Goal: Information Seeking & Learning: Learn about a topic

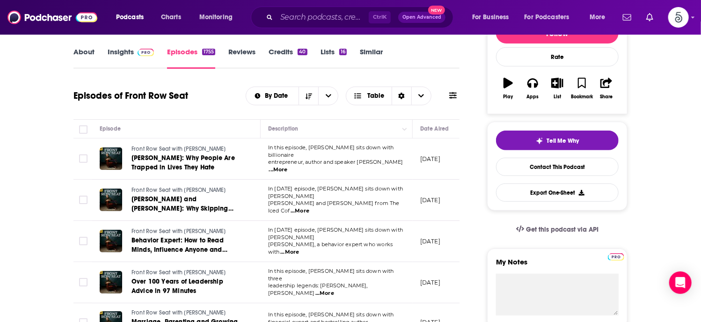
scroll to position [131, 0]
click at [310, 22] on input "Search podcasts, credits, & more..." at bounding box center [323, 17] width 92 height 15
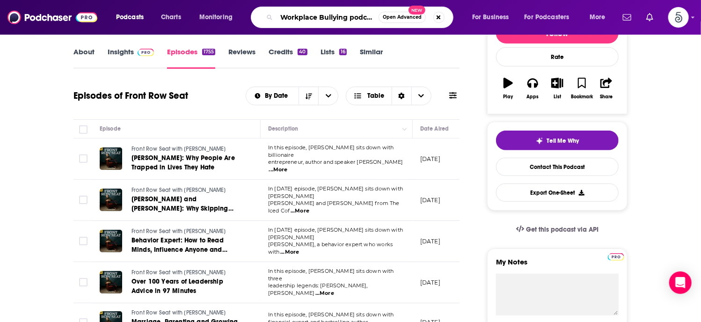
type input "Workplace Bullying podcast"
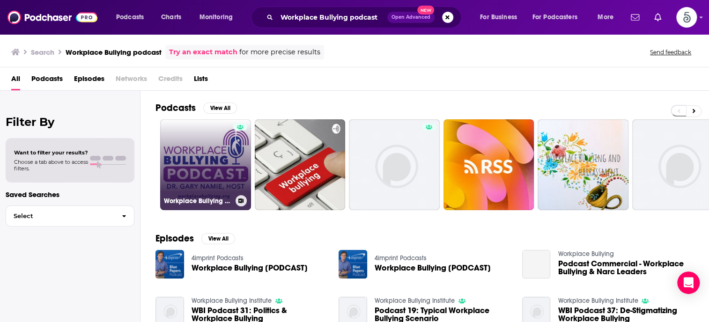
click at [203, 143] on link "Workplace Bullying Podcast" at bounding box center [205, 164] width 91 height 91
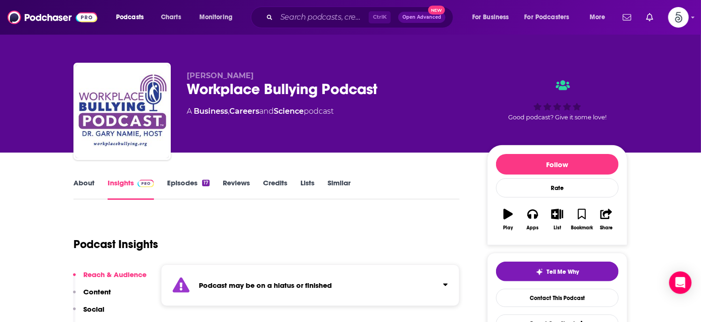
click at [192, 183] on link "Episodes 17" at bounding box center [188, 189] width 43 height 22
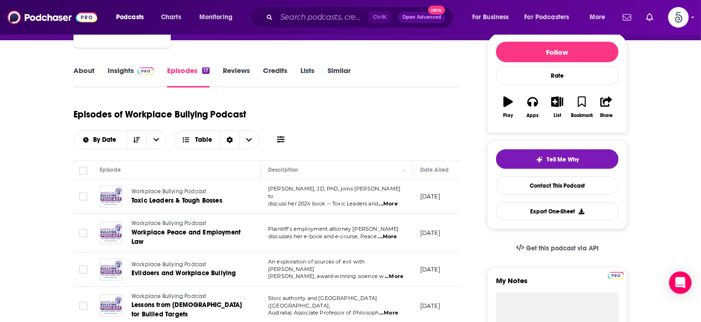
scroll to position [123, 0]
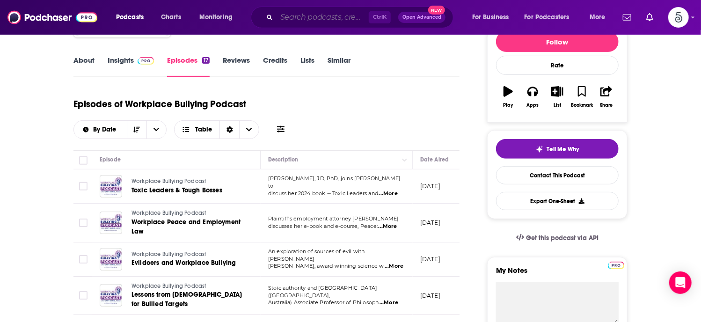
click at [315, 20] on input "Search podcasts, credits, & more..." at bounding box center [323, 17] width 92 height 15
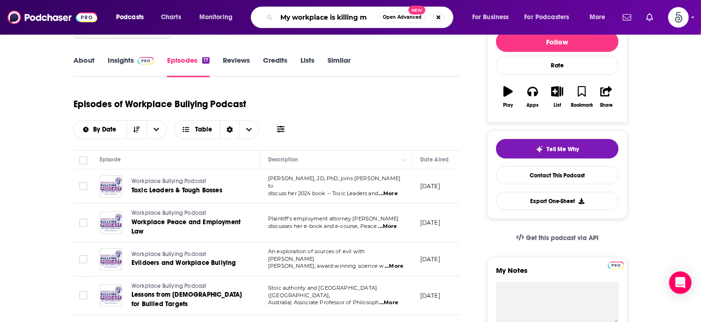
type input "My workplace is killing me"
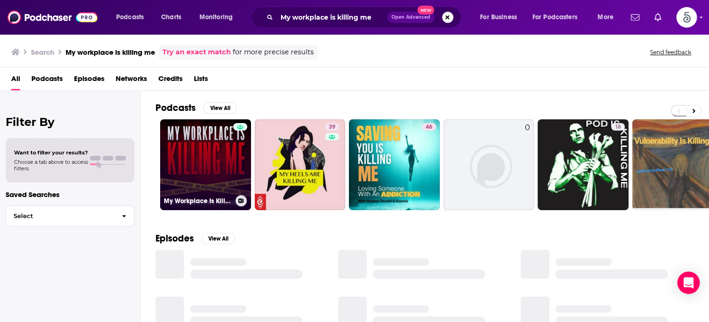
click at [192, 151] on link "My Workplace Is Killing Me!" at bounding box center [205, 164] width 91 height 91
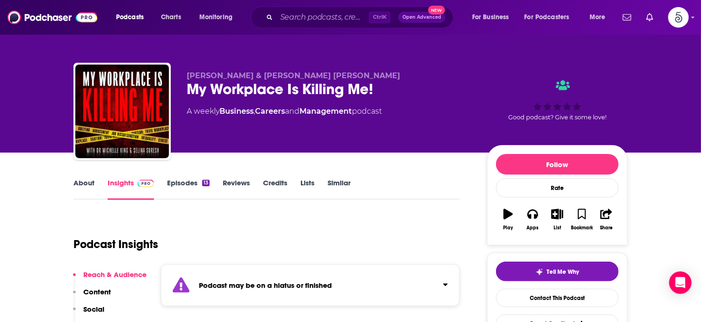
click at [180, 180] on link "Episodes 13" at bounding box center [188, 189] width 43 height 22
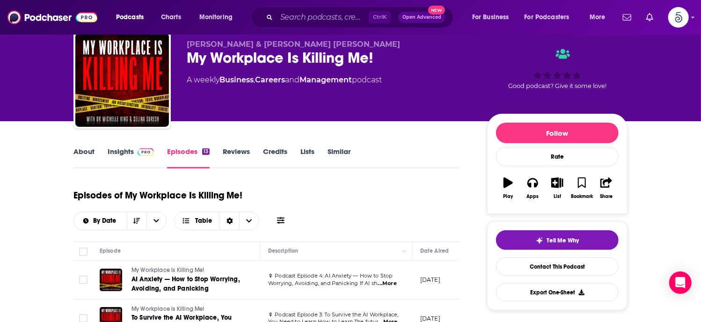
scroll to position [17, 0]
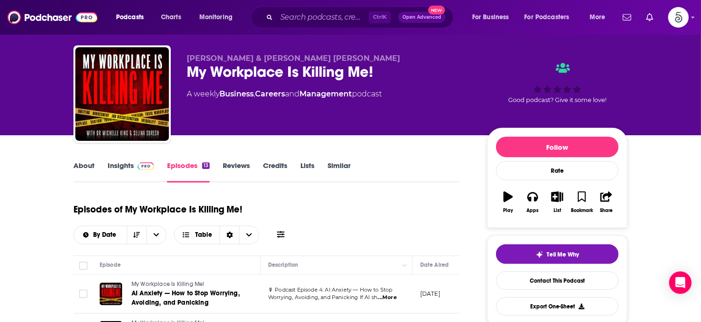
click at [115, 165] on link "Insights" at bounding box center [131, 172] width 46 height 22
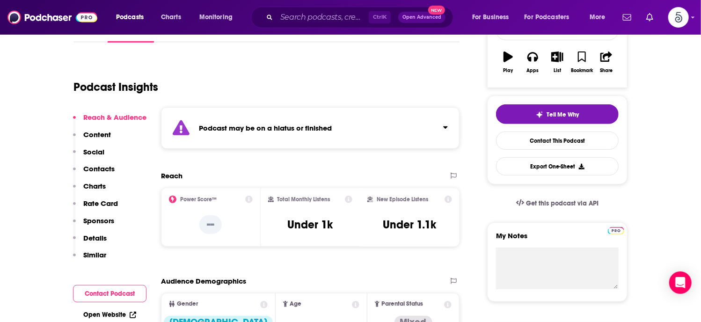
scroll to position [182, 0]
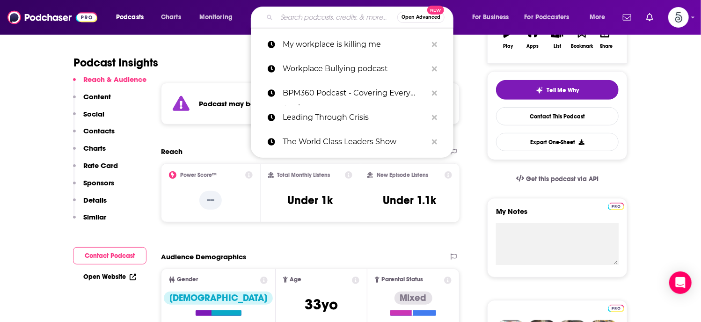
click at [322, 15] on input "Search podcasts, credits, & more..." at bounding box center [337, 17] width 121 height 15
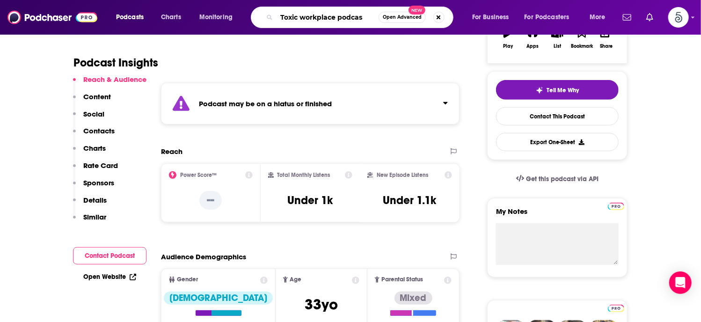
type input "Toxic workplace podcast"
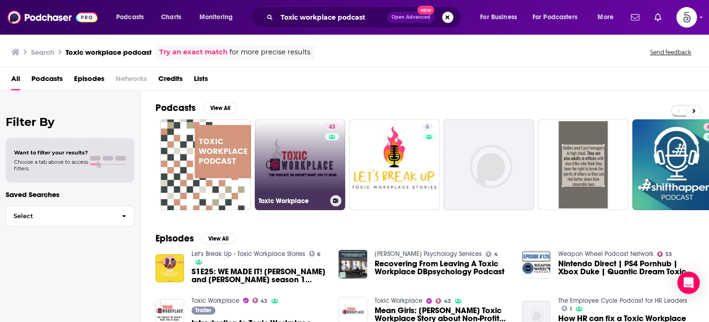
click at [290, 157] on link "43 Toxic Workplace" at bounding box center [300, 164] width 91 height 91
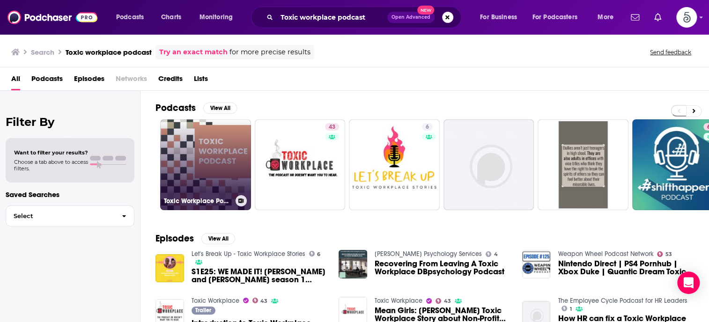
click at [214, 156] on link "Toxic Workplace Podcast" at bounding box center [205, 164] width 91 height 91
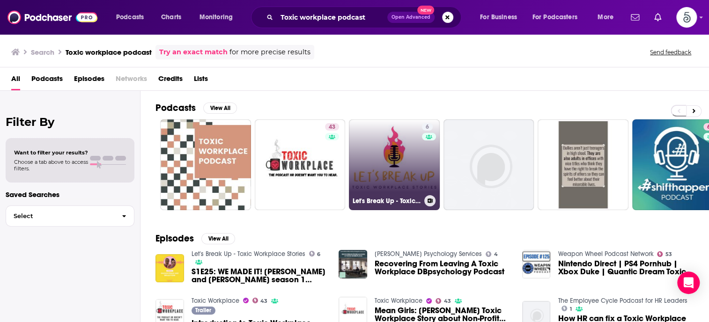
click at [378, 158] on link "6 Let's Break Up - Toxic Workplace Stories" at bounding box center [394, 164] width 91 height 91
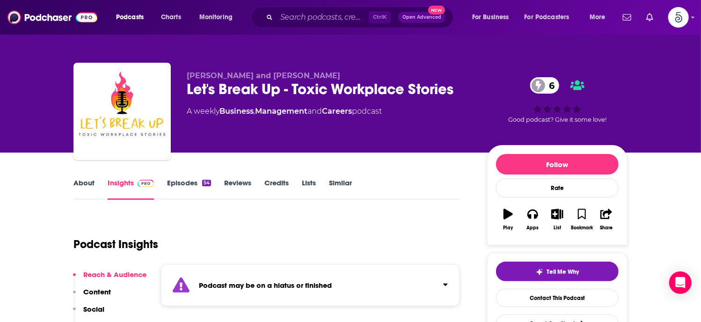
click at [189, 184] on link "Episodes 54" at bounding box center [189, 189] width 44 height 22
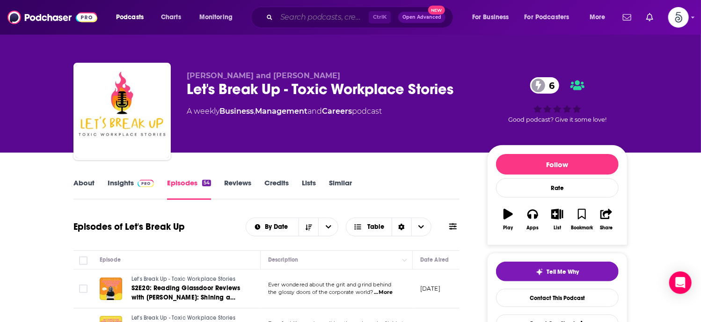
click at [298, 19] on input "Search podcasts, credits, & more..." at bounding box center [323, 17] width 92 height 15
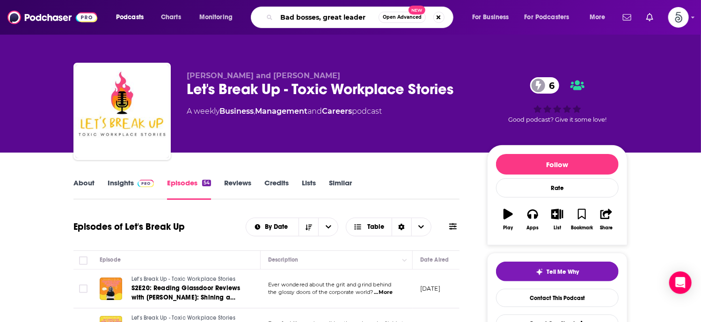
type input "Bad bosses, great leaders"
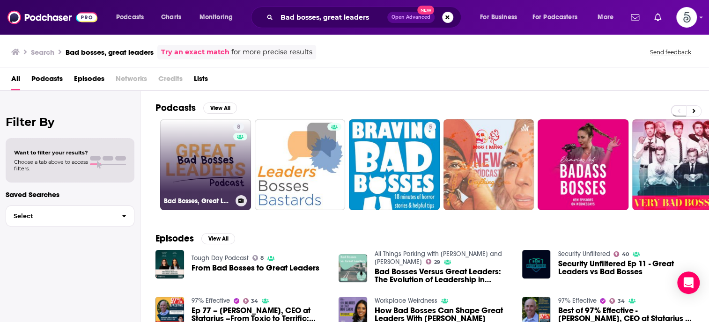
click at [199, 146] on link "8 Bad Bosses, Great Leaders" at bounding box center [205, 164] width 91 height 91
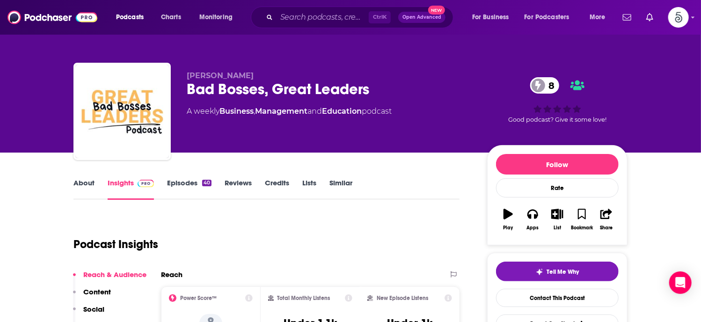
scroll to position [19, 0]
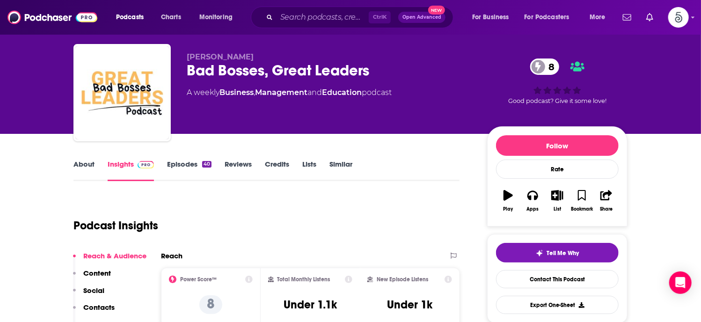
click at [80, 166] on link "About" at bounding box center [84, 171] width 21 height 22
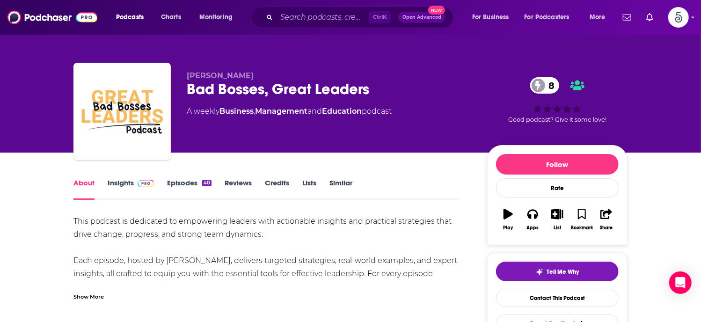
click at [121, 181] on link "Insights" at bounding box center [131, 189] width 46 height 22
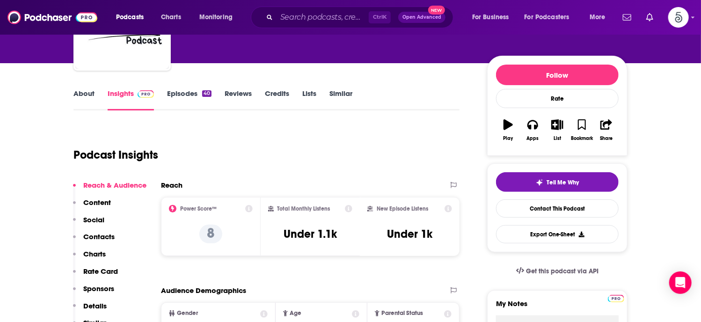
scroll to position [131, 0]
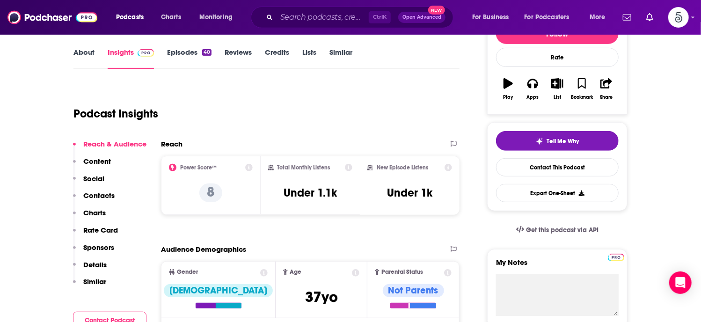
click at [98, 194] on p "Contacts" at bounding box center [98, 195] width 31 height 9
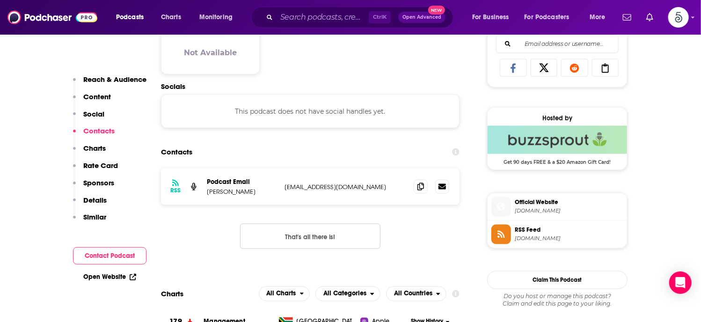
scroll to position [626, 0]
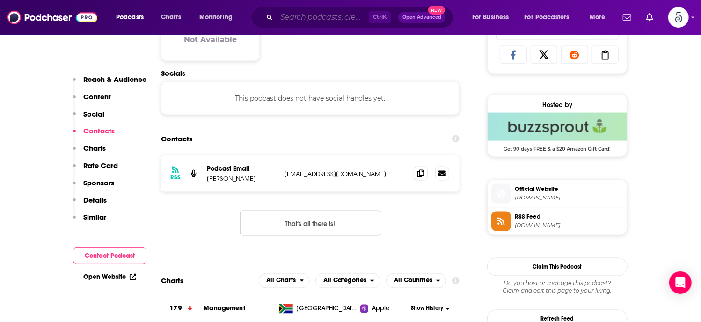
click at [290, 18] on input "Search podcasts, credits, & more..." at bounding box center [323, 17] width 92 height 15
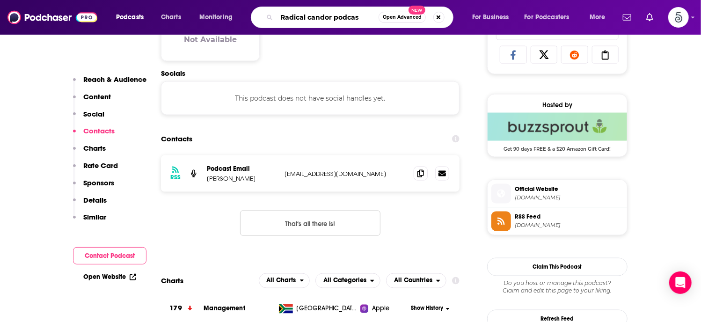
type input "Radical candor podcast"
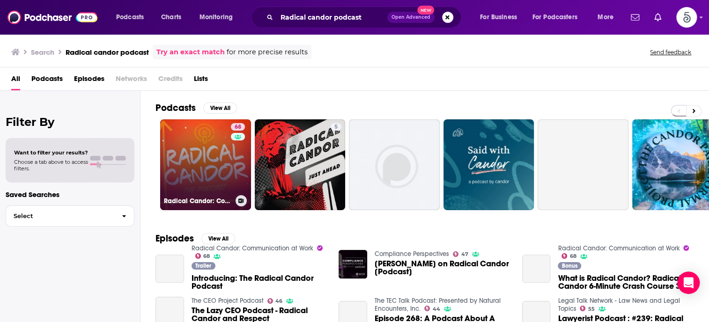
click at [206, 161] on link "68 Radical Candor: Communication at Work" at bounding box center [205, 164] width 91 height 91
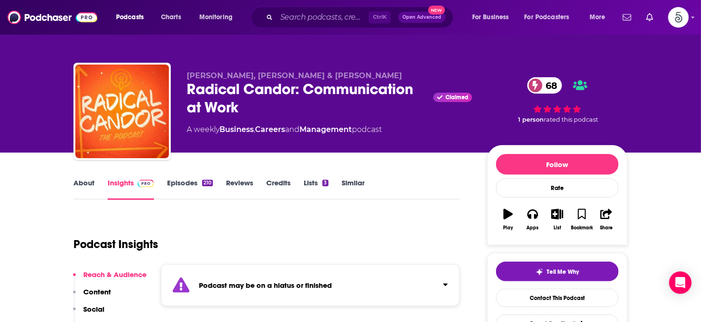
click at [187, 182] on link "Episodes 210" at bounding box center [190, 189] width 46 height 22
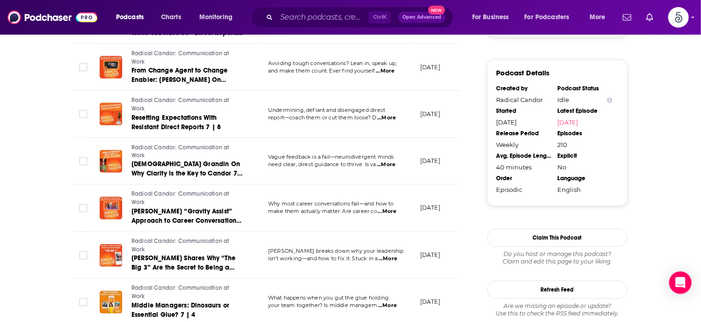
scroll to position [989, 0]
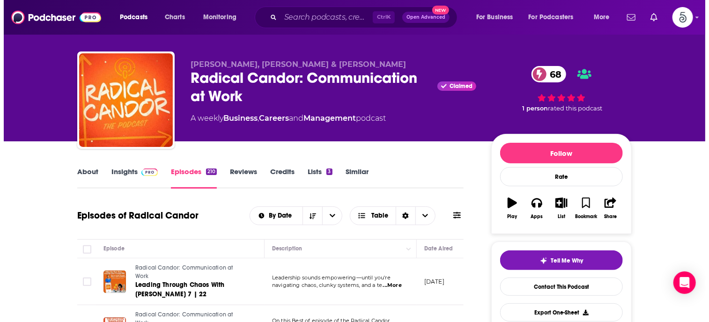
scroll to position [0, 0]
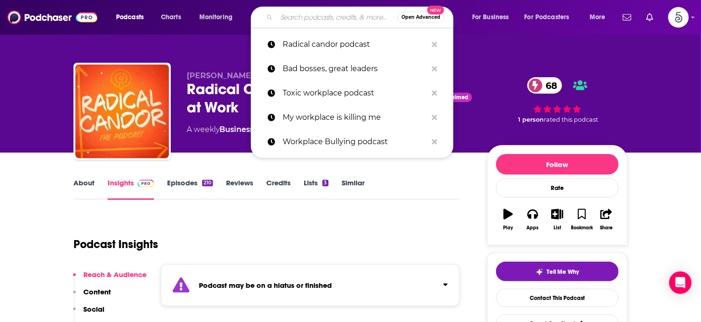
click at [305, 16] on input "Search podcasts, credits, & more..." at bounding box center [337, 17] width 121 height 15
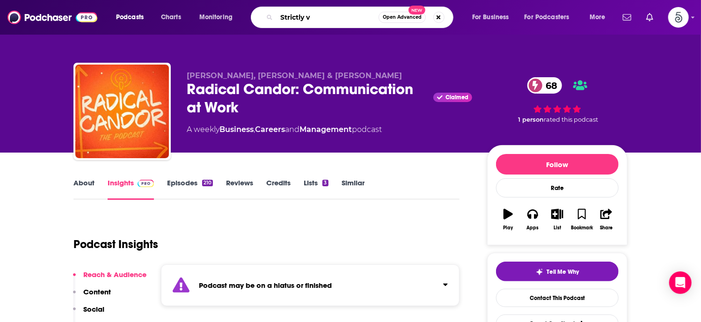
type input "Strictly vc"
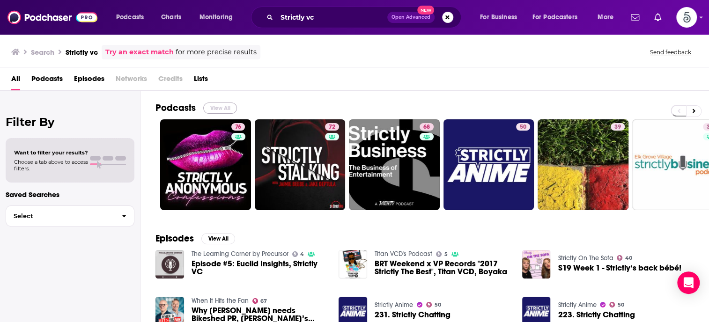
click at [219, 106] on button "View All" at bounding box center [220, 108] width 34 height 11
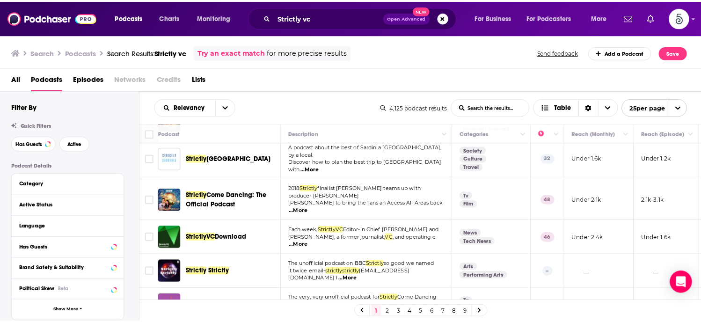
scroll to position [247, 0]
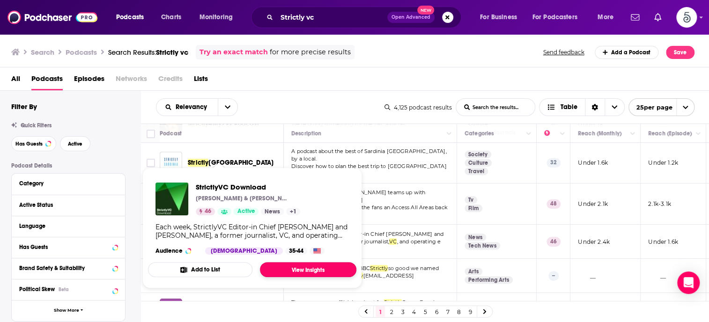
click at [283, 269] on link "View Insights" at bounding box center [308, 269] width 96 height 15
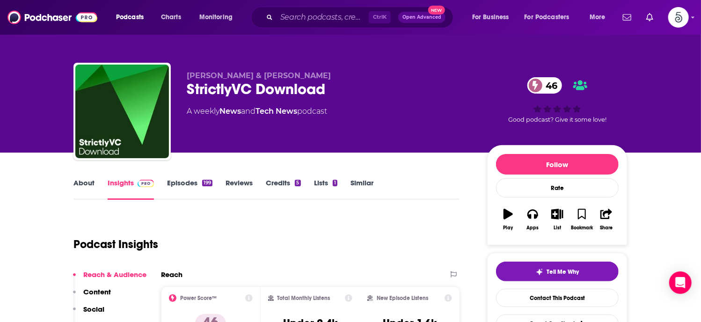
click at [180, 181] on link "Episodes 199" at bounding box center [189, 189] width 45 height 22
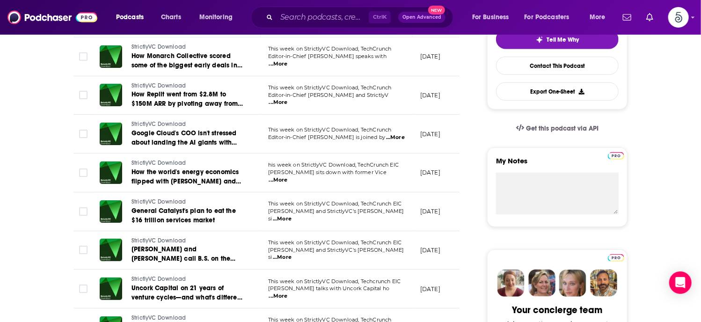
scroll to position [111, 0]
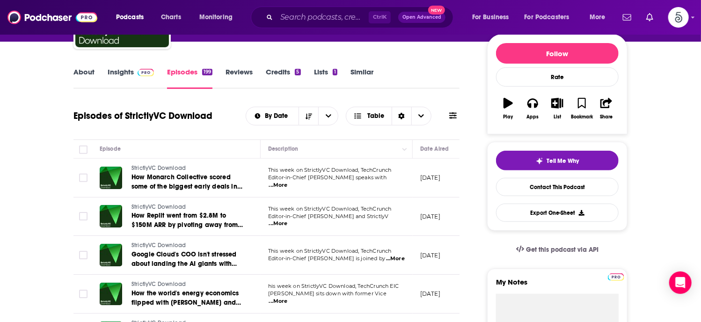
click at [372, 191] on td "This week on StrictlyVC Download, TechCrunch Editor-in-Chief Connie Loizos spea…" at bounding box center [337, 178] width 152 height 39
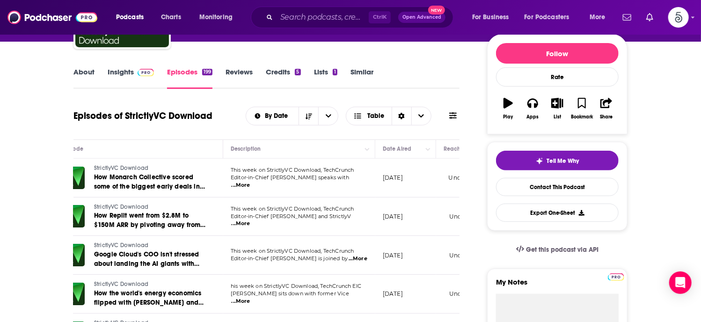
scroll to position [0, 19]
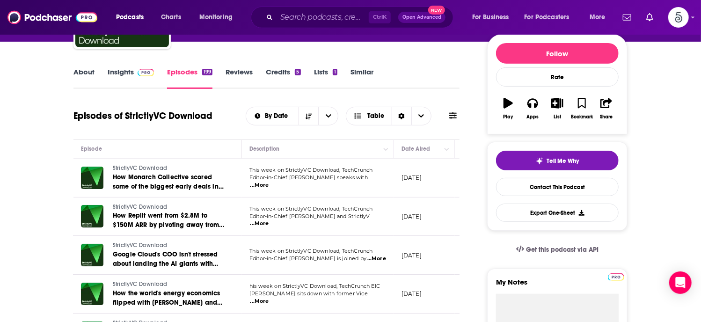
click at [269, 182] on span "...More" at bounding box center [260, 185] width 19 height 7
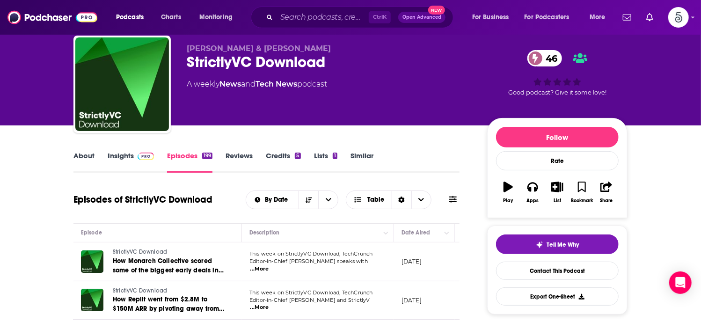
scroll to position [0, 0]
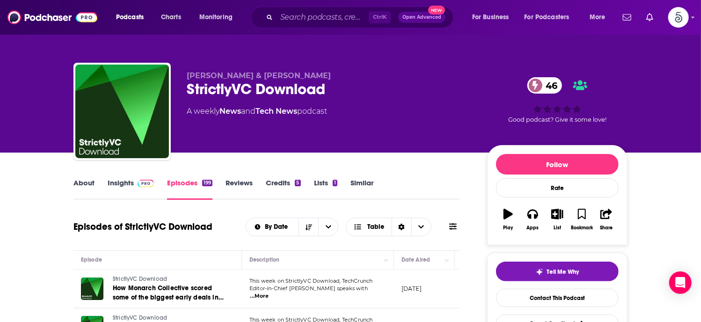
click at [120, 184] on link "Insights" at bounding box center [131, 189] width 46 height 22
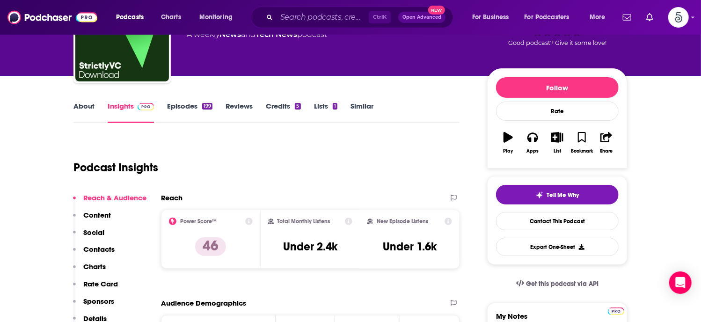
scroll to position [158, 0]
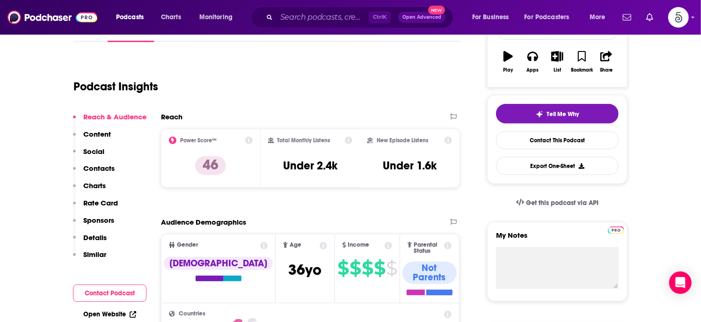
click at [92, 164] on p "Contacts" at bounding box center [98, 168] width 31 height 9
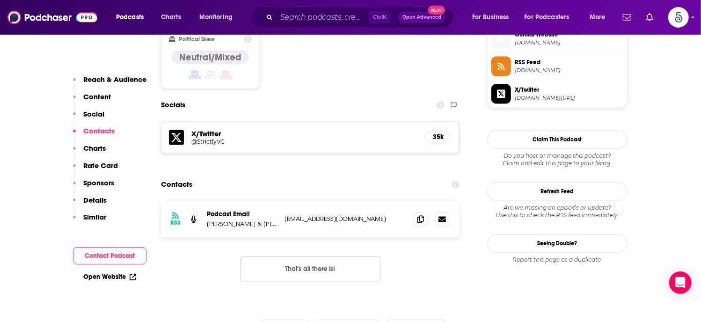
scroll to position [772, 0]
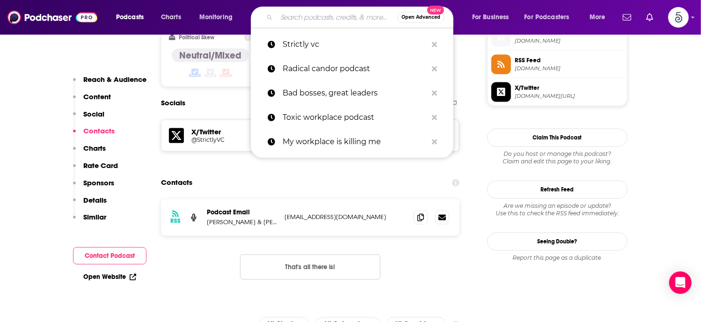
click at [312, 18] on input "Search podcasts, credits, & more..." at bounding box center [337, 17] width 121 height 15
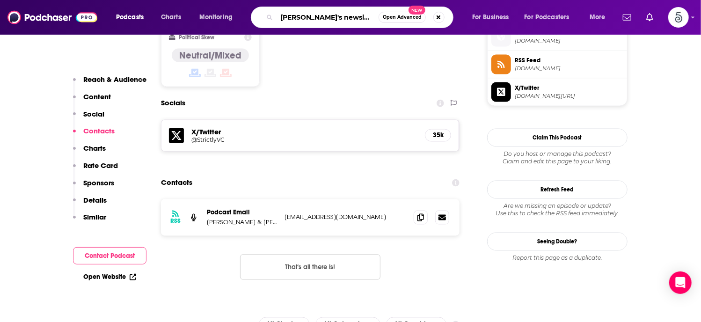
type input "Larry's newsletter"
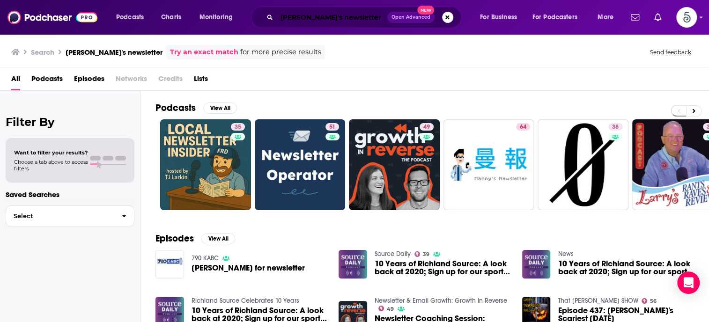
click at [348, 17] on input "Larry's newsletter" at bounding box center [332, 17] width 111 height 15
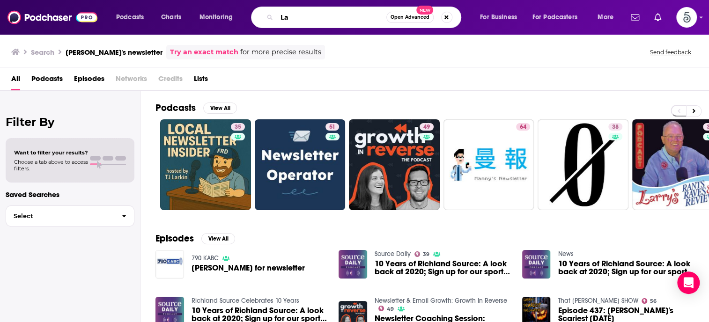
type input "L"
type input "Lenny's newsletter"
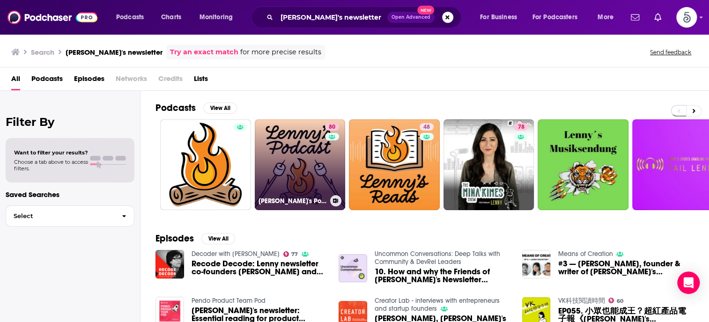
click at [292, 140] on link "80 Lenny's Podcast: Product | Career | Growth" at bounding box center [300, 164] width 91 height 91
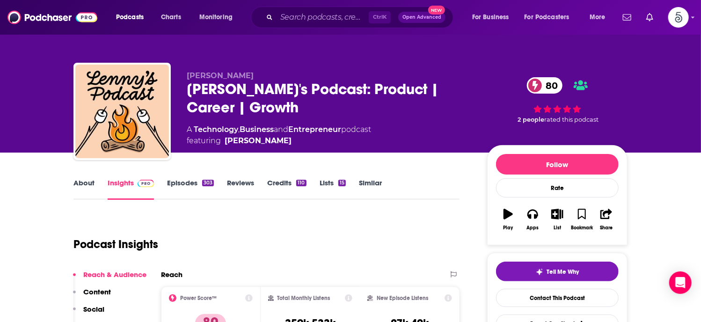
click at [182, 182] on link "Episodes 303" at bounding box center [190, 189] width 47 height 22
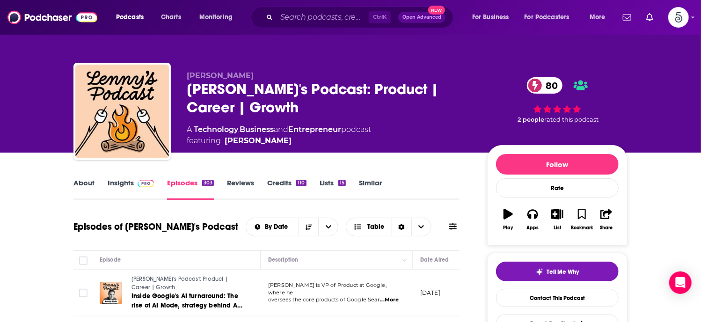
click at [120, 179] on link "Insights" at bounding box center [131, 189] width 46 height 22
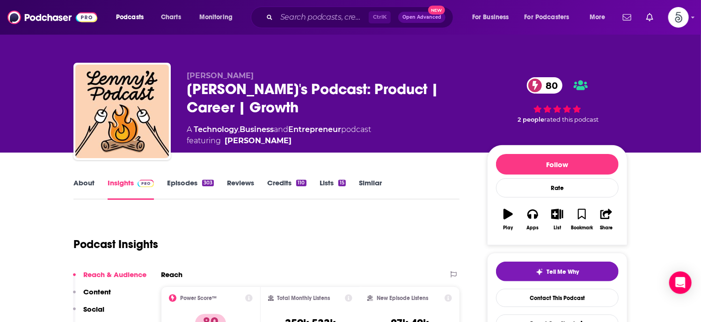
scroll to position [135, 0]
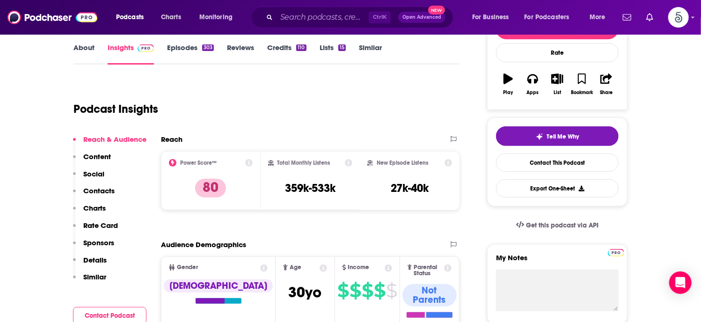
click at [105, 188] on p "Contacts" at bounding box center [98, 190] width 31 height 9
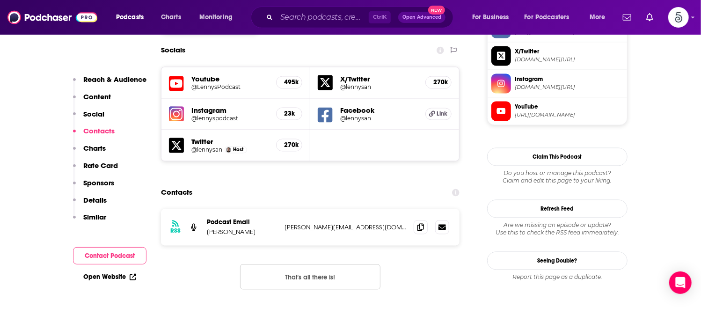
scroll to position [835, 0]
click at [291, 16] on input "Search podcasts, credits, & more..." at bounding box center [323, 17] width 92 height 15
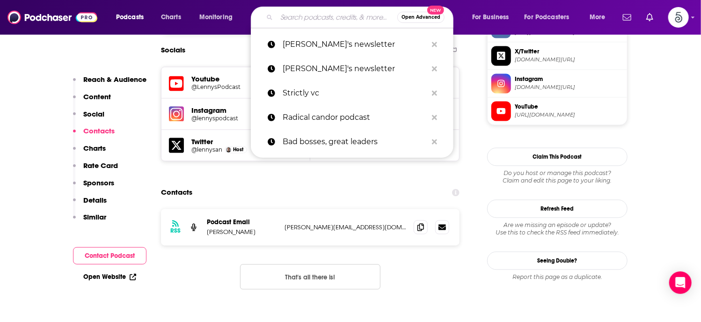
click at [307, 19] on input "Search podcasts, credits, & more..." at bounding box center [337, 17] width 121 height 15
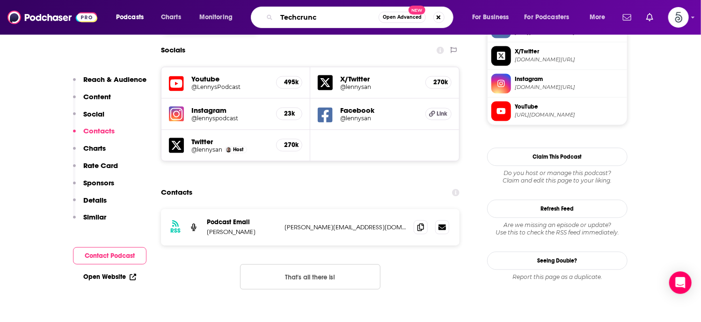
type input "Techcrunch"
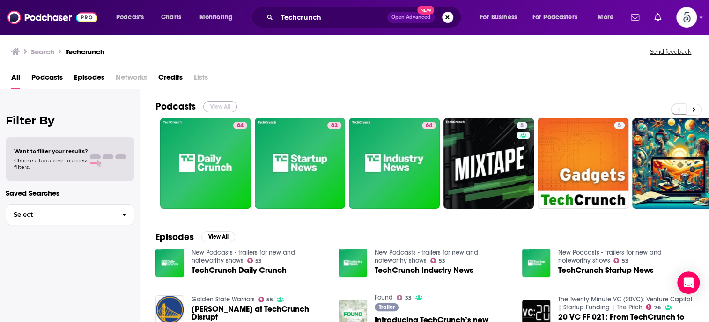
click at [217, 106] on button "View All" at bounding box center [220, 106] width 34 height 11
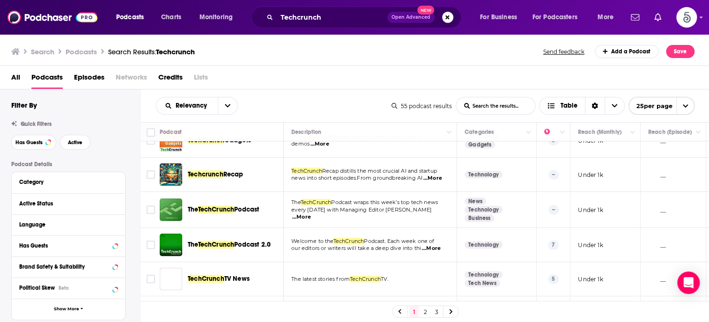
scroll to position [164, 0]
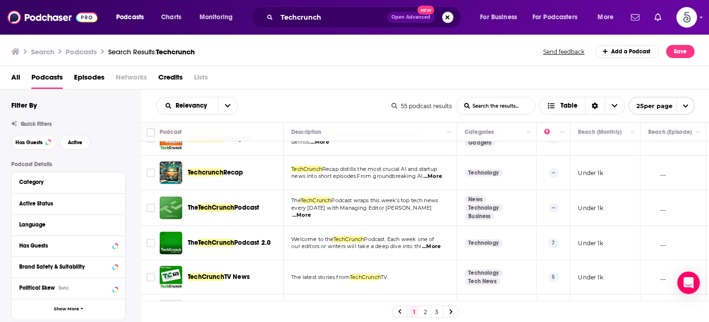
click at [433, 245] on span "...More" at bounding box center [431, 246] width 19 height 7
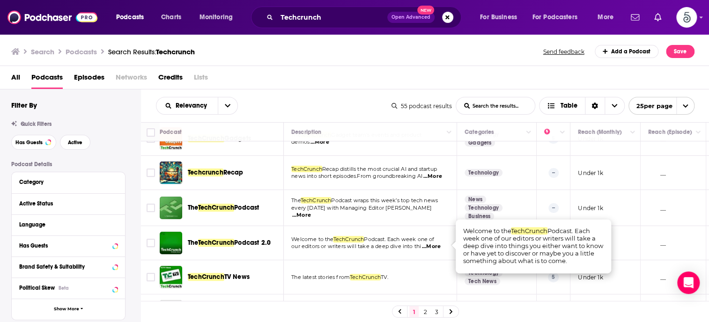
click at [433, 245] on span "...More" at bounding box center [431, 246] width 19 height 7
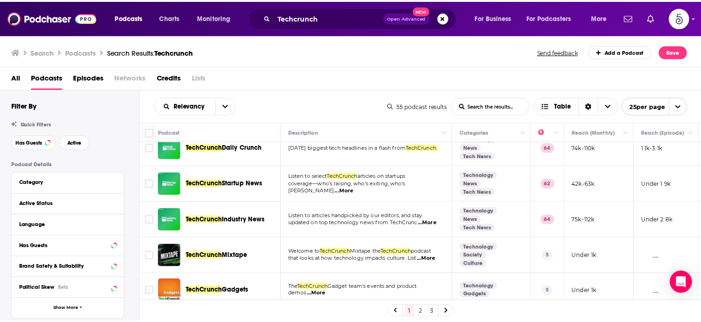
scroll to position [0, 0]
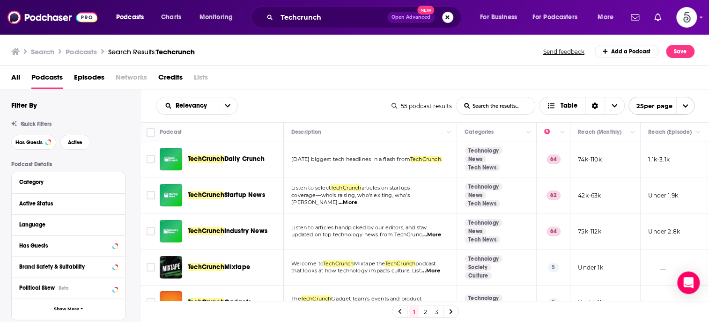
click at [448, 17] on button "Search podcasts, credits, & more..." at bounding box center [447, 17] width 11 height 11
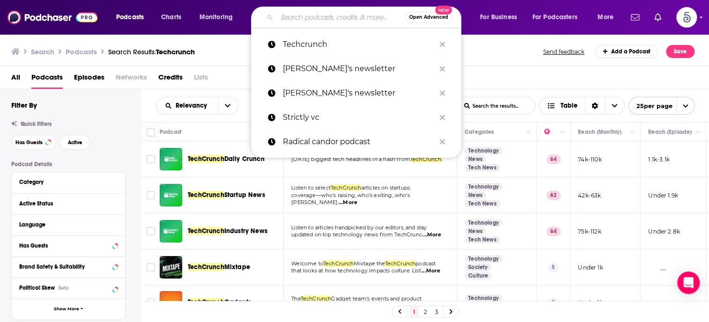
click at [321, 19] on input "Search podcasts, credits, & more..." at bounding box center [341, 17] width 128 height 15
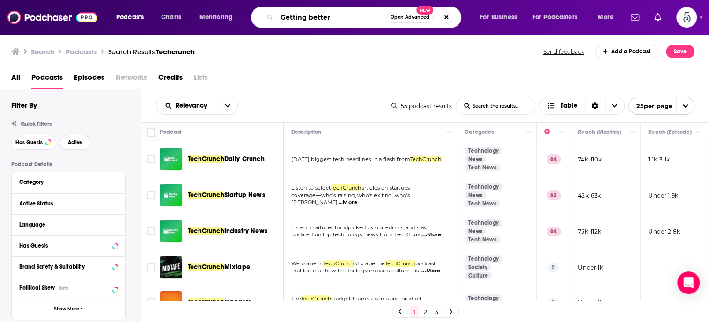
type input "Getting better"
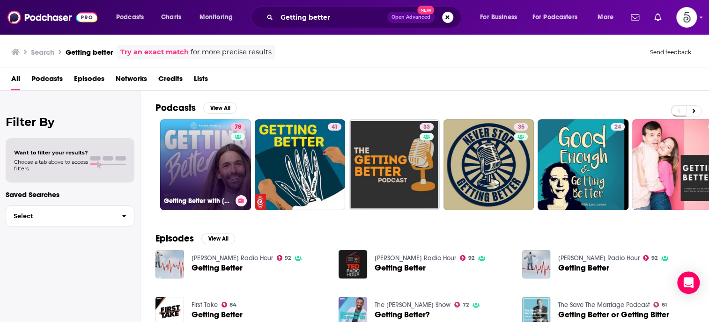
click at [213, 177] on link "78 Getting Better with Jonathan Van Ness" at bounding box center [205, 164] width 91 height 91
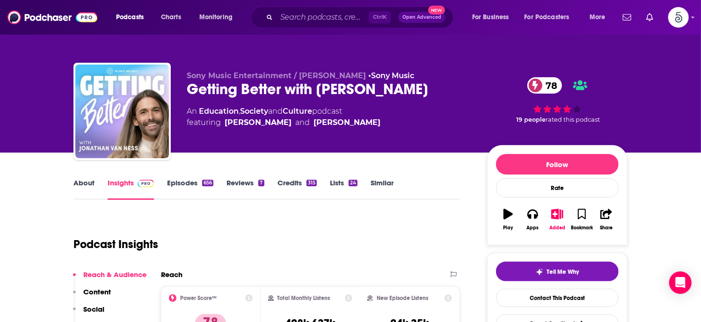
click at [118, 183] on link "Insights" at bounding box center [131, 189] width 46 height 22
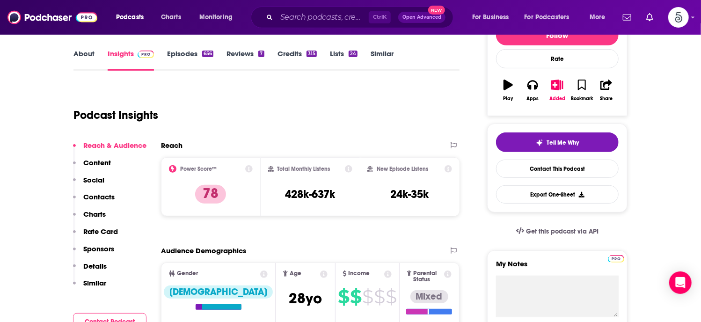
scroll to position [136, 0]
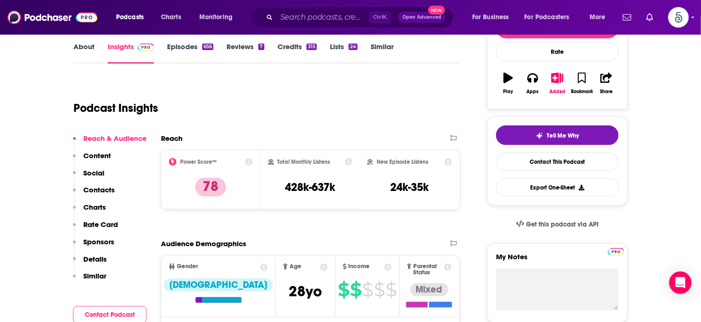
click at [102, 187] on p "Contacts" at bounding box center [98, 189] width 31 height 9
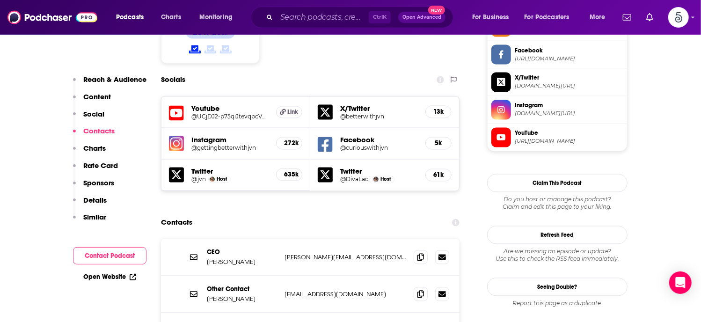
scroll to position [802, 0]
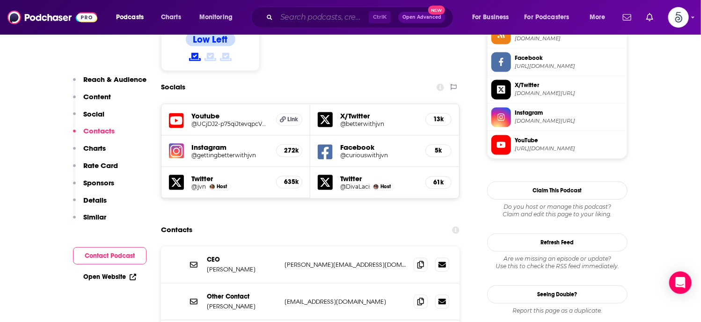
click at [302, 20] on input "Search podcasts, credits, & more..." at bounding box center [323, 17] width 92 height 15
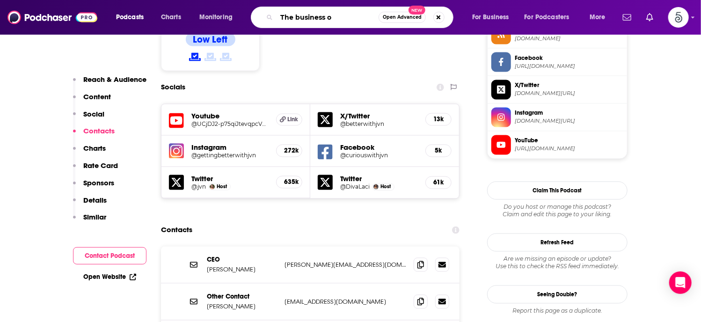
type input "The business of"
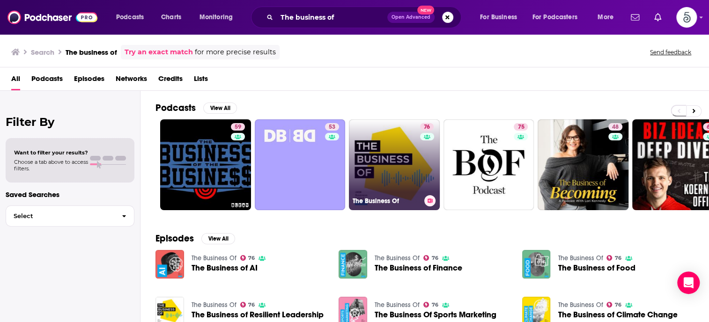
click at [380, 168] on link "76 The Business Of" at bounding box center [394, 164] width 91 height 91
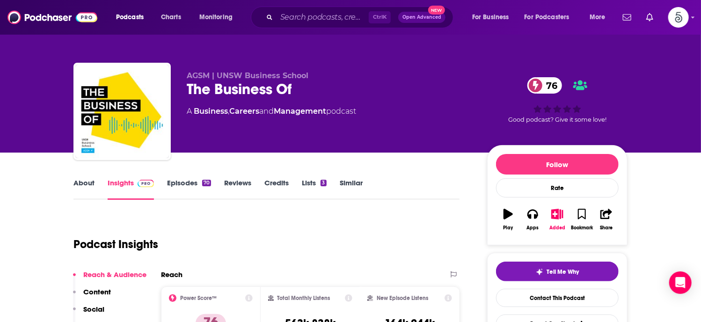
click at [180, 183] on link "Episodes 70" at bounding box center [189, 189] width 44 height 22
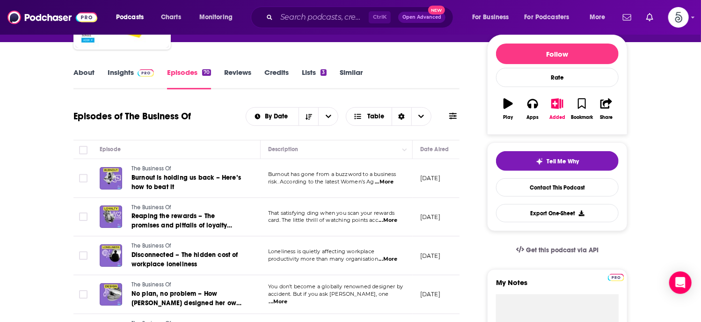
scroll to position [121, 0]
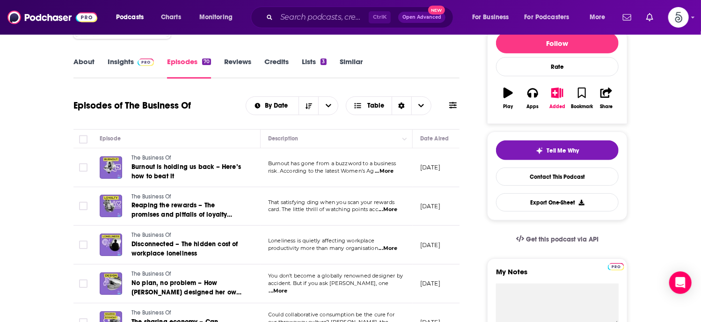
click at [388, 170] on span "...More" at bounding box center [384, 171] width 19 height 7
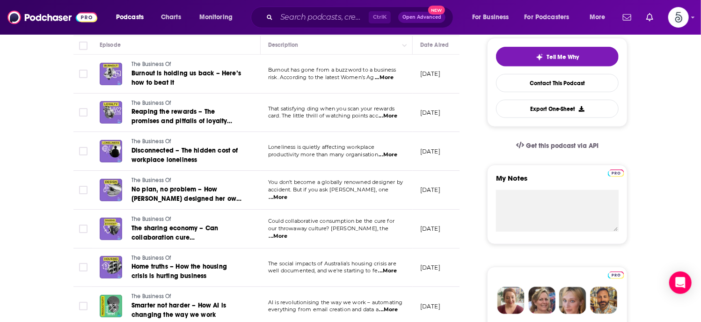
scroll to position [51, 0]
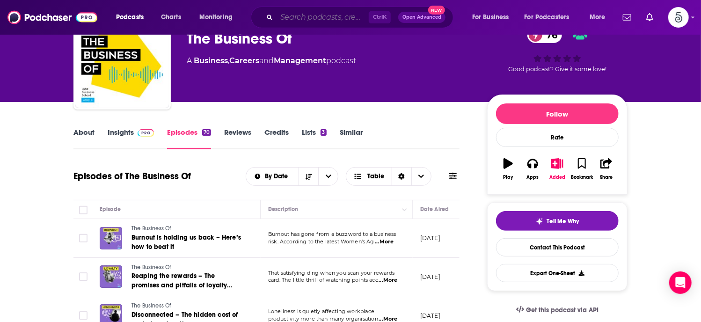
click at [311, 18] on input "Search podcasts, credits, & more..." at bounding box center [323, 17] width 92 height 15
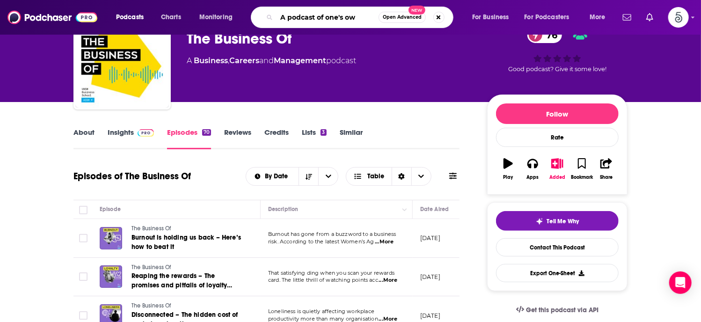
type input "A podcast of one's own"
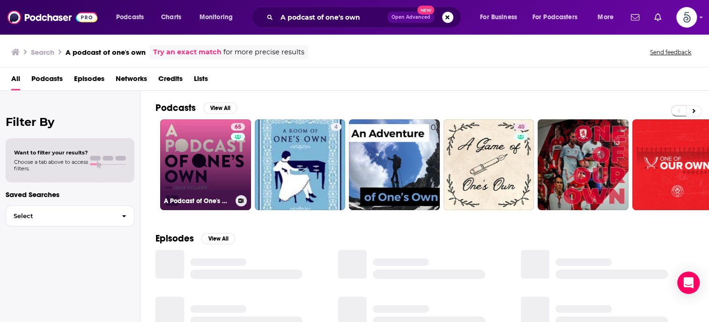
click at [200, 151] on link "65 A Podcast of One's Own with Julia Gillard" at bounding box center [205, 164] width 91 height 91
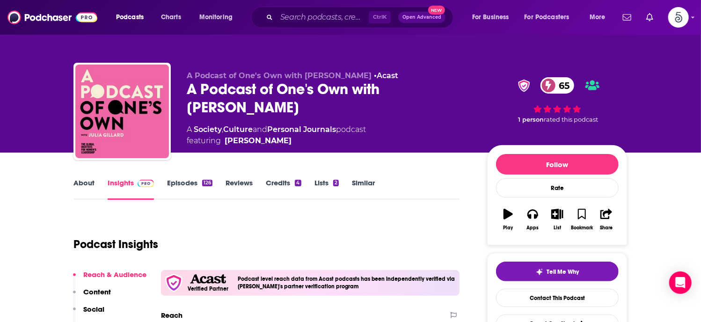
click at [180, 183] on link "Episodes 126" at bounding box center [189, 189] width 45 height 22
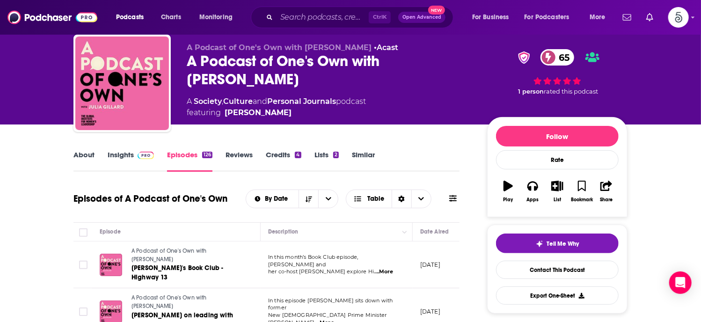
scroll to position [24, 0]
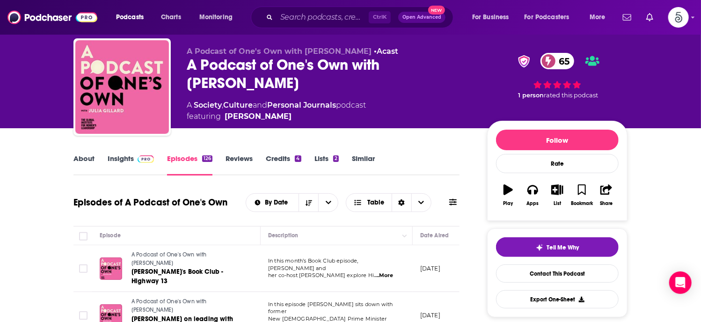
click at [89, 155] on link "About" at bounding box center [84, 165] width 21 height 22
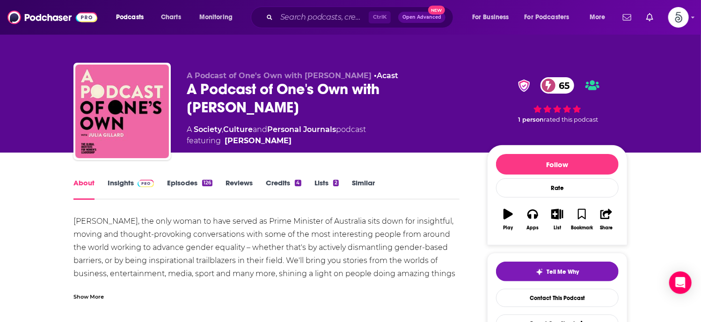
click at [113, 184] on link "Insights" at bounding box center [131, 189] width 46 height 22
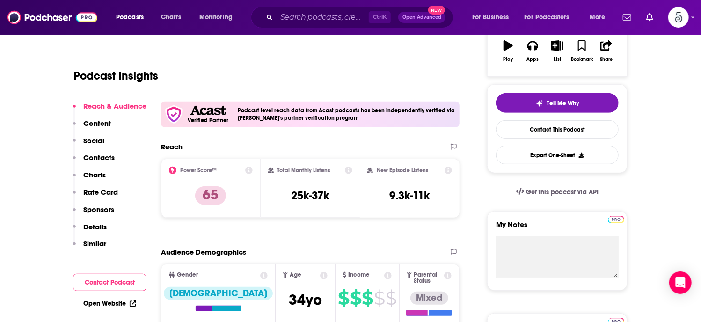
scroll to position [176, 0]
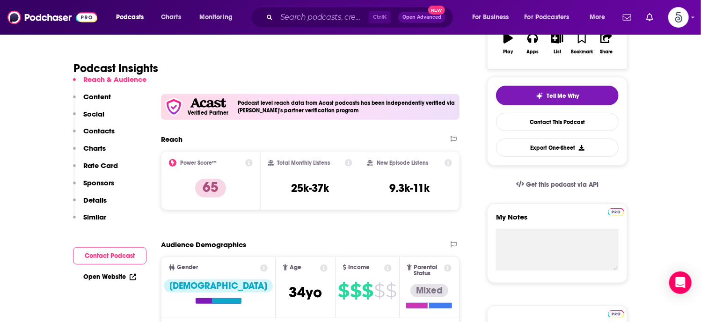
click at [98, 132] on p "Contacts" at bounding box center [98, 130] width 31 height 9
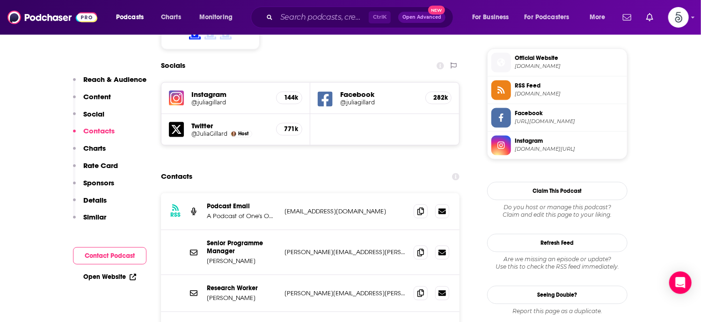
scroll to position [834, 0]
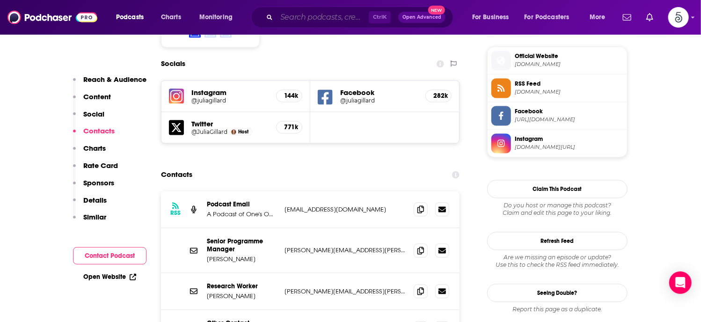
click at [321, 16] on input "Search podcasts, credits, & more..." at bounding box center [323, 17] width 92 height 15
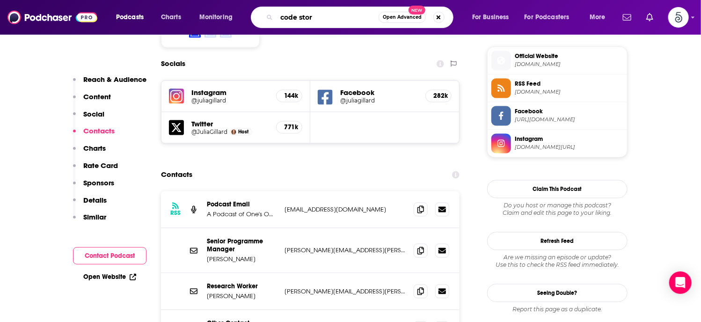
type input "code story"
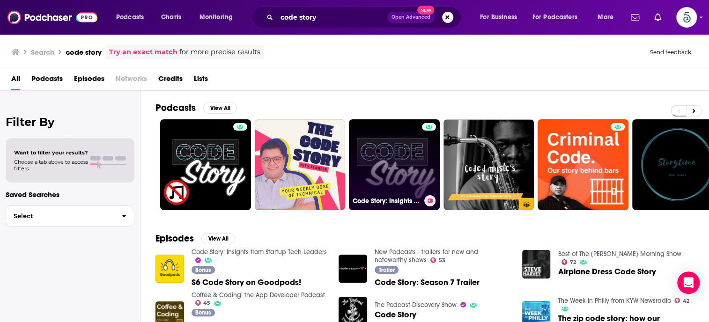
click at [398, 165] on link "Code Story: Insights from Startup Tech Leaders" at bounding box center [394, 164] width 91 height 91
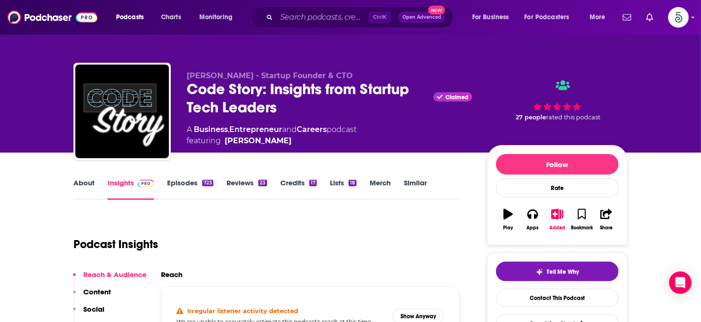
click at [82, 179] on link "About" at bounding box center [84, 189] width 21 height 22
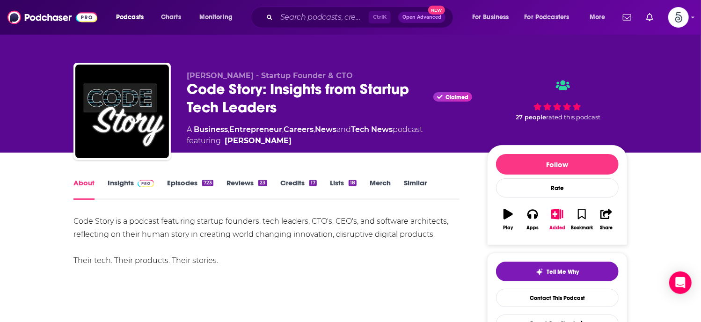
click at [119, 182] on link "Insights" at bounding box center [131, 189] width 46 height 22
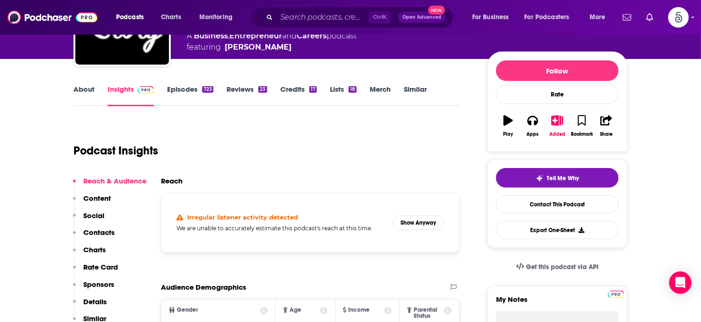
scroll to position [159, 0]
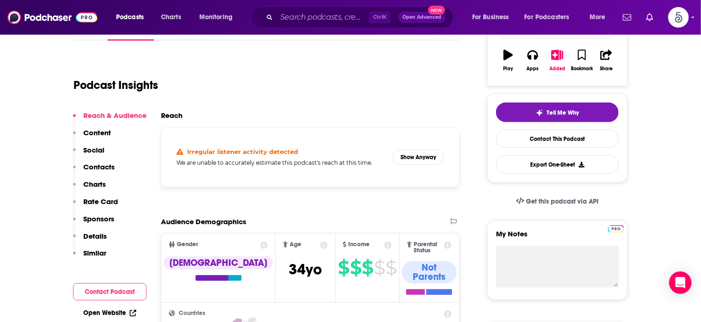
click at [97, 165] on p "Contacts" at bounding box center [98, 166] width 31 height 9
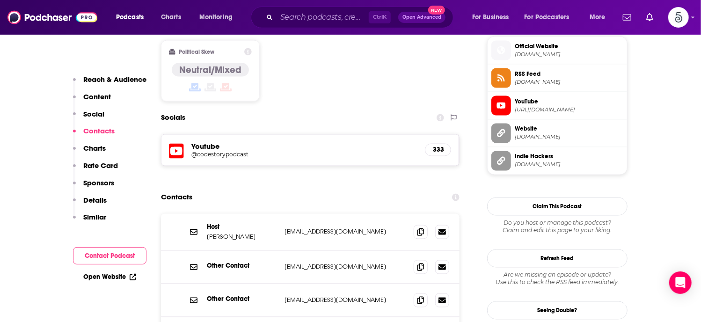
scroll to position [762, 0]
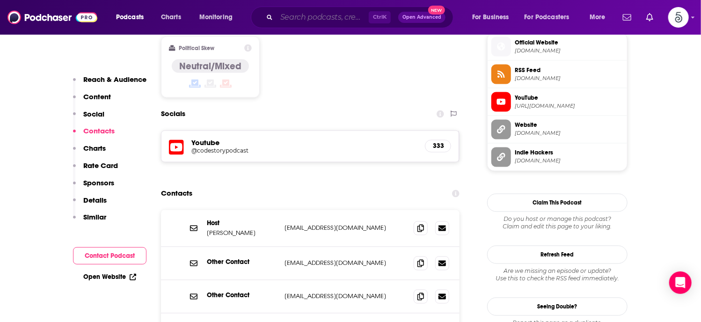
click at [299, 18] on input "Search podcasts, credits, & more..." at bounding box center [323, 17] width 92 height 15
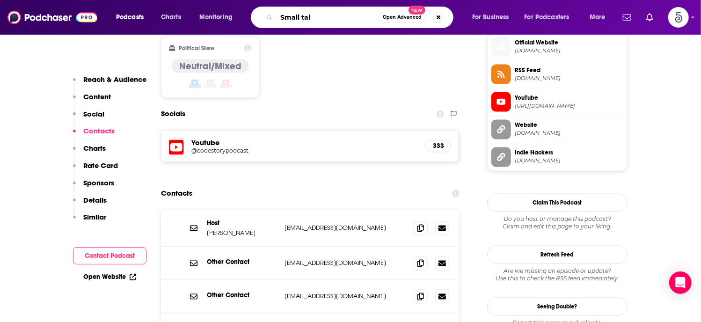
type input "Small talk"
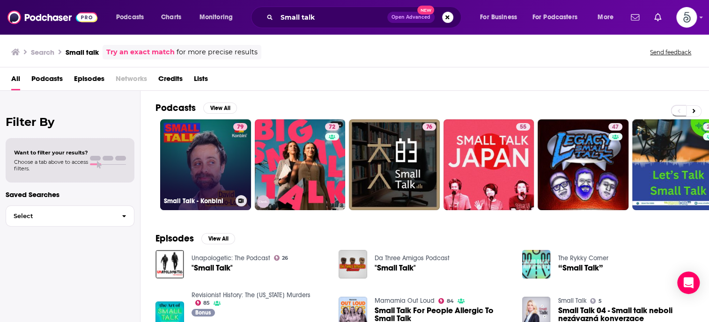
click at [202, 154] on link "79 Small Talk - Konbini" at bounding box center [205, 164] width 91 height 91
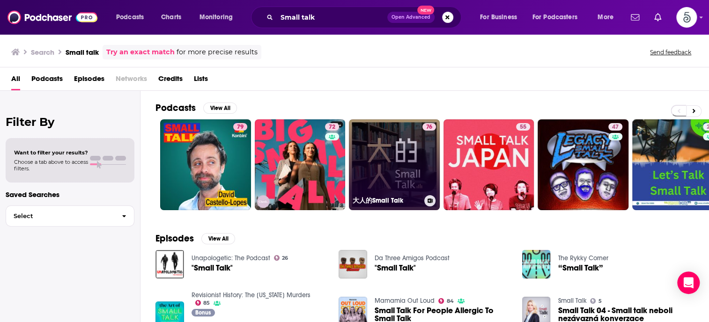
click at [390, 159] on link "76 大人的Small Talk" at bounding box center [394, 164] width 91 height 91
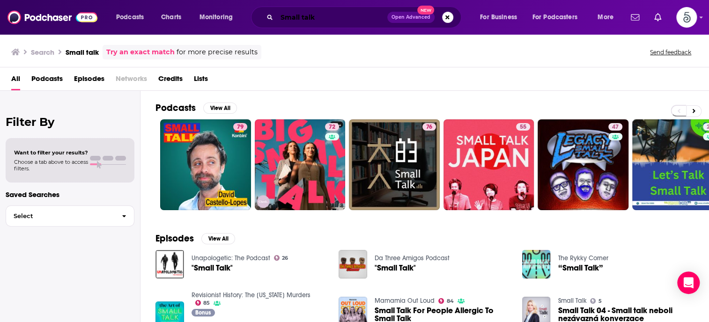
click at [333, 20] on input "Small talk" at bounding box center [332, 17] width 111 height 15
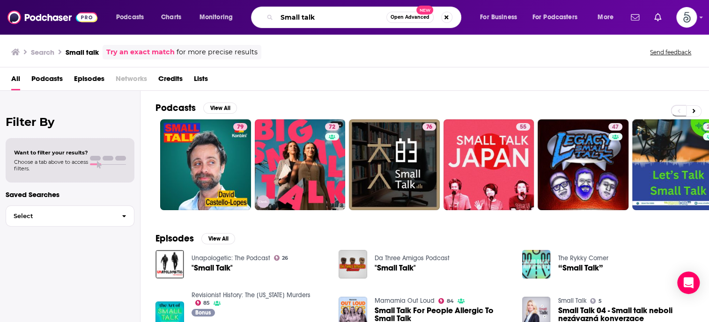
click at [333, 20] on input "Small talk" at bounding box center [332, 17] width 110 height 15
type input "Small talk with [PERSON_NAME]"
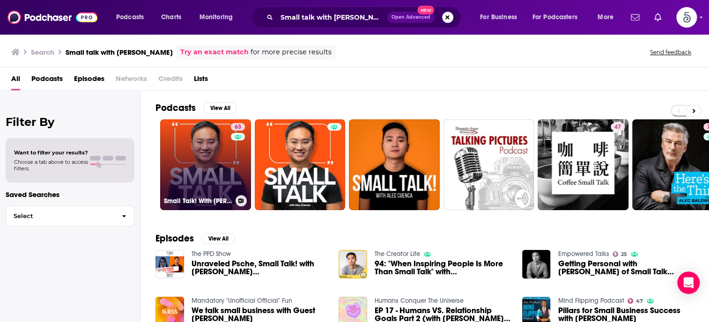
click at [208, 142] on link "63 Small Talk! With [PERSON_NAME] - Motivation & Mindset Podcast" at bounding box center [205, 164] width 91 height 91
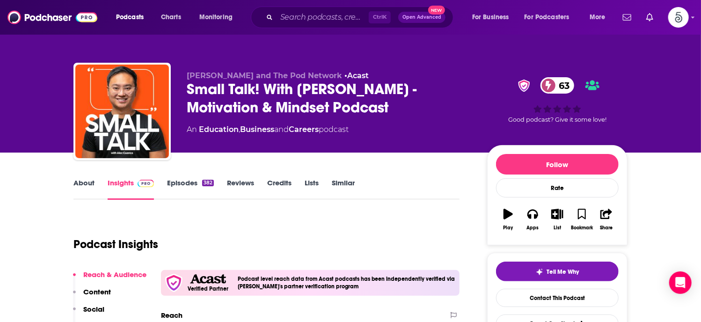
click at [89, 181] on link "About" at bounding box center [84, 189] width 21 height 22
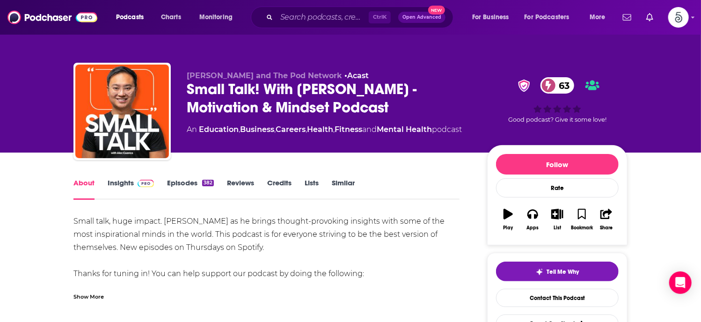
click at [179, 181] on link "Episodes 382" at bounding box center [190, 189] width 47 height 22
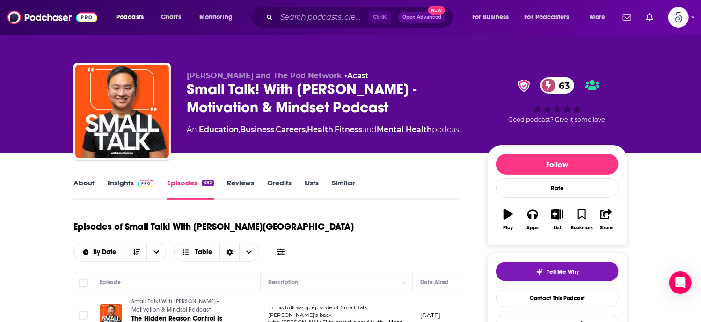
click at [117, 182] on link "Insights" at bounding box center [131, 189] width 46 height 22
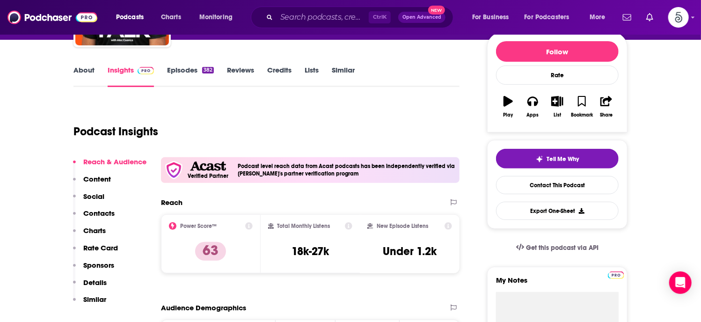
scroll to position [172, 0]
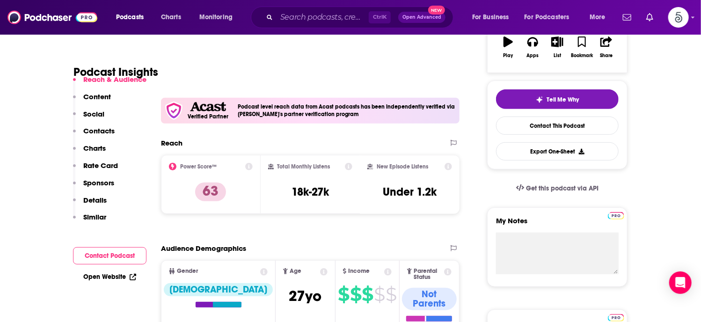
click at [91, 131] on p "Contacts" at bounding box center [98, 130] width 31 height 9
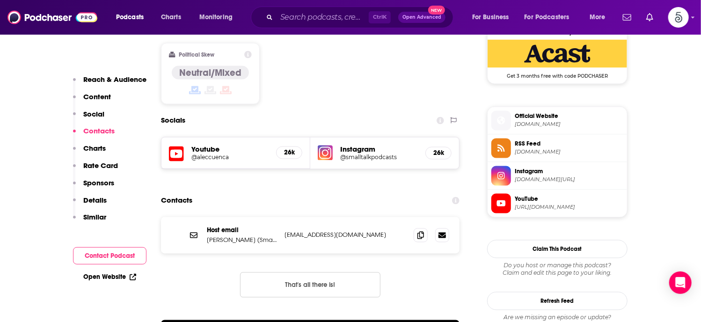
scroll to position [802, 0]
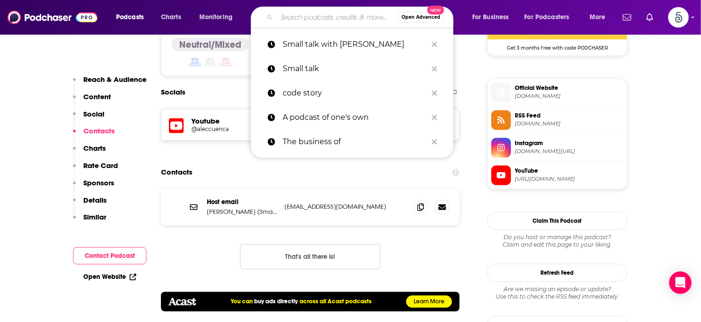
click at [295, 22] on input "Search podcasts, credits, & more..." at bounding box center [337, 17] width 121 height 15
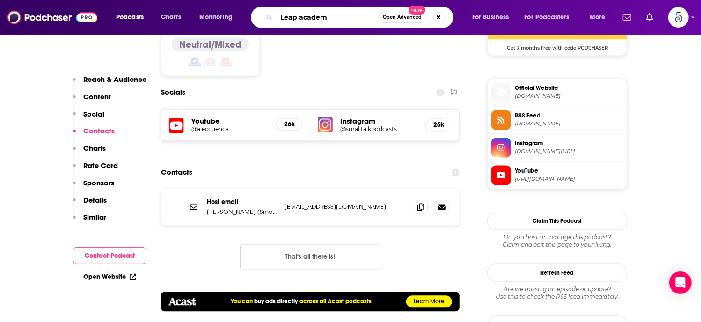
type input "Leap academy"
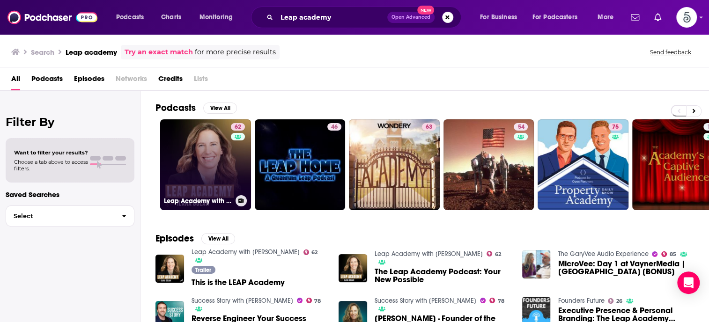
click at [206, 153] on link "62 Leap Academy with [PERSON_NAME]" at bounding box center [205, 164] width 91 height 91
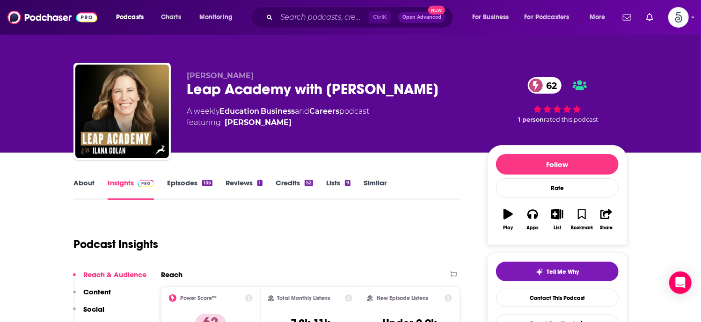
click at [85, 183] on link "About" at bounding box center [84, 189] width 21 height 22
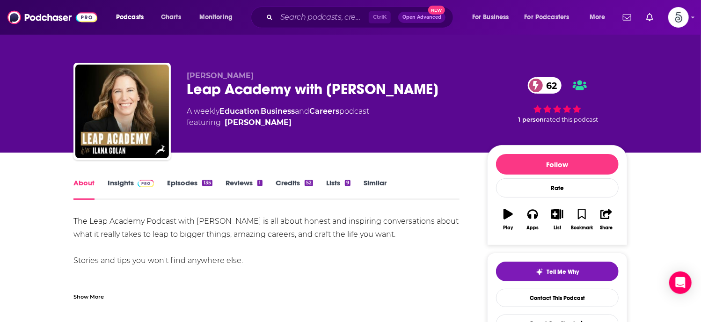
click at [176, 179] on link "Episodes 135" at bounding box center [189, 189] width 45 height 22
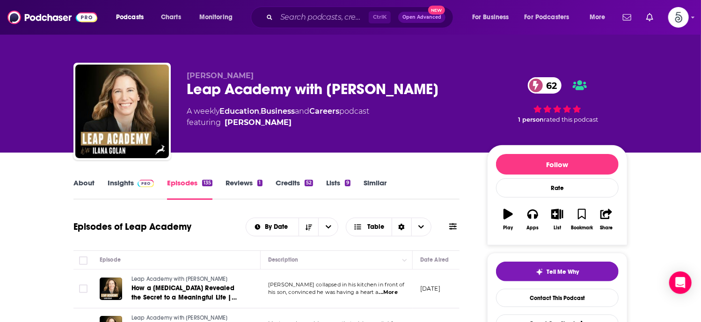
click at [118, 182] on link "Insights" at bounding box center [131, 189] width 46 height 22
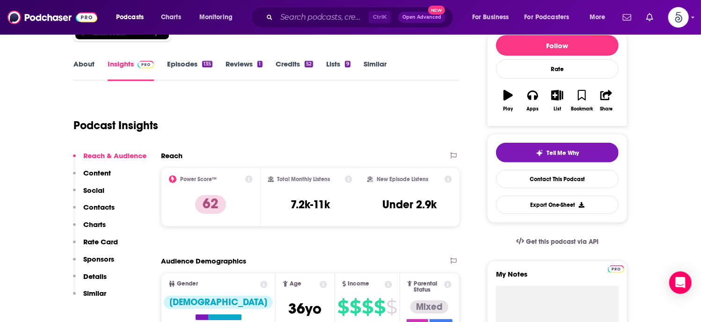
scroll to position [131, 0]
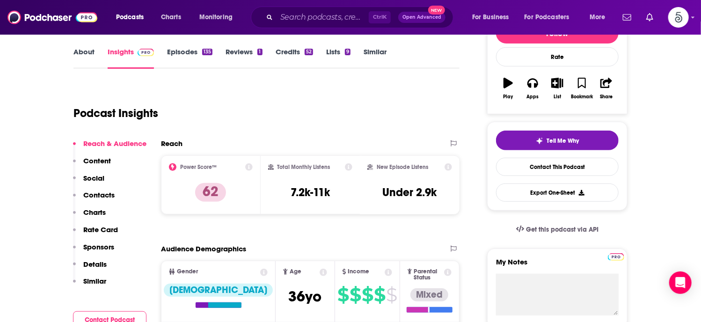
click at [105, 193] on p "Contacts" at bounding box center [98, 195] width 31 height 9
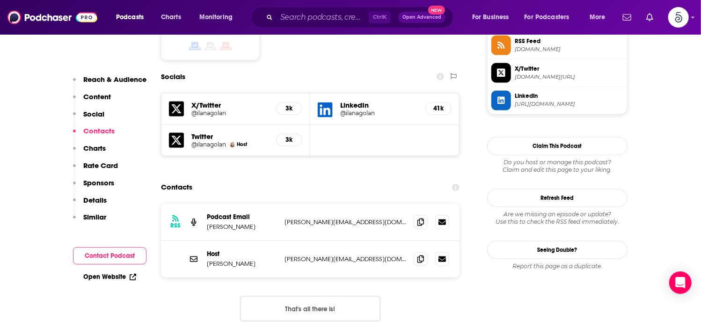
scroll to position [793, 0]
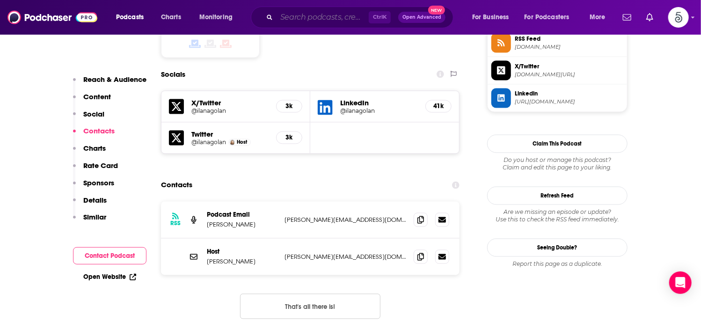
click at [312, 21] on input "Search podcasts, credits, & more..." at bounding box center [323, 17] width 92 height 15
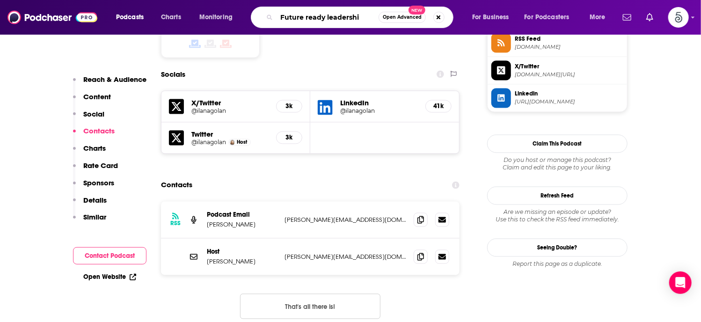
type input "Future ready leadership"
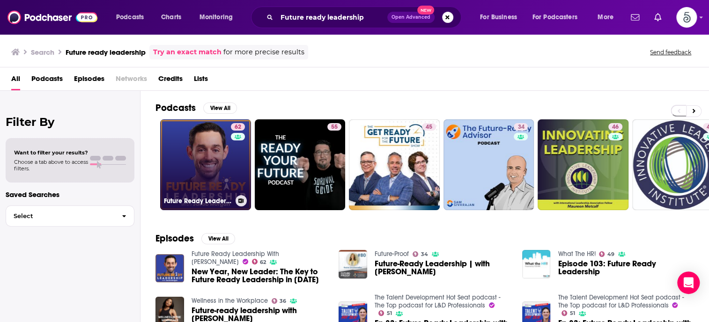
click at [187, 154] on link "62 Future Ready Leadership With [PERSON_NAME]" at bounding box center [205, 164] width 91 height 91
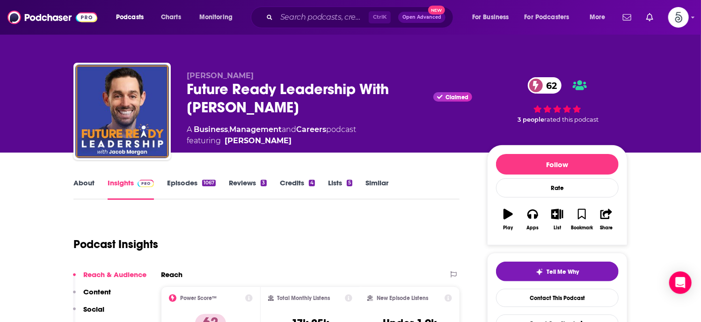
click at [184, 181] on link "Episodes 1067" at bounding box center [191, 189] width 49 height 22
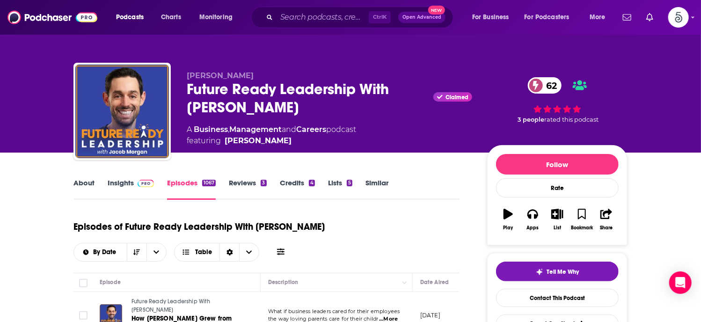
click at [125, 181] on link "Insights" at bounding box center [131, 189] width 46 height 22
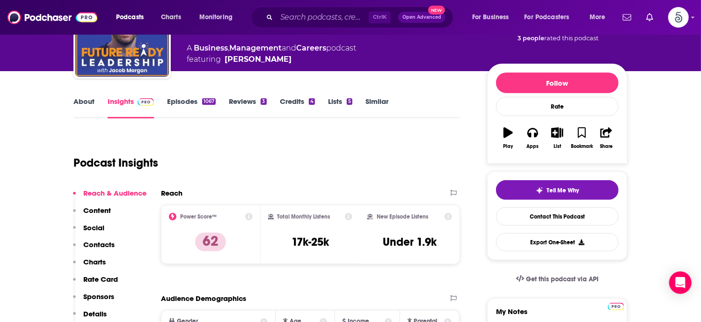
scroll to position [95, 0]
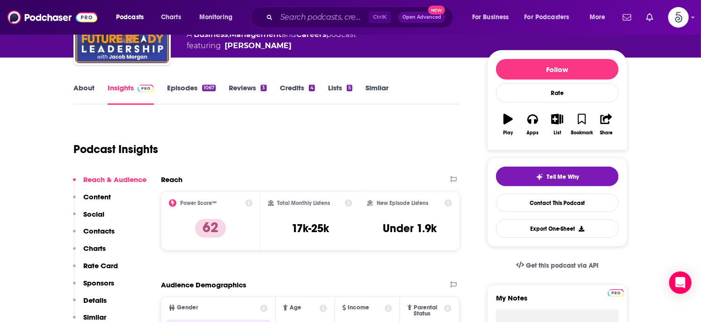
click at [99, 229] on p "Contacts" at bounding box center [98, 231] width 31 height 9
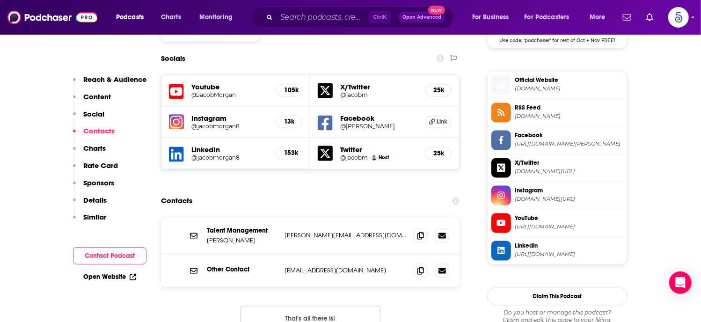
scroll to position [814, 0]
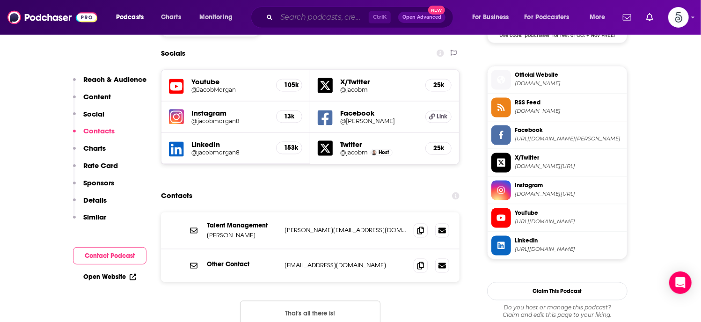
click at [331, 21] on input "Search podcasts, credits, & more..." at bounding box center [323, 17] width 92 height 15
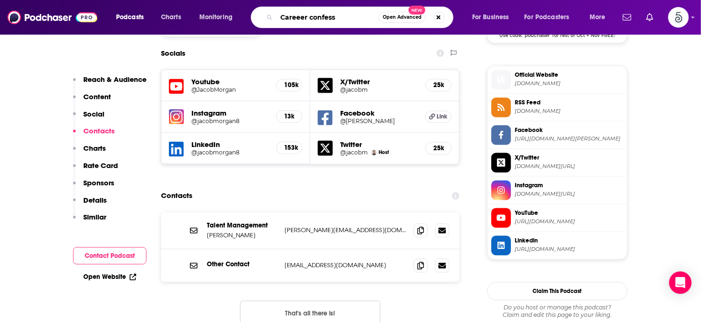
type input "Careeer confessa"
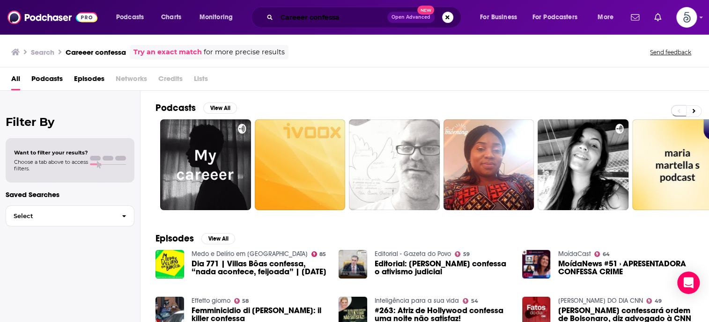
click at [306, 21] on input "Careeer confessa" at bounding box center [332, 17] width 111 height 15
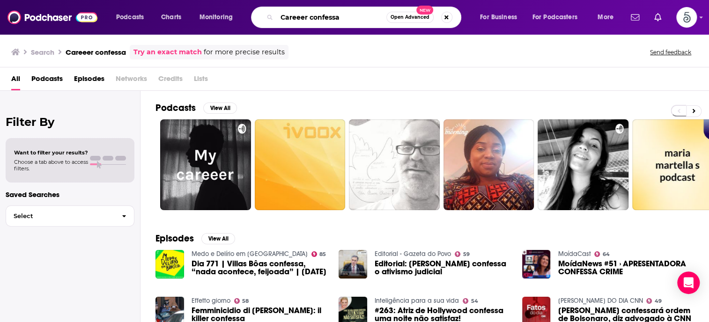
click at [303, 16] on input "Careeer confessa" at bounding box center [332, 17] width 110 height 15
click at [362, 18] on input "Career confessa" at bounding box center [332, 17] width 110 height 15
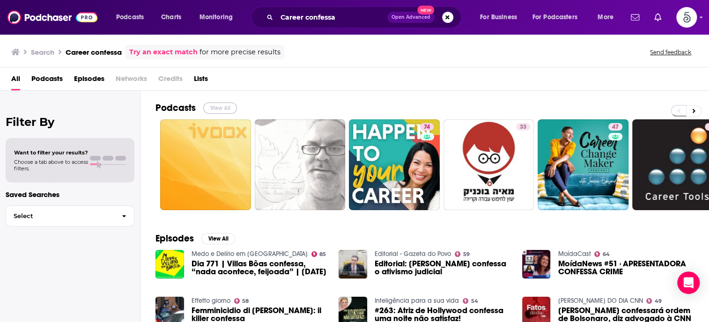
click at [218, 105] on button "View All" at bounding box center [220, 108] width 34 height 11
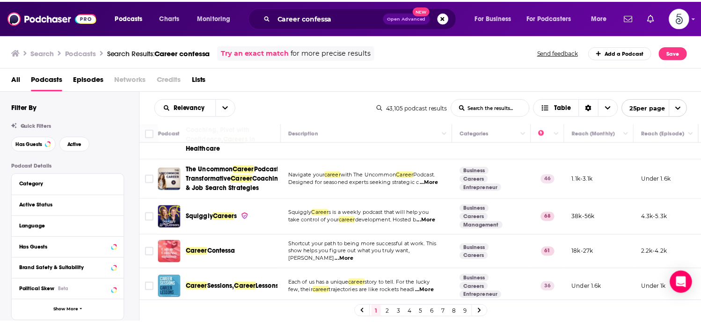
scroll to position [328, 0]
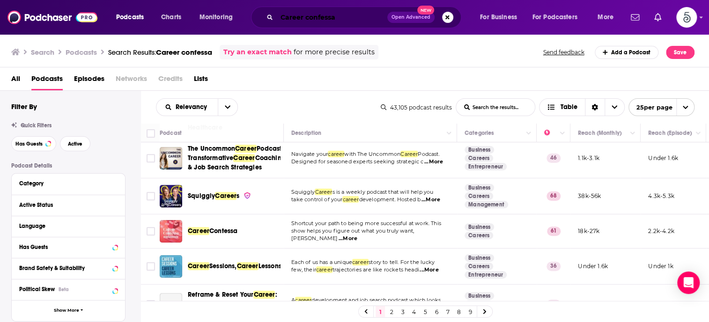
click at [367, 16] on input "Career confessa" at bounding box center [332, 17] width 111 height 15
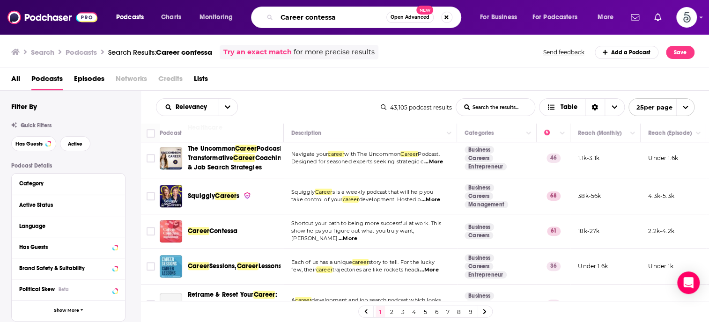
type input "Career contessa"
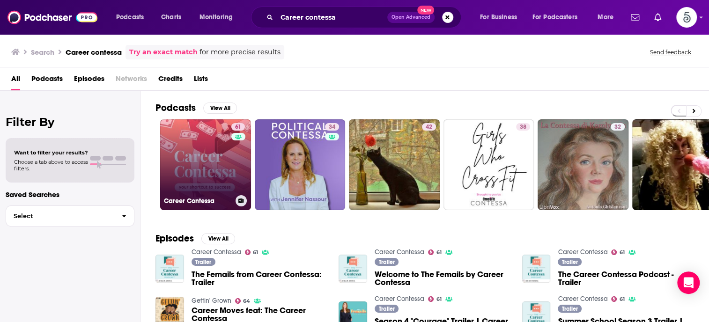
click at [192, 162] on link "61 Career Contessa" at bounding box center [205, 164] width 91 height 91
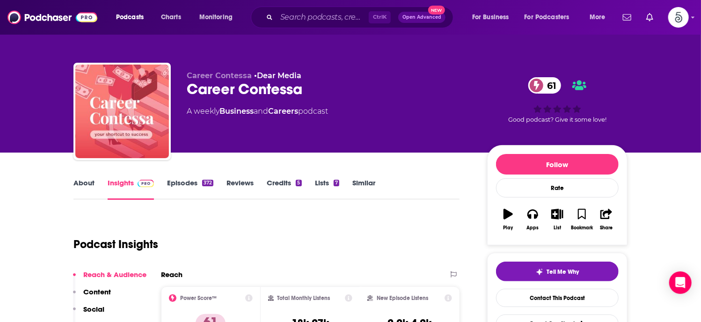
click at [184, 181] on link "Episodes 372" at bounding box center [190, 189] width 46 height 22
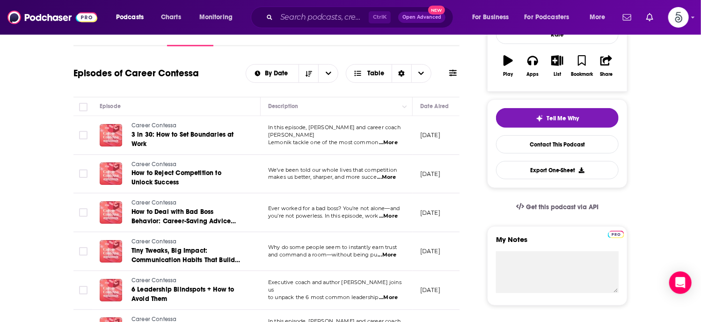
scroll to position [204, 0]
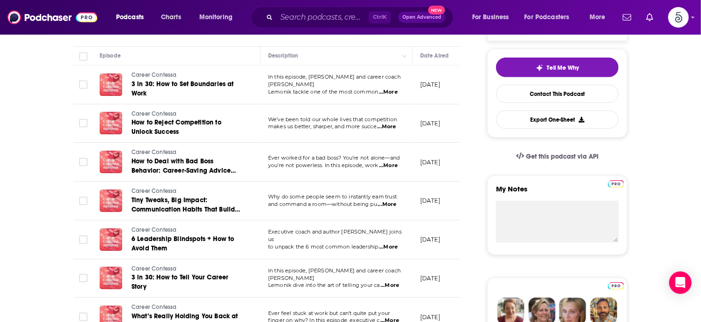
click at [390, 165] on span "...More" at bounding box center [388, 165] width 19 height 7
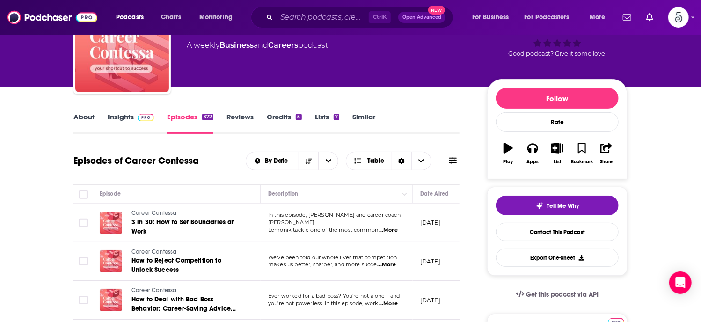
scroll to position [23, 0]
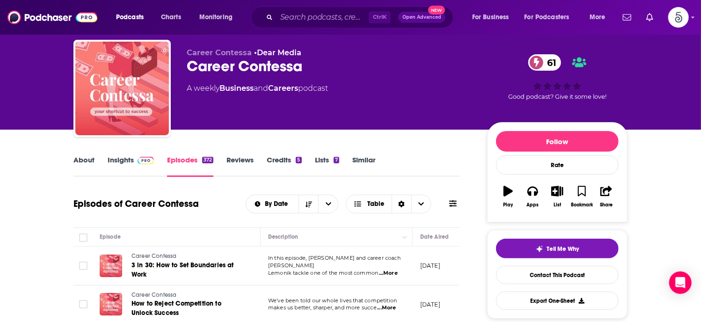
click at [78, 161] on link "About" at bounding box center [84, 166] width 21 height 22
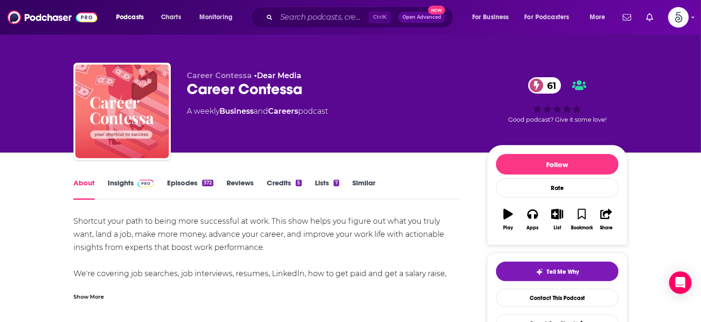
click at [81, 295] on div "Show More" at bounding box center [89, 296] width 30 height 9
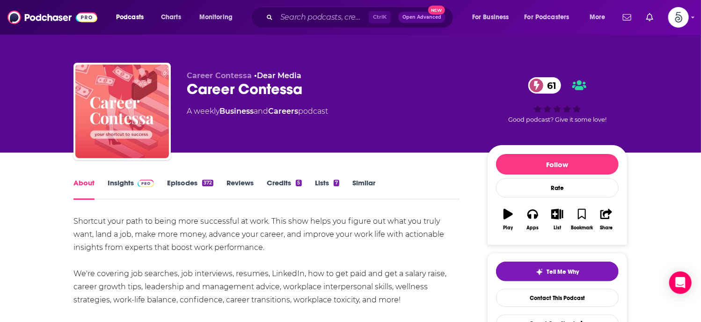
click at [125, 181] on link "Insights" at bounding box center [131, 189] width 46 height 22
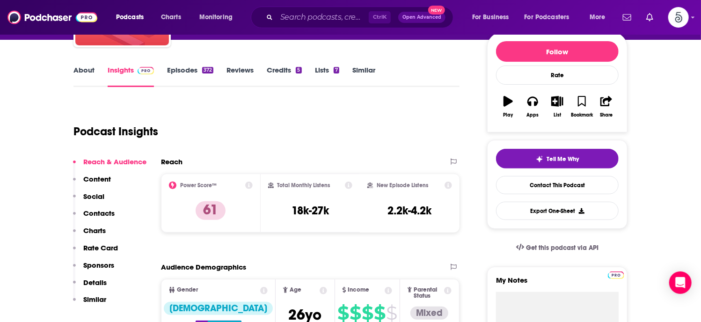
scroll to position [139, 0]
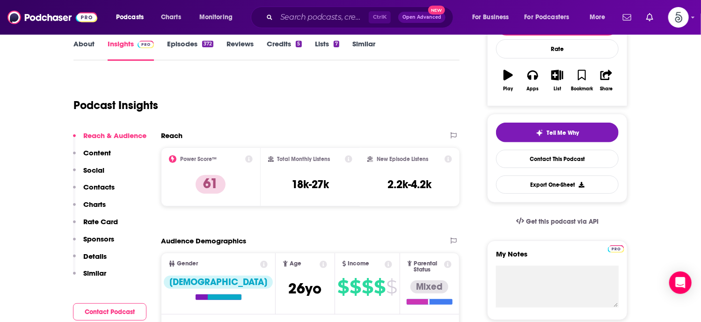
click at [106, 185] on p "Contacts" at bounding box center [98, 187] width 31 height 9
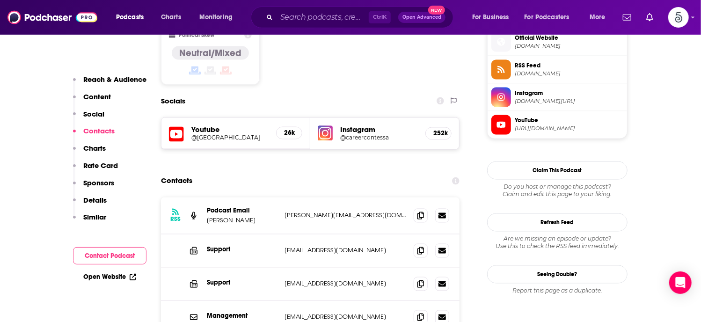
scroll to position [772, 0]
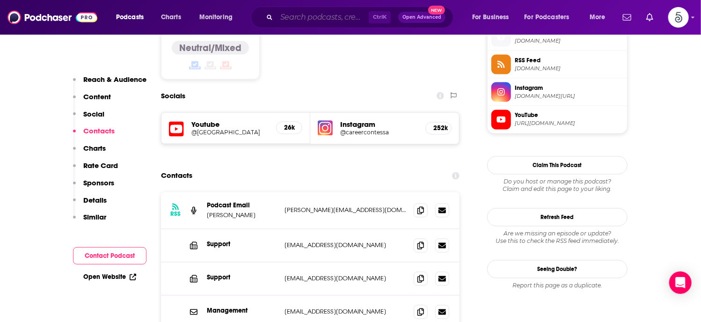
click at [312, 16] on input "Search podcasts, credits, & more..." at bounding box center [323, 17] width 92 height 15
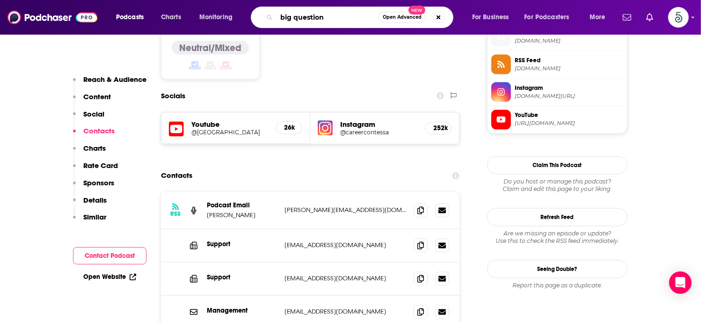
type input "big questions"
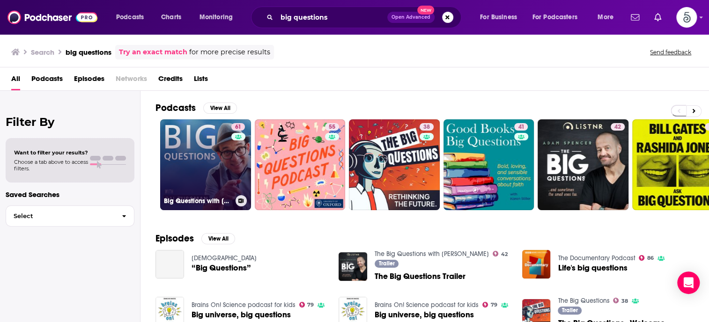
click at [203, 153] on link "61 Big Questions with [PERSON_NAME]" at bounding box center [205, 164] width 91 height 91
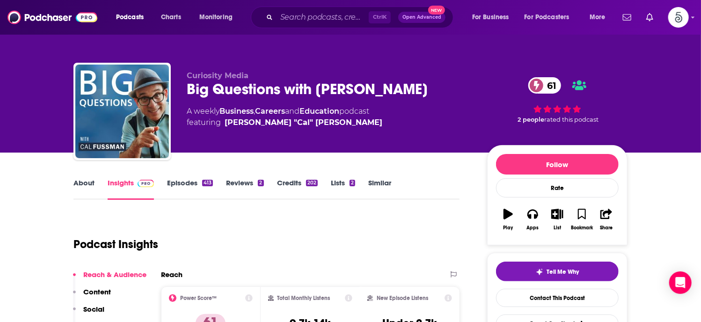
click at [187, 181] on link "Episodes 413" at bounding box center [190, 189] width 46 height 22
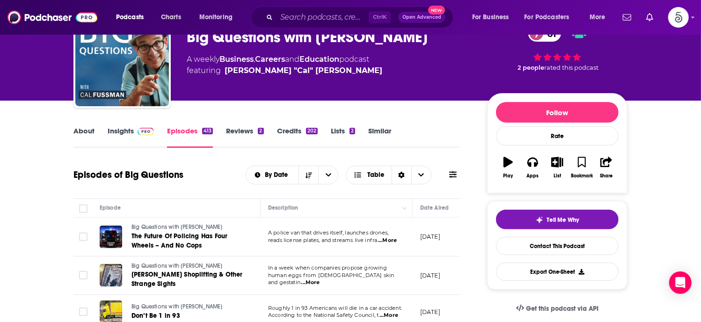
scroll to position [12, 0]
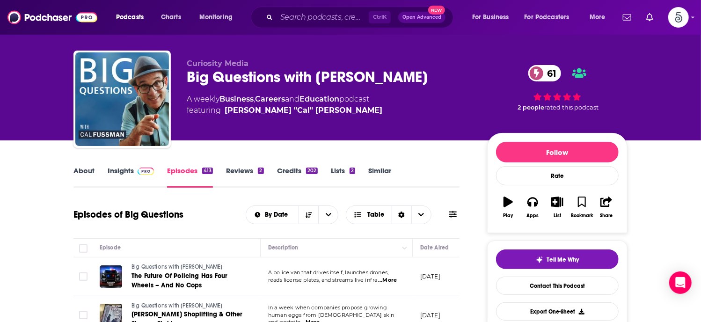
click at [125, 171] on link "Insights" at bounding box center [131, 177] width 46 height 22
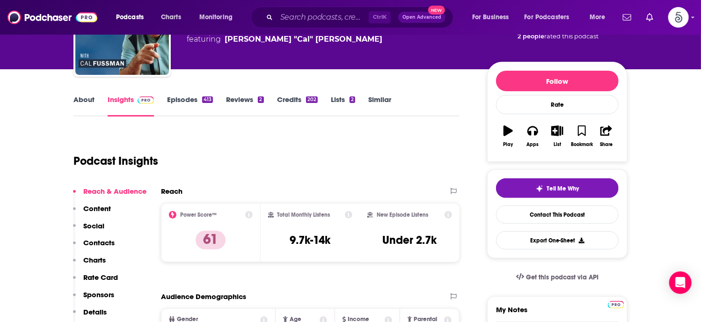
scroll to position [90, 0]
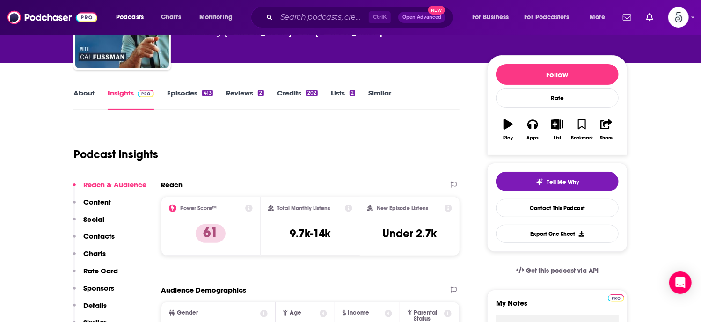
click at [102, 235] on p "Contacts" at bounding box center [98, 236] width 31 height 9
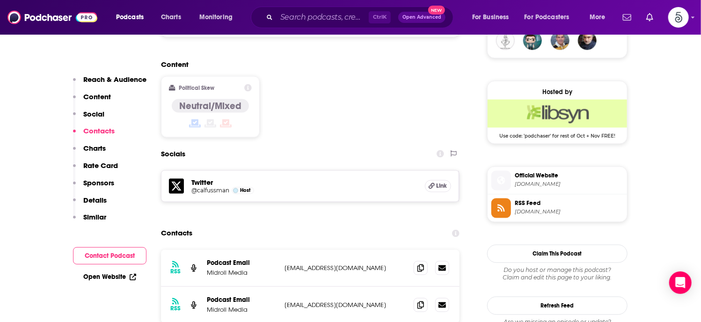
scroll to position [761, 0]
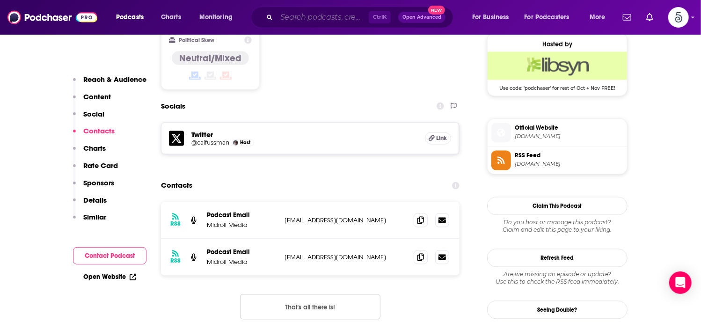
click at [304, 20] on input "Search podcasts, credits, & more..." at bounding box center [323, 17] width 92 height 15
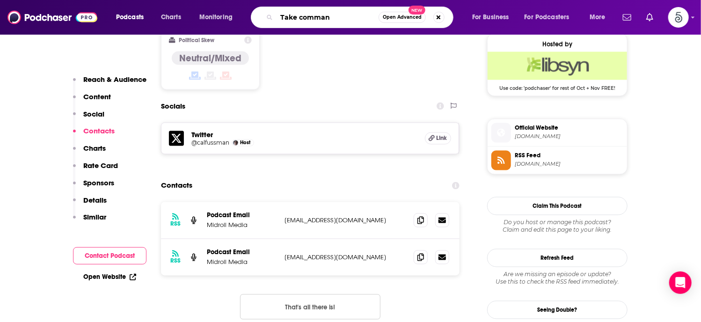
type input "Take command"
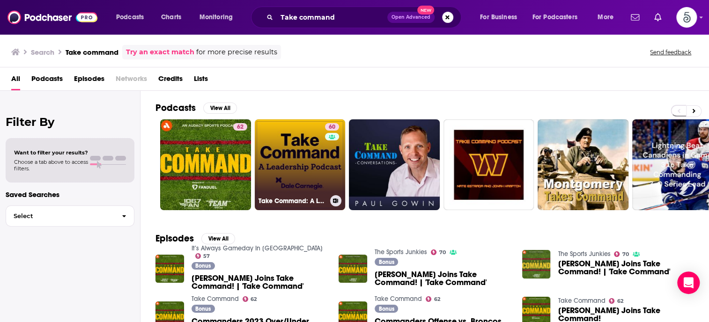
click at [298, 159] on link "60 Take Command: A Leadership Podcast" at bounding box center [300, 164] width 91 height 91
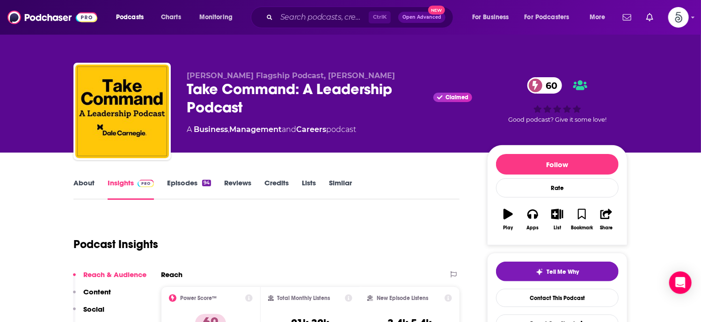
click at [173, 181] on link "Episodes 94" at bounding box center [189, 189] width 44 height 22
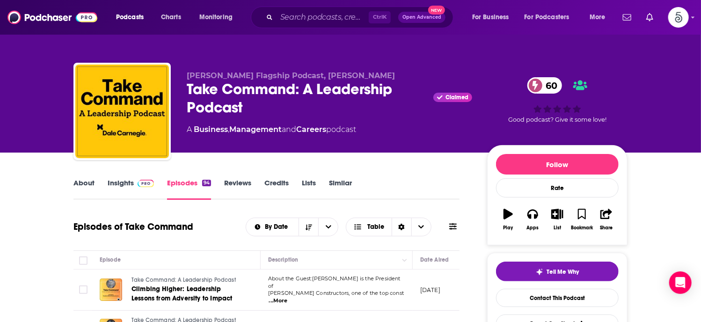
click at [126, 183] on link "Insights" at bounding box center [131, 189] width 46 height 22
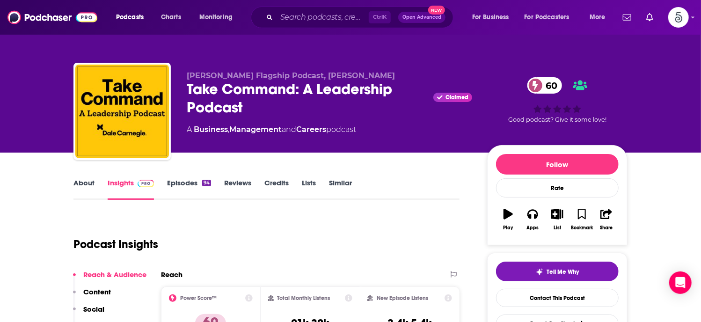
scroll to position [146, 0]
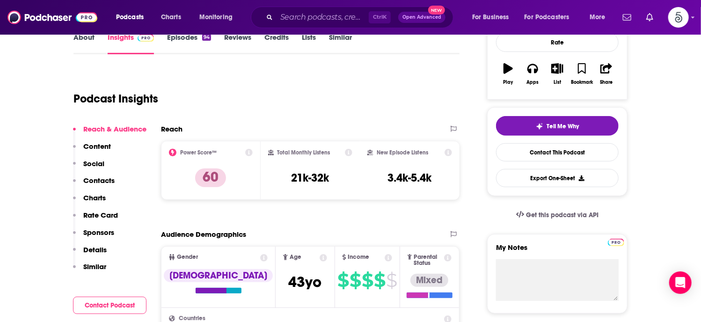
click at [96, 178] on p "Contacts" at bounding box center [98, 180] width 31 height 9
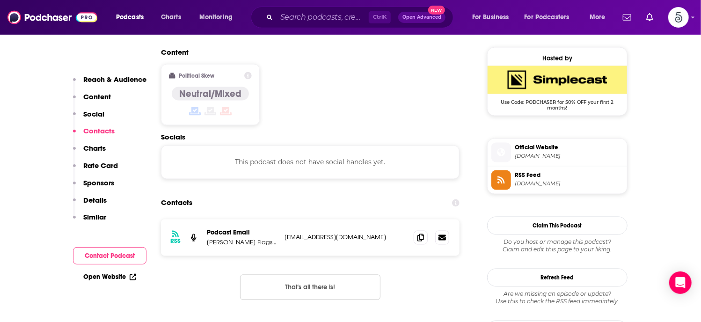
scroll to position [753, 0]
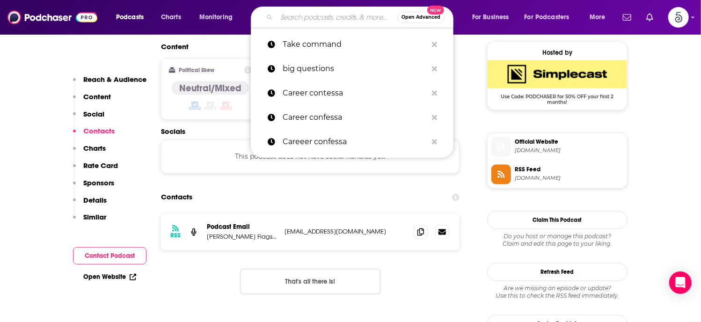
click at [286, 17] on input "Search podcasts, credits, & more..." at bounding box center [337, 17] width 121 height 15
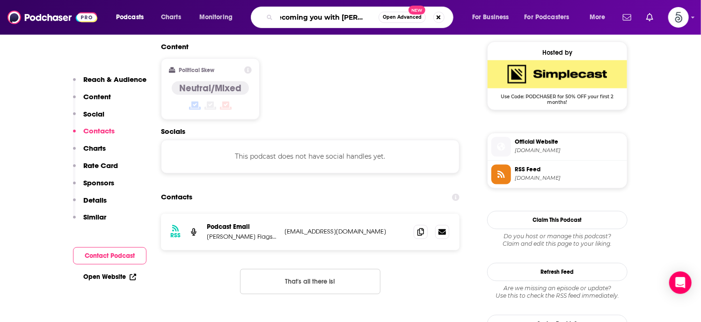
type input "Becoming you with [PERSON_NAME]"
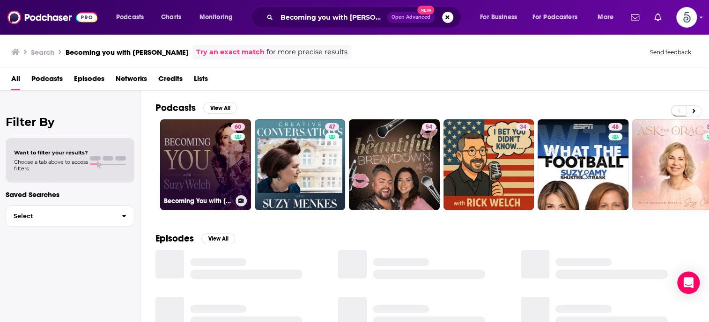
click at [206, 156] on link "60 Becoming You with [PERSON_NAME]" at bounding box center [205, 164] width 91 height 91
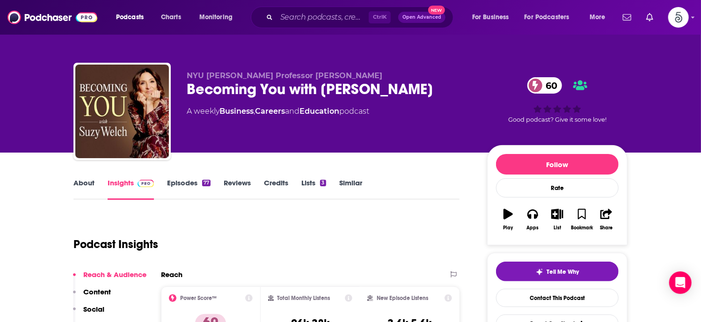
click at [184, 181] on link "Episodes 77" at bounding box center [189, 189] width 44 height 22
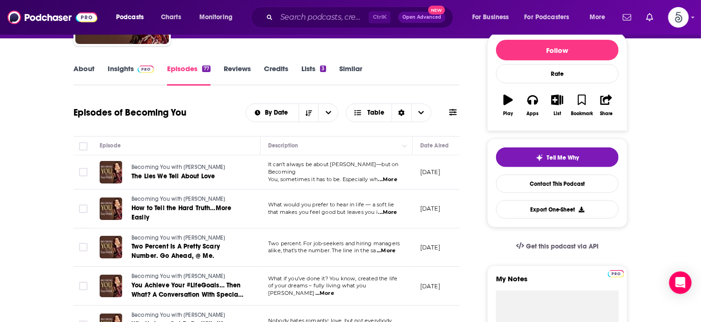
scroll to position [125, 0]
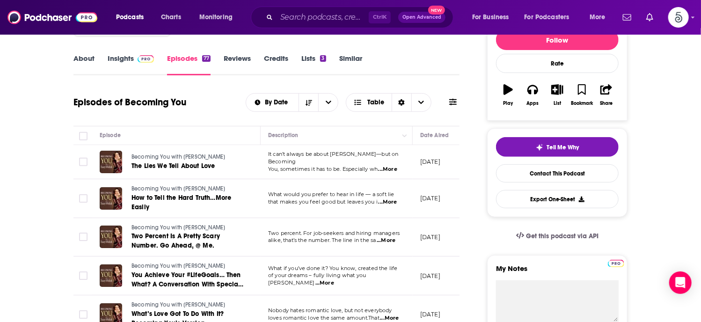
click at [394, 239] on span "...More" at bounding box center [386, 240] width 19 height 7
click at [334, 280] on span "...More" at bounding box center [325, 283] width 19 height 7
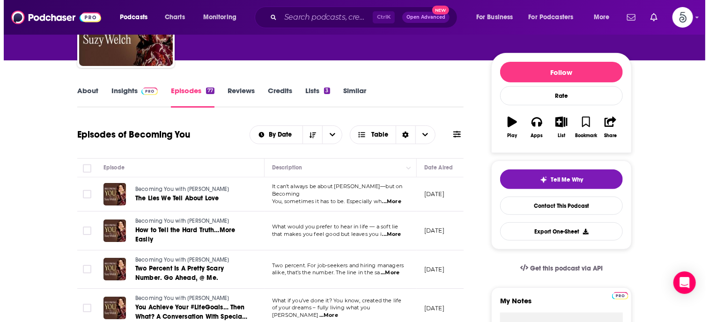
scroll to position [0, 0]
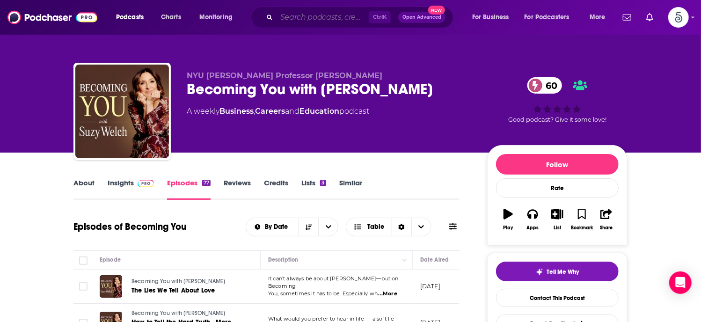
click at [313, 20] on input "Search podcasts, credits, & more..." at bounding box center [323, 17] width 92 height 15
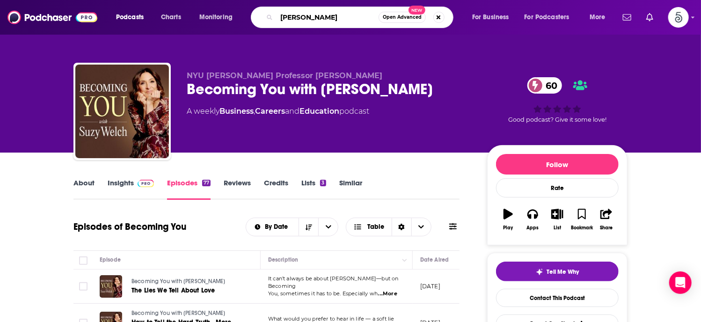
type input "[PERSON_NAME]"
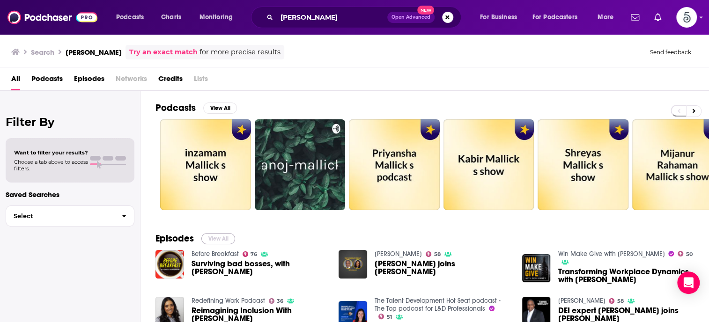
click at [214, 238] on button "View All" at bounding box center [218, 238] width 34 height 11
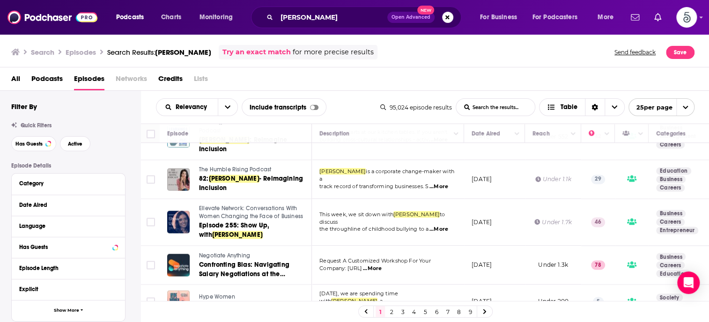
scroll to position [793, 0]
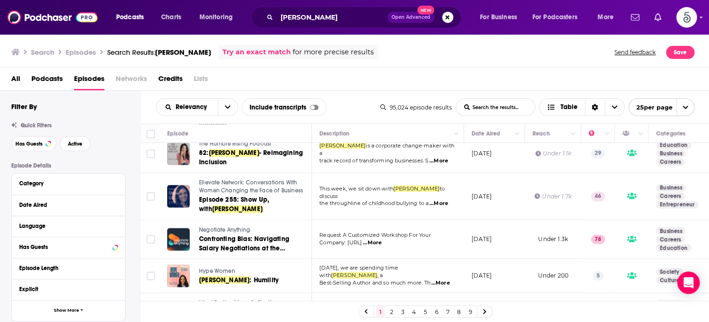
click at [390, 309] on link "2" at bounding box center [391, 311] width 9 height 11
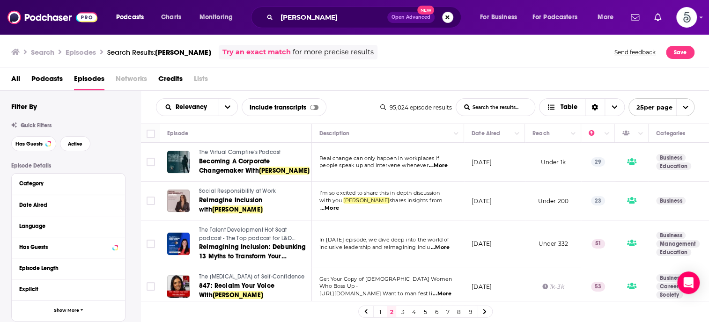
click at [443, 17] on button "Search podcasts, credits, & more..." at bounding box center [447, 17] width 11 height 11
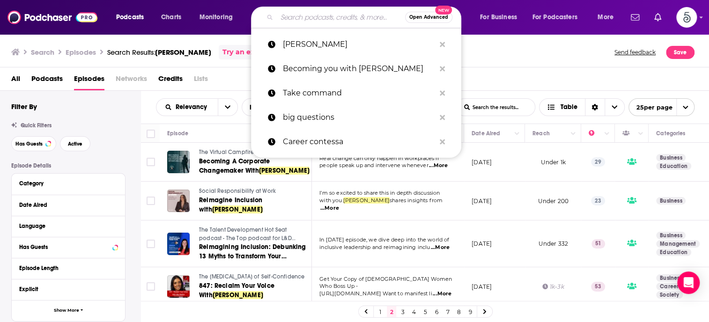
click at [341, 19] on input "Search podcasts, credits, & more..." at bounding box center [341, 17] width 128 height 15
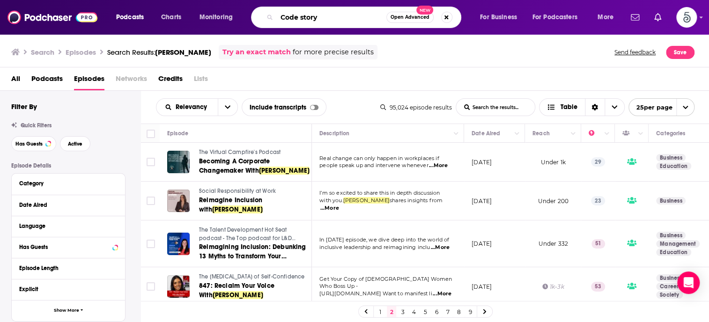
type input "Code story"
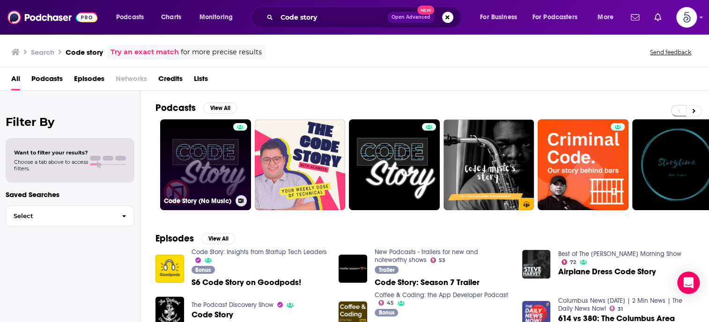
click at [212, 144] on link "Code Story (No Music)" at bounding box center [205, 164] width 91 height 91
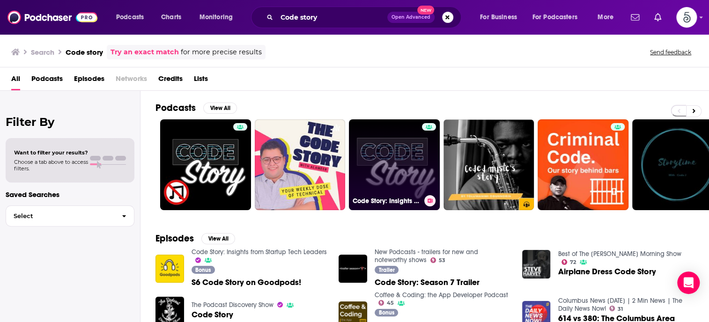
click at [388, 157] on link "Code Story: Insights from Startup Tech Leaders" at bounding box center [394, 164] width 91 height 91
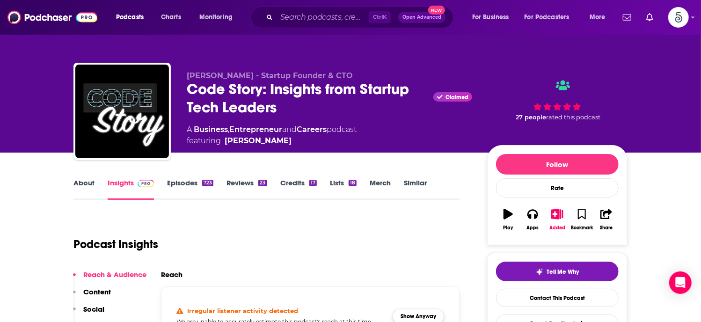
scroll to position [81, 0]
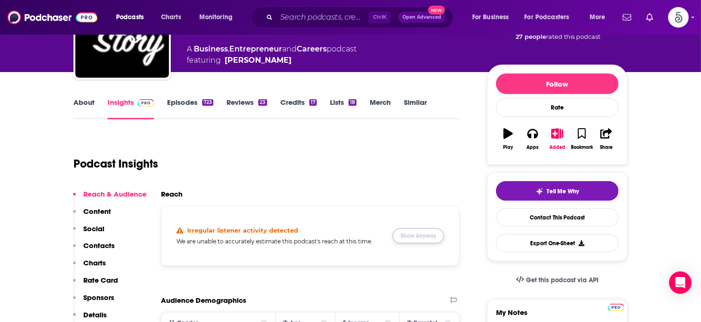
click at [408, 233] on button "Show Anyway" at bounding box center [419, 236] width 52 height 15
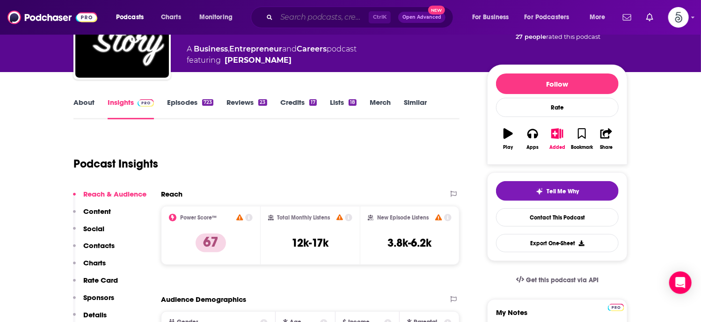
click at [339, 19] on input "Search podcasts, credits, & more..." at bounding box center [323, 17] width 92 height 15
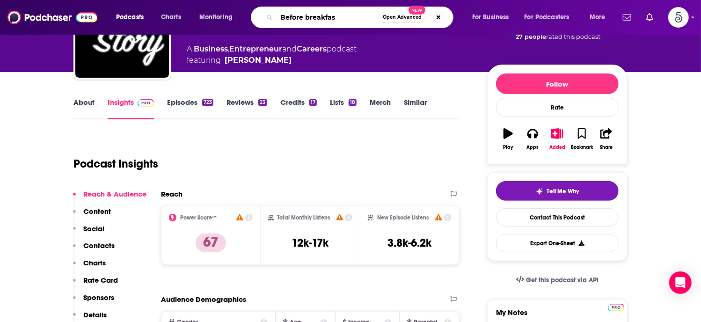
type input "Before breakfast"
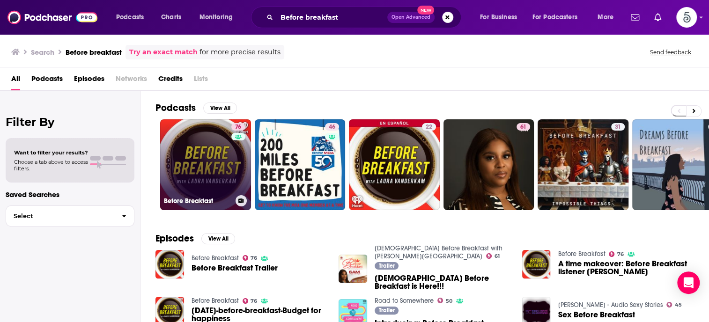
click at [195, 142] on link "76 Before Breakfast" at bounding box center [205, 164] width 91 height 91
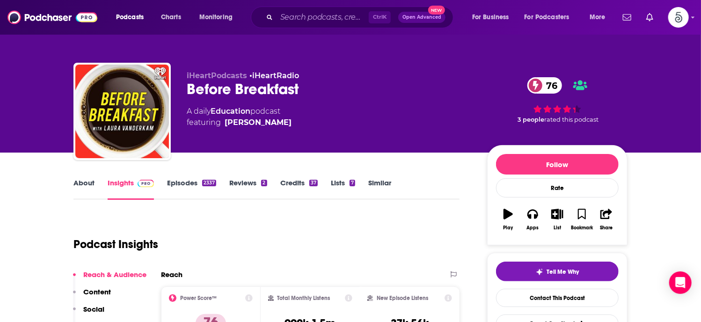
click at [184, 181] on link "Episodes 2337" at bounding box center [191, 189] width 49 height 22
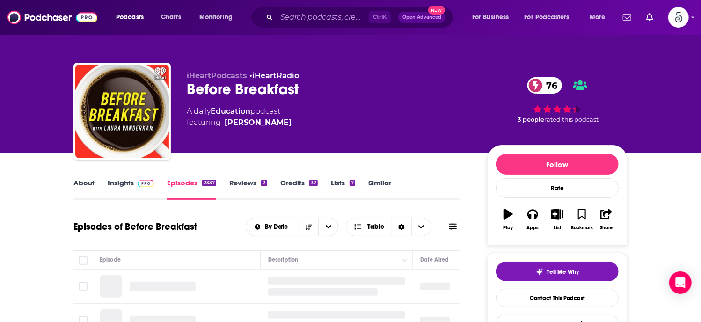
click at [87, 180] on link "About" at bounding box center [84, 189] width 21 height 22
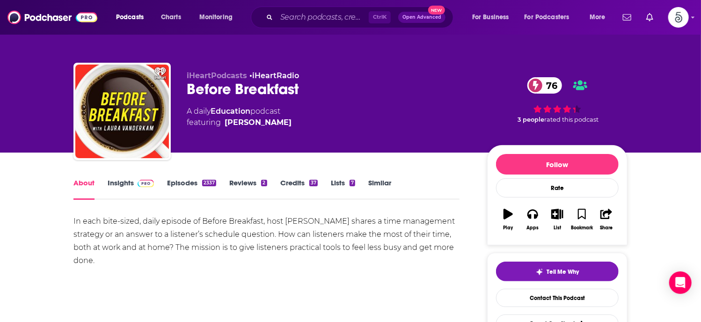
click at [180, 184] on link "Episodes 2337" at bounding box center [191, 189] width 49 height 22
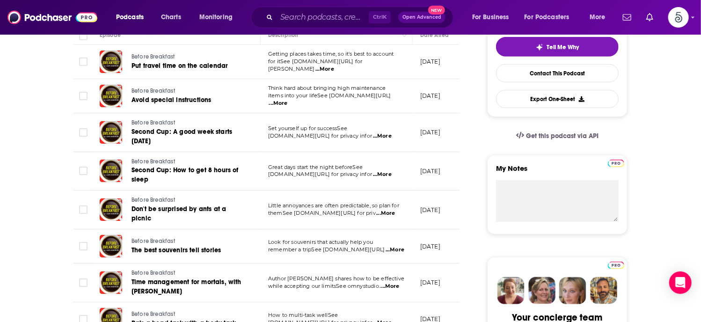
scroll to position [219, 0]
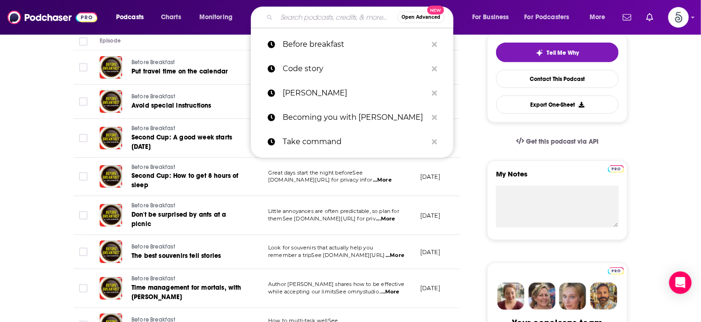
click at [311, 19] on input "Search podcasts, credits, & more..." at bounding box center [337, 17] width 121 height 15
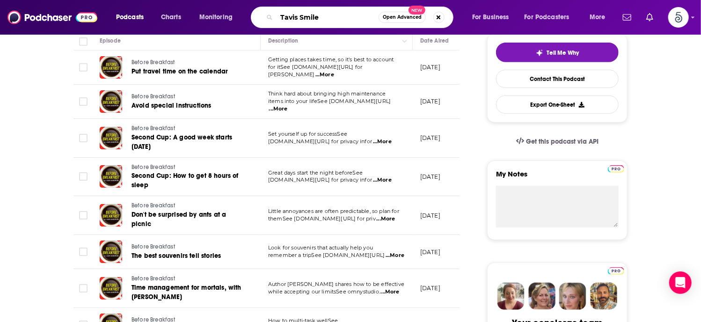
type input "[PERSON_NAME]"
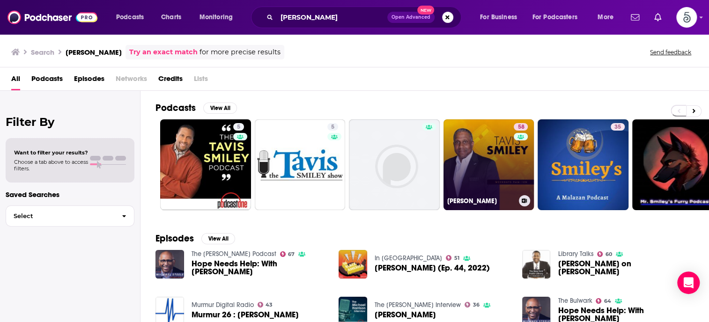
click at [478, 154] on link "58 [PERSON_NAME]" at bounding box center [488, 164] width 91 height 91
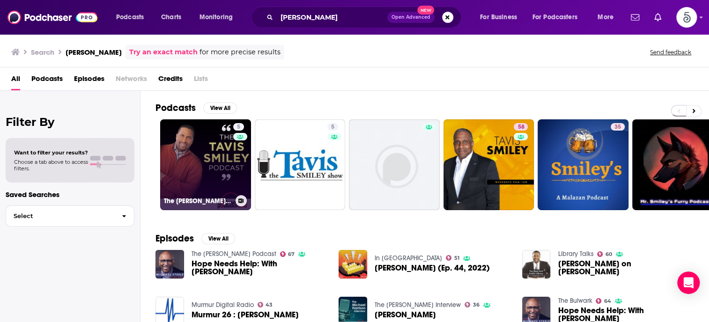
click at [186, 155] on link "5 The [PERSON_NAME] Podcast" at bounding box center [205, 164] width 91 height 91
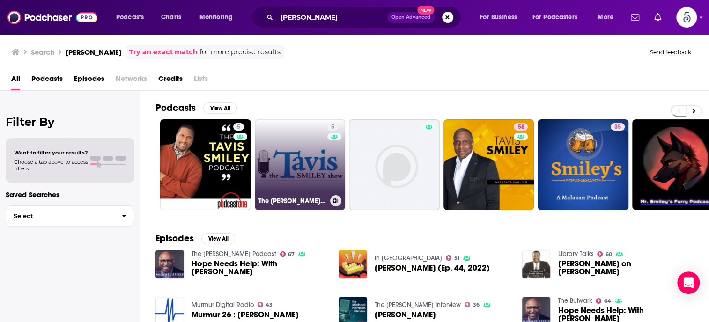
click at [283, 147] on link "5 The [PERSON_NAME] Show" at bounding box center [300, 164] width 91 height 91
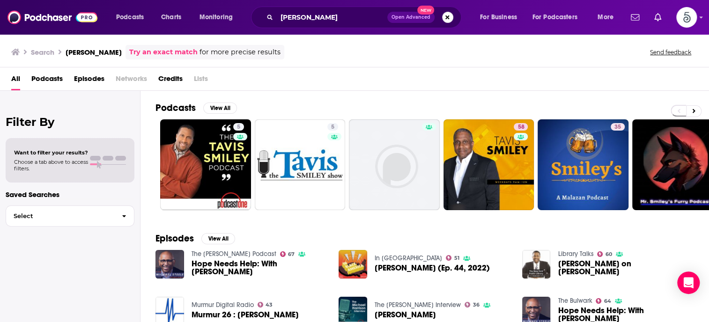
click at [443, 17] on button "Search podcasts, credits, & more..." at bounding box center [447, 17] width 11 height 11
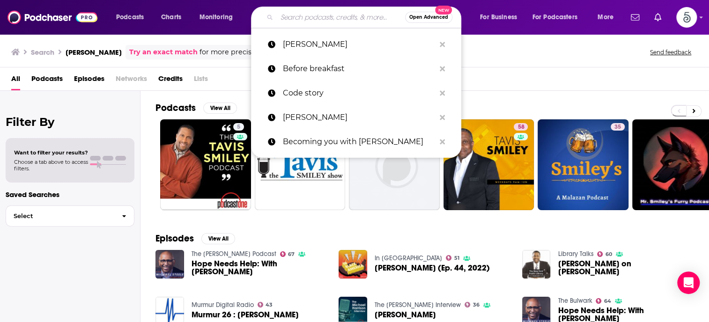
click at [322, 15] on input "Search podcasts, credits, & more..." at bounding box center [341, 17] width 128 height 15
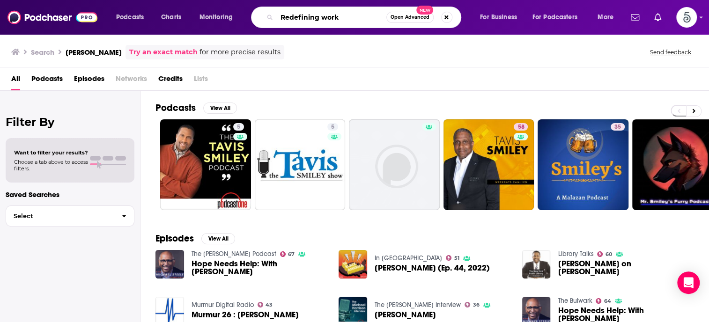
type input "Redefining work"
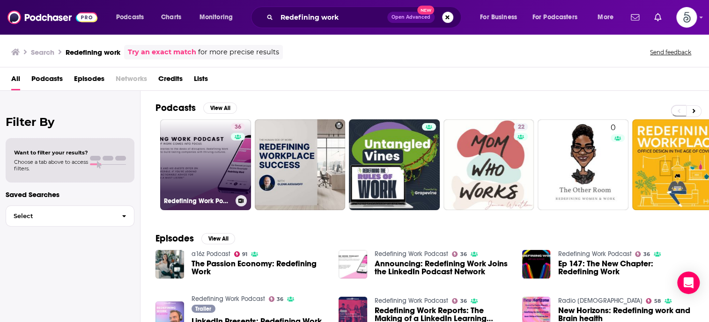
click at [200, 155] on link "36 Redefining Work Podcast" at bounding box center [205, 164] width 91 height 91
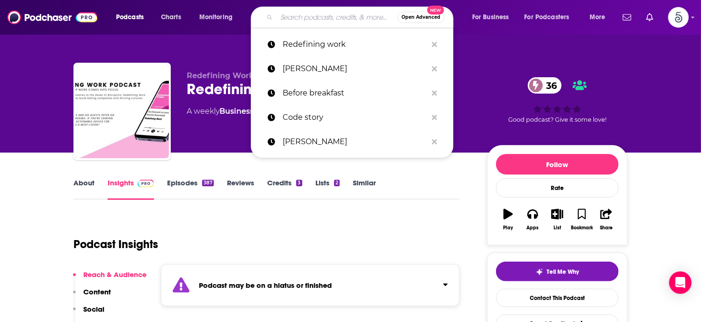
click at [309, 21] on input "Search podcasts, credits, & more..." at bounding box center [337, 17] width 121 height 15
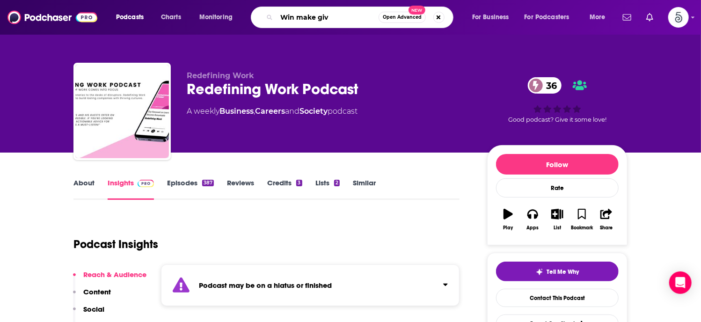
type input "Win make give"
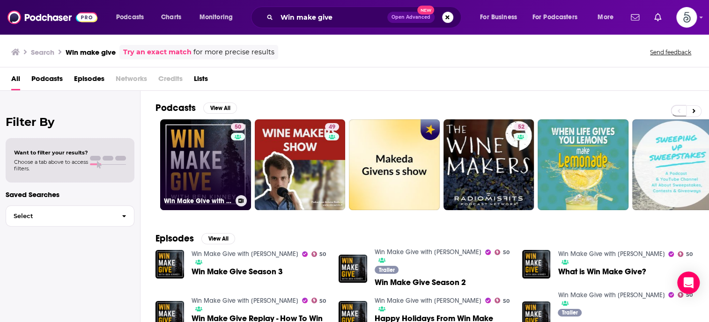
click at [188, 155] on link "50 Win Make Give with [PERSON_NAME]" at bounding box center [205, 164] width 91 height 91
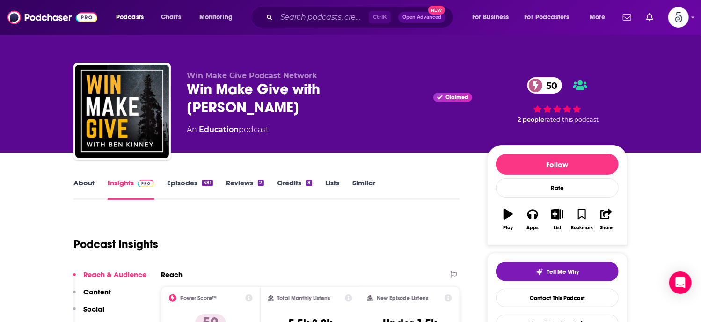
click at [86, 181] on link "About" at bounding box center [84, 189] width 21 height 22
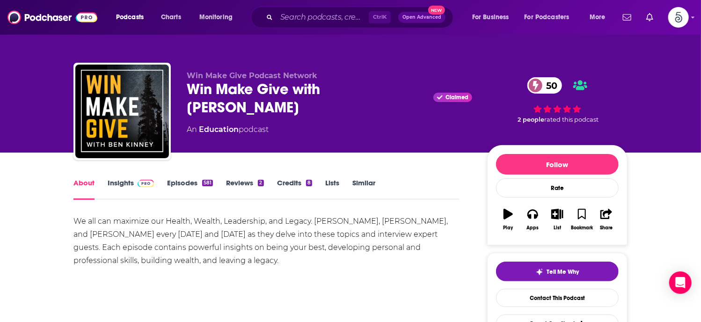
click at [86, 181] on link "About" at bounding box center [84, 189] width 21 height 22
click at [123, 181] on link "Insights" at bounding box center [131, 189] width 46 height 22
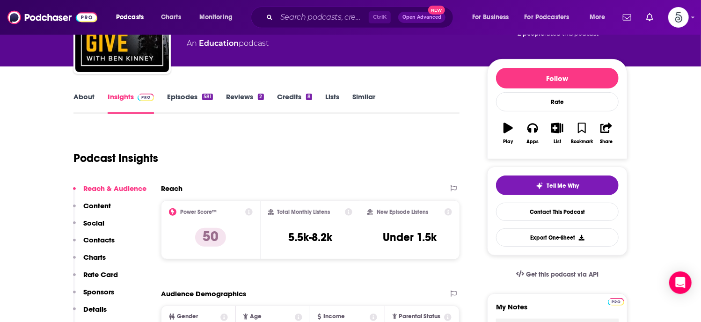
scroll to position [101, 0]
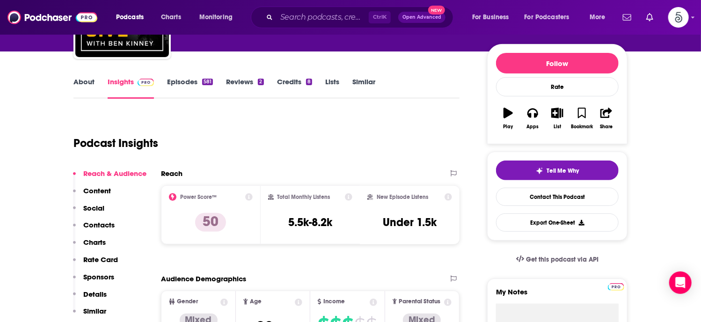
click at [103, 222] on p "Contacts" at bounding box center [98, 225] width 31 height 9
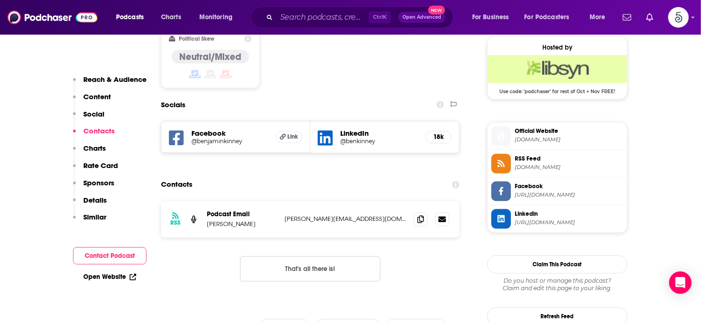
scroll to position [761, 0]
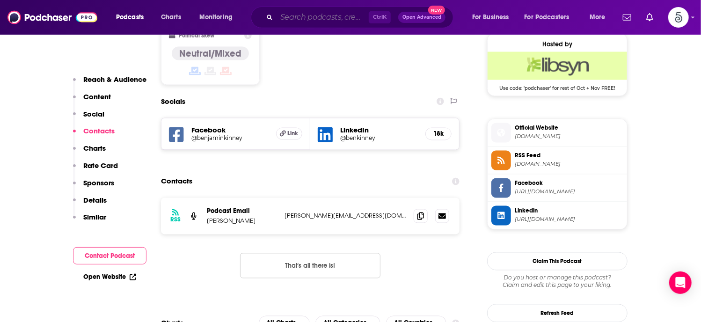
click at [300, 16] on input "Search podcasts, credits, & more..." at bounding box center [323, 17] width 92 height 15
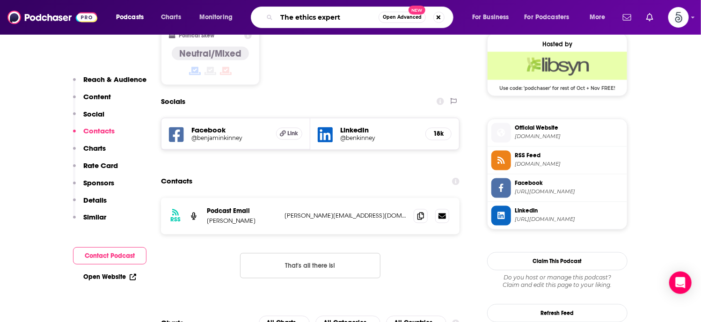
type input "The ethics experts"
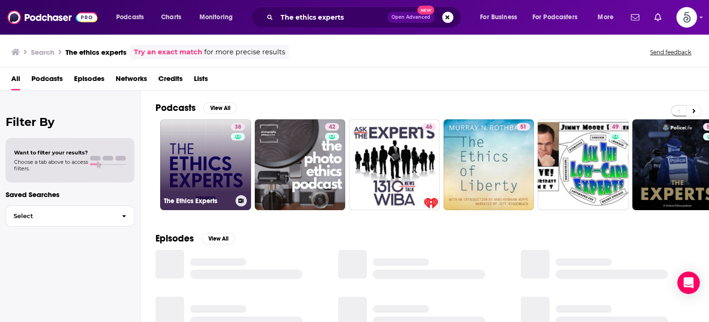
click at [207, 166] on link "38 The Ethics Experts" at bounding box center [205, 164] width 91 height 91
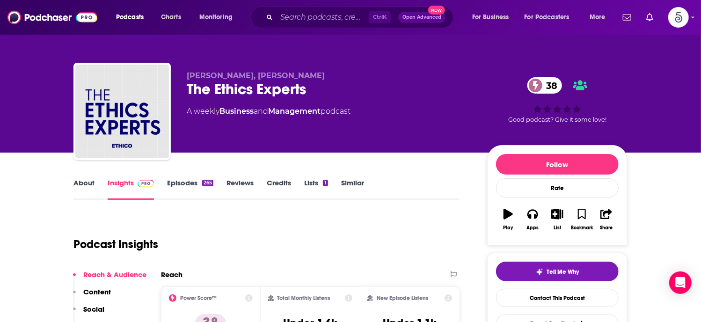
click at [184, 183] on link "Episodes 265" at bounding box center [190, 189] width 46 height 22
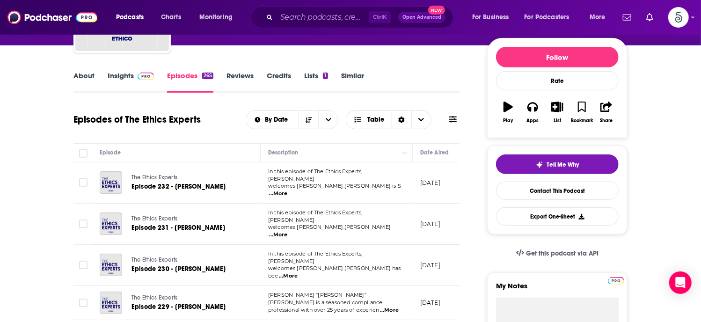
scroll to position [157, 0]
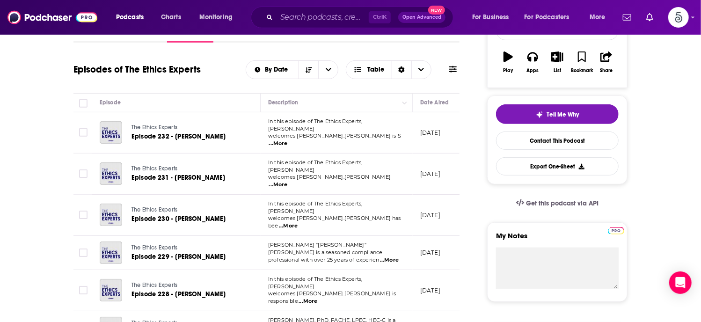
click at [288, 140] on span "...More" at bounding box center [278, 143] width 19 height 7
click at [288, 181] on span "...More" at bounding box center [278, 184] width 19 height 7
click at [298, 222] on span "...More" at bounding box center [288, 225] width 19 height 7
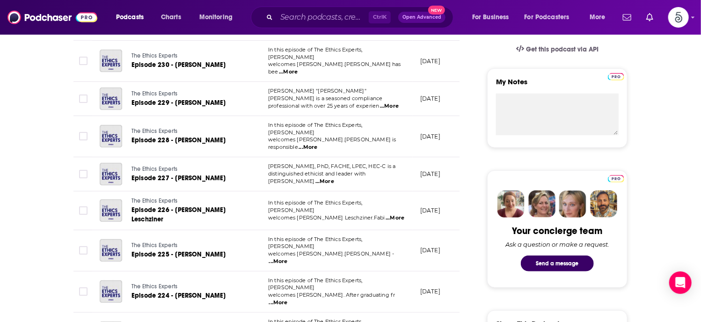
scroll to position [315, 0]
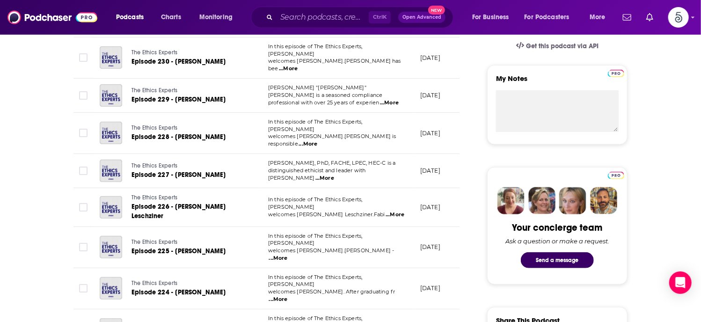
click at [288, 255] on span "...More" at bounding box center [278, 258] width 19 height 7
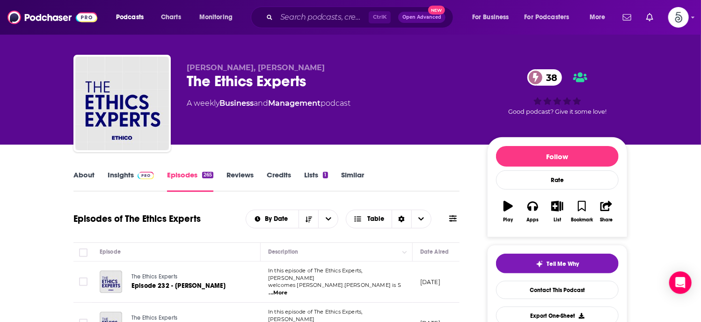
scroll to position [0, 0]
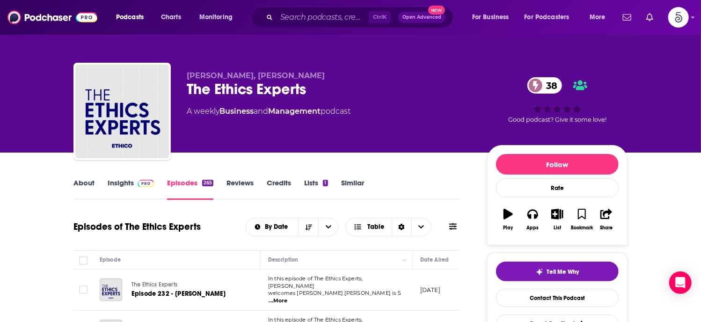
click at [127, 182] on link "Insights" at bounding box center [131, 189] width 46 height 22
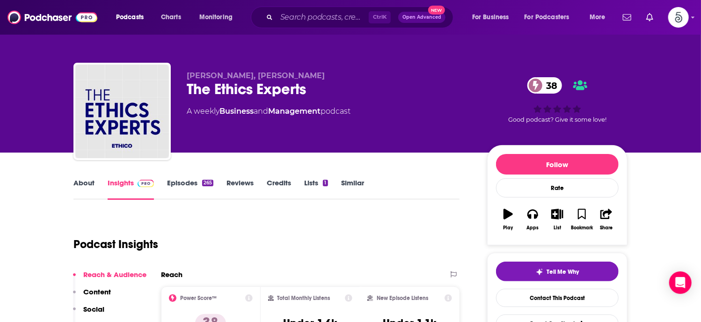
scroll to position [121, 0]
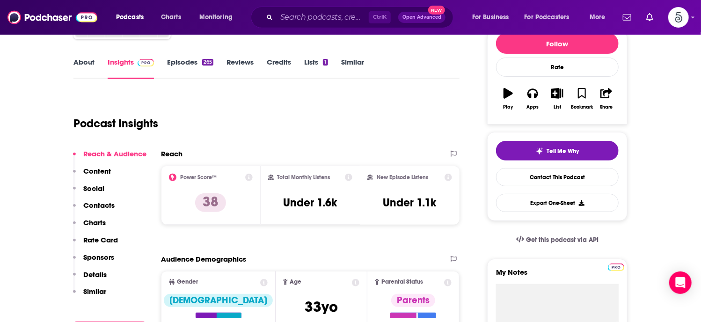
click at [105, 204] on p "Contacts" at bounding box center [98, 205] width 31 height 9
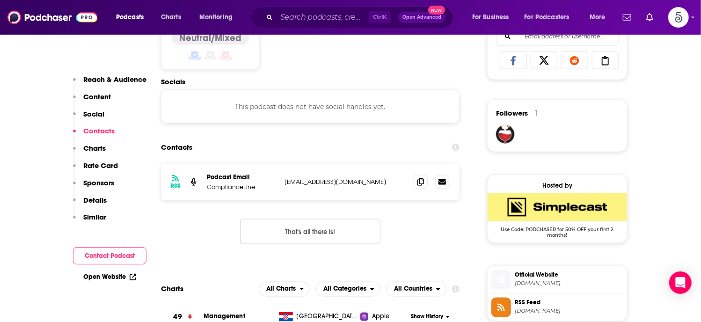
scroll to position [629, 0]
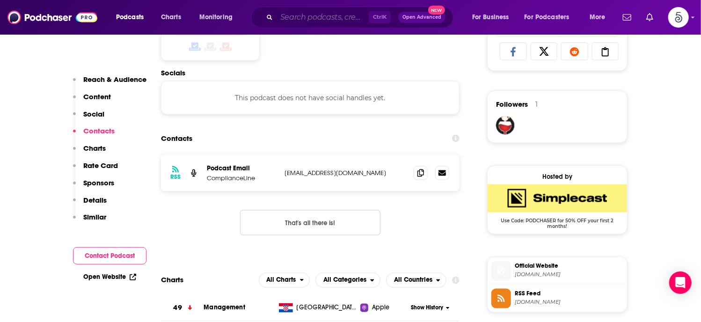
click at [292, 20] on input "Search podcasts, credits, & more..." at bounding box center [323, 17] width 92 height 15
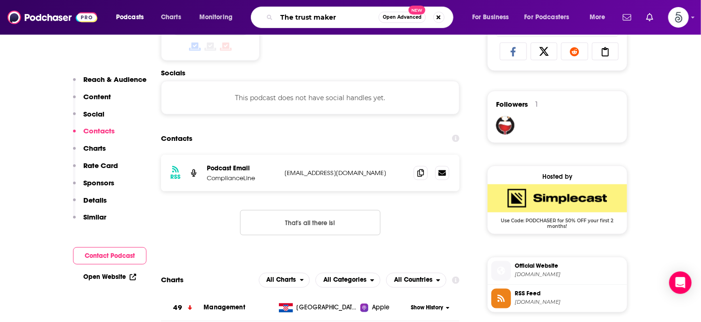
type input "The trust makers"
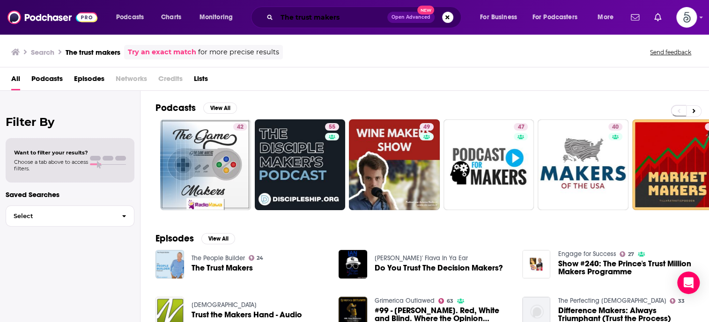
click at [313, 18] on input "The trust makers" at bounding box center [332, 17] width 111 height 15
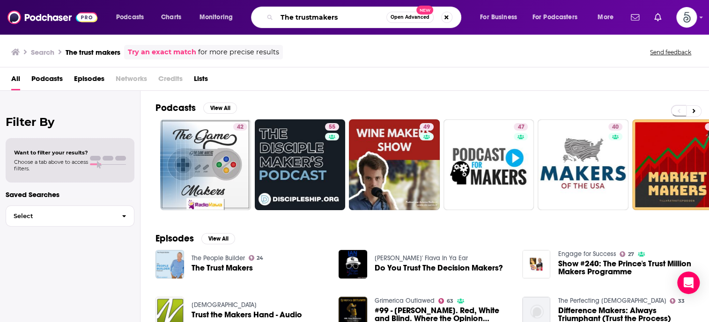
type input "The trustmakers"
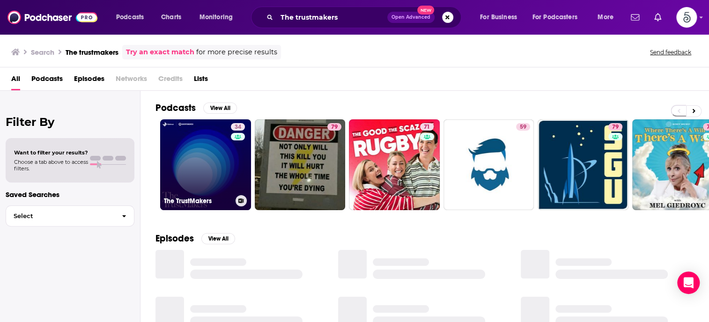
click at [217, 174] on link "34 The TrustMakers" at bounding box center [205, 164] width 91 height 91
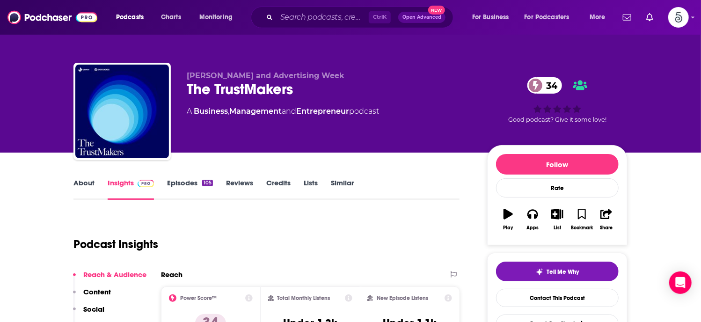
click at [187, 183] on link "Episodes 105" at bounding box center [190, 189] width 46 height 22
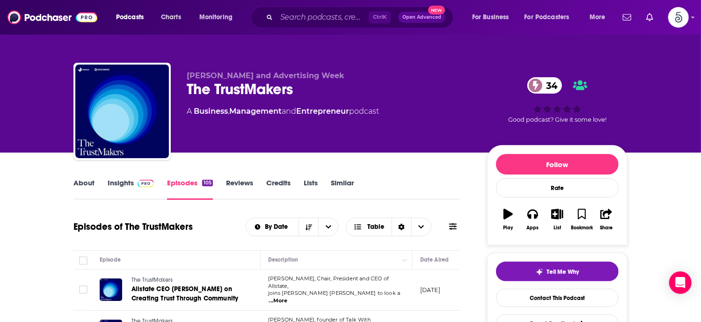
click at [86, 181] on link "About" at bounding box center [84, 189] width 21 height 22
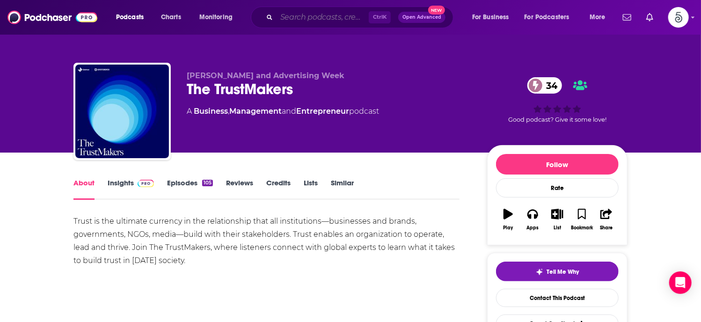
click at [317, 16] on input "Search podcasts, credits, & more..." at bounding box center [323, 17] width 92 height 15
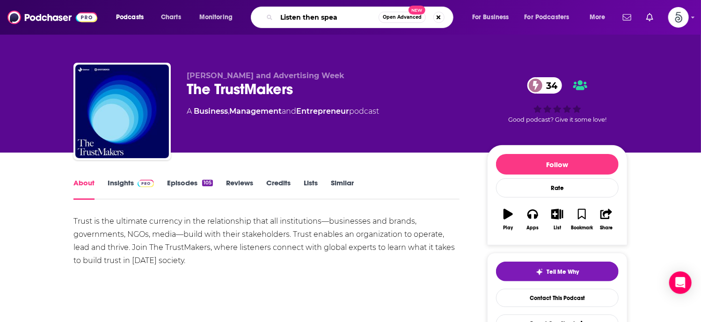
type input "Listen then speak"
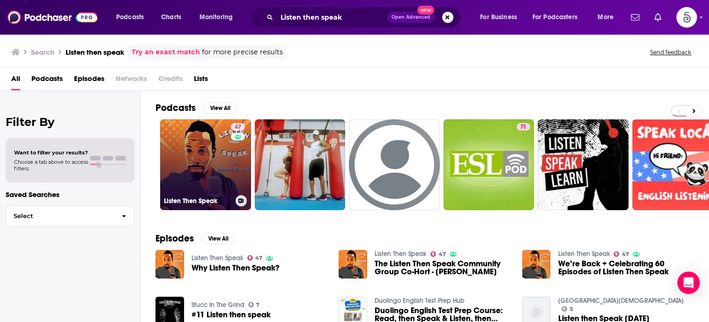
click at [214, 157] on link "47 Listen Then Speak" at bounding box center [205, 164] width 91 height 91
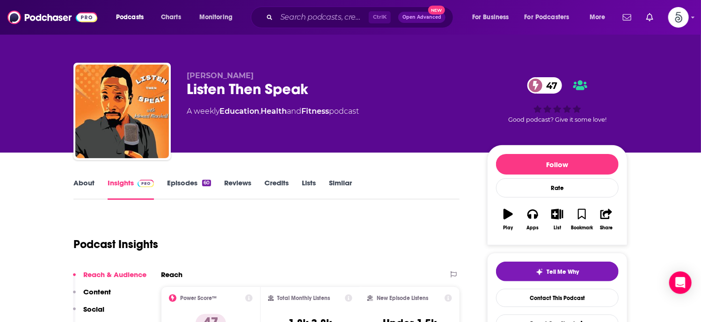
click at [180, 183] on link "Episodes 60" at bounding box center [189, 189] width 44 height 22
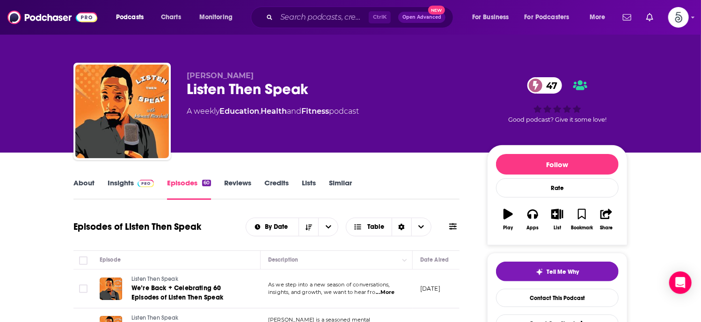
click at [122, 182] on link "Insights" at bounding box center [131, 189] width 46 height 22
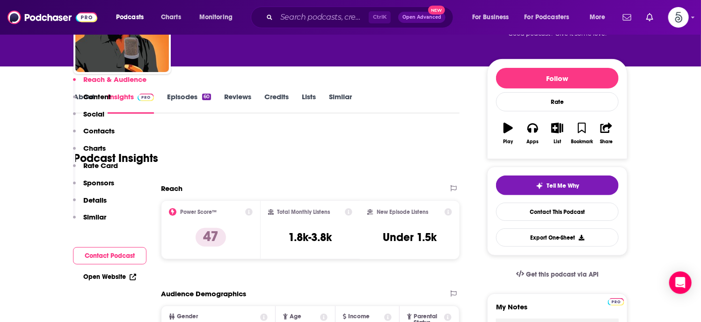
scroll to position [207, 0]
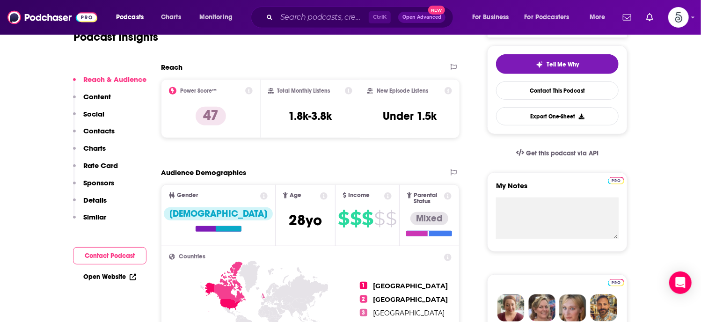
click at [92, 128] on p "Contacts" at bounding box center [98, 130] width 31 height 9
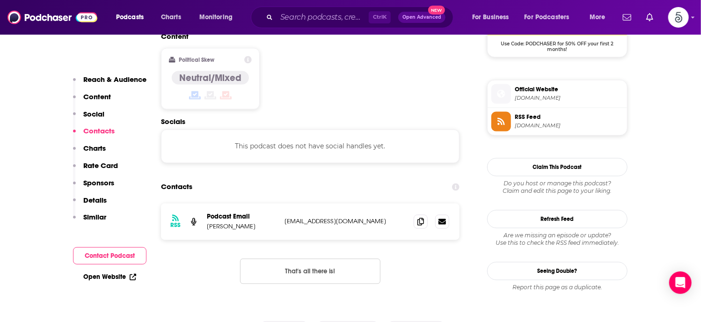
scroll to position [743, 0]
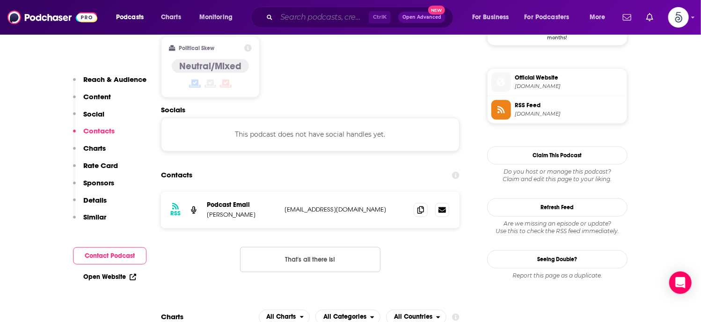
click at [298, 17] on input "Search podcasts, credits, & more..." at bounding box center [323, 17] width 92 height 15
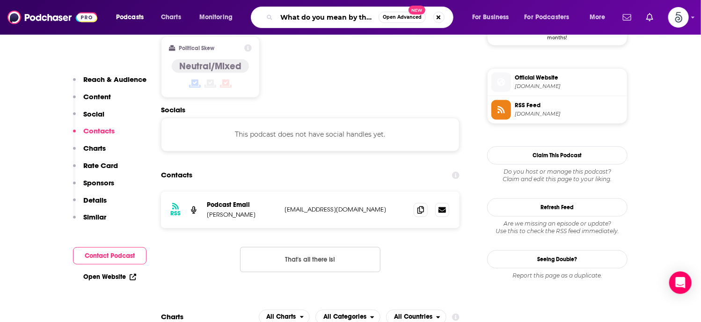
type input "What do you mean by that?"
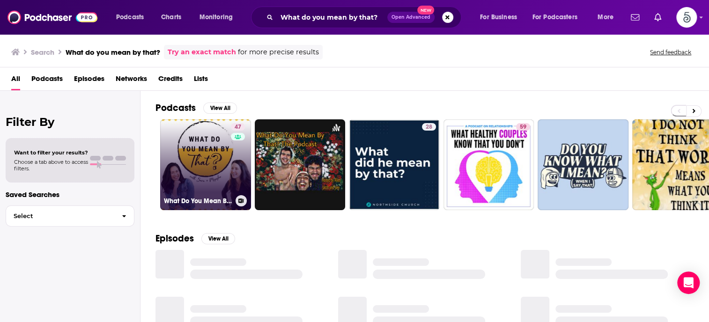
click at [193, 143] on link "47 What Do You Mean By That?" at bounding box center [205, 164] width 91 height 91
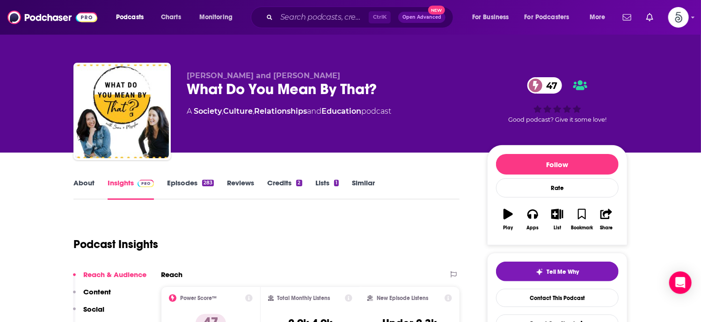
click at [179, 183] on link "Episodes 283" at bounding box center [190, 189] width 47 height 22
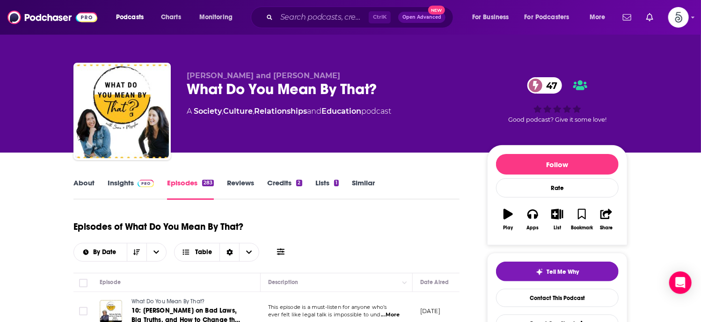
click at [75, 183] on link "About" at bounding box center [84, 189] width 21 height 22
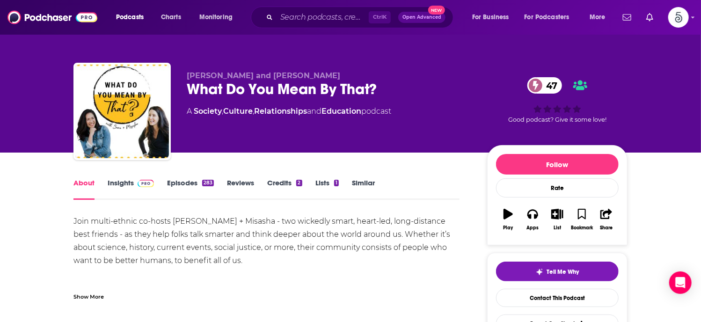
click at [123, 183] on link "Insights" at bounding box center [131, 189] width 46 height 22
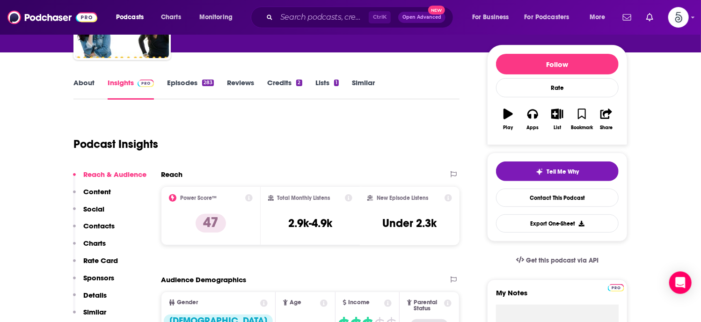
scroll to position [125, 0]
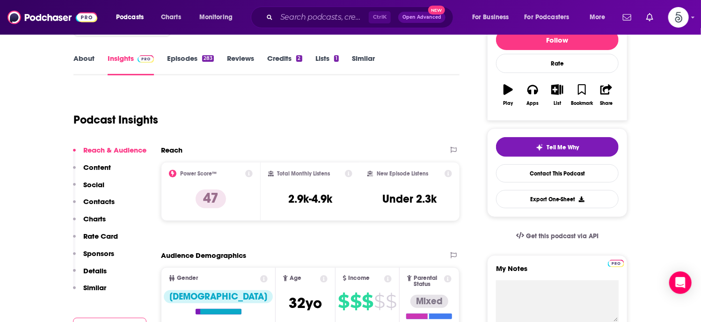
click at [87, 198] on p "Contacts" at bounding box center [98, 201] width 31 height 9
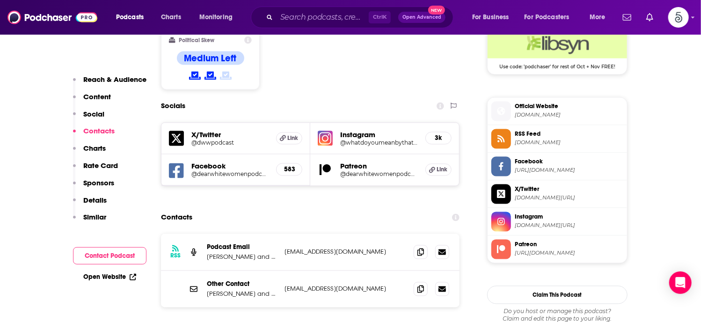
scroll to position [804, 0]
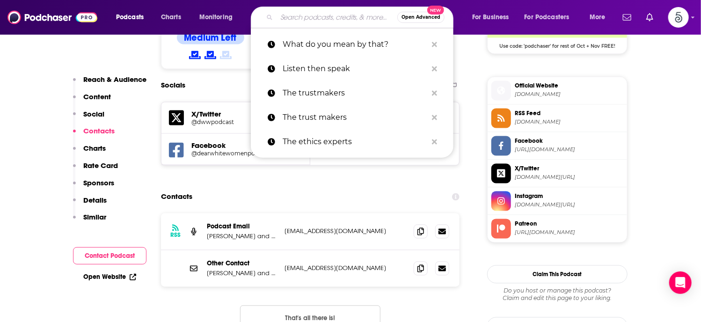
click at [288, 17] on input "Search podcasts, credits, & more..." at bounding box center [337, 17] width 121 height 15
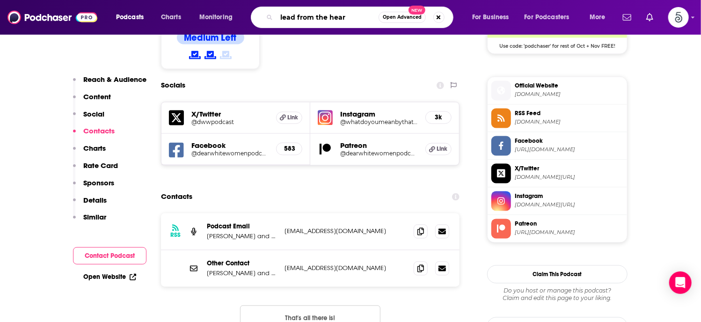
type input "lead from the heart"
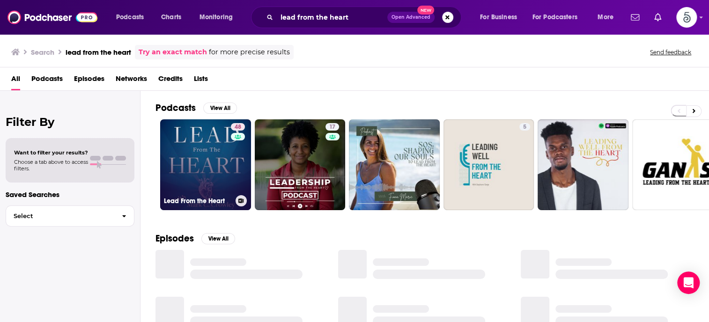
click at [211, 162] on link "48 Lead From the Heart" at bounding box center [205, 164] width 91 height 91
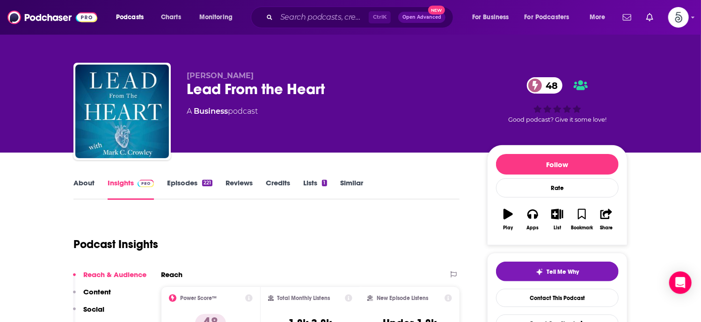
click at [185, 182] on link "Episodes 221" at bounding box center [189, 189] width 45 height 22
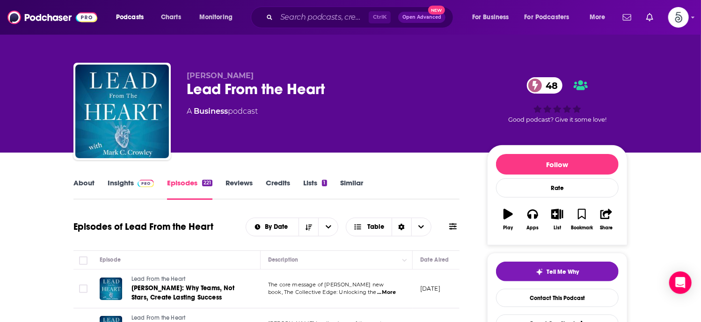
click at [119, 181] on link "Insights" at bounding box center [131, 189] width 46 height 22
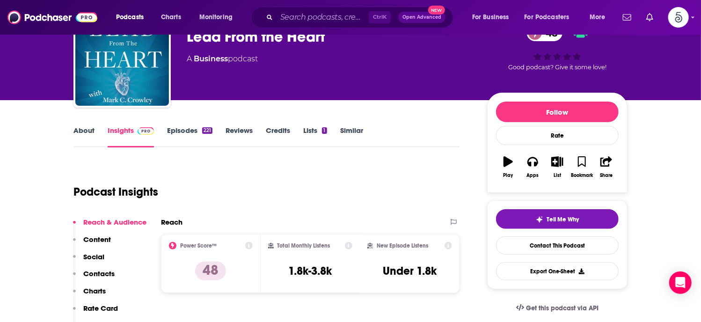
scroll to position [67, 0]
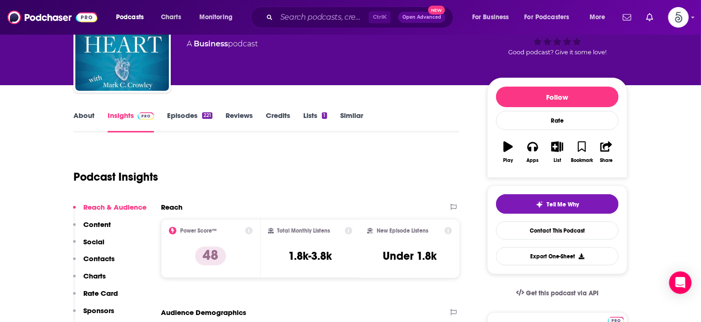
click at [113, 114] on link "Insights" at bounding box center [131, 122] width 46 height 22
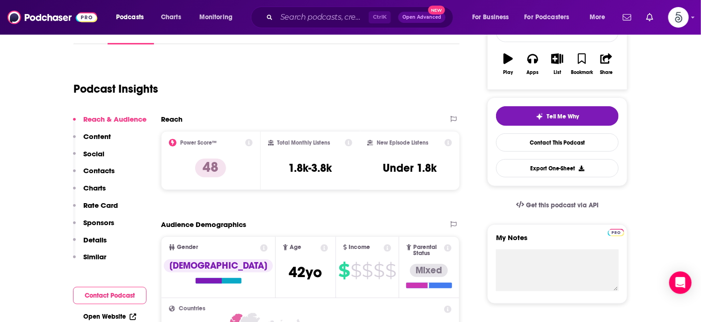
scroll to position [170, 0]
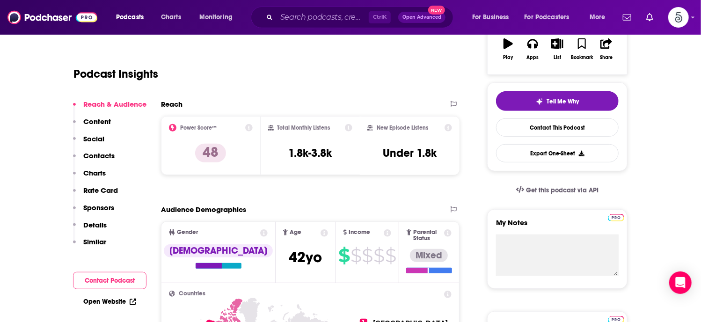
click at [81, 153] on button "Contacts" at bounding box center [94, 159] width 42 height 17
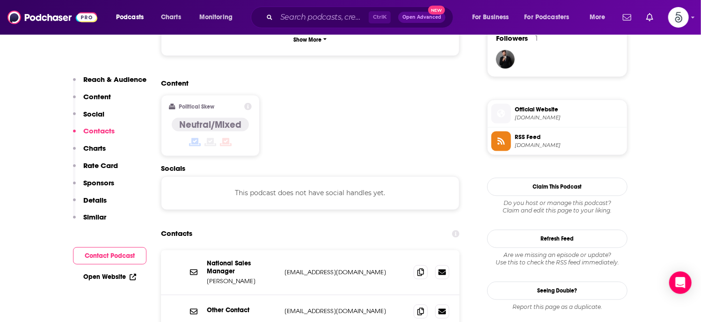
scroll to position [743, 0]
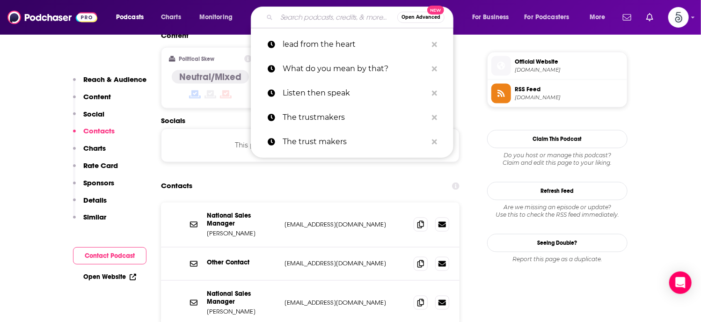
click at [312, 17] on input "Search podcasts, credits, & more..." at bounding box center [337, 17] width 121 height 15
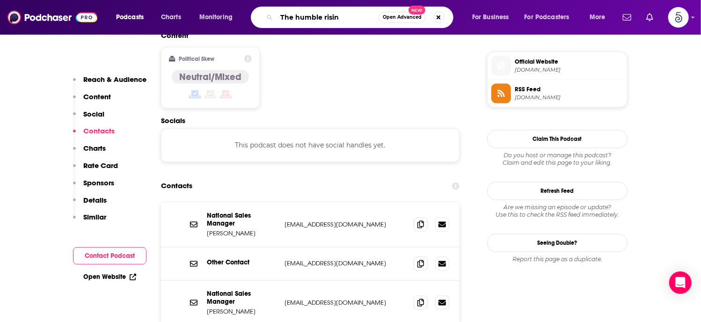
type input "The humble rising"
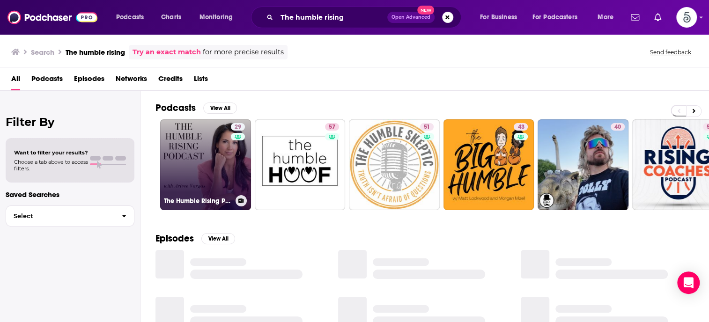
click at [211, 161] on link "29 The Humble Rising Podcast" at bounding box center [205, 164] width 91 height 91
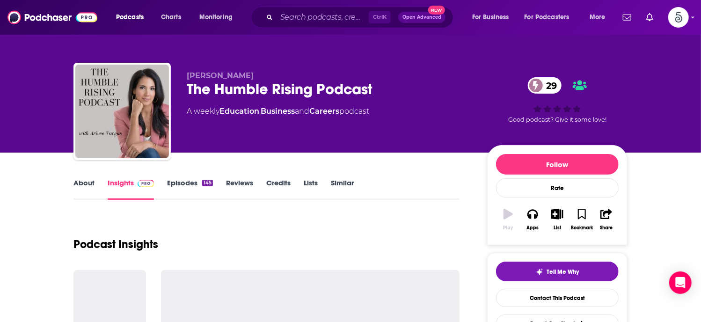
click at [189, 182] on link "Episodes 145" at bounding box center [190, 189] width 46 height 22
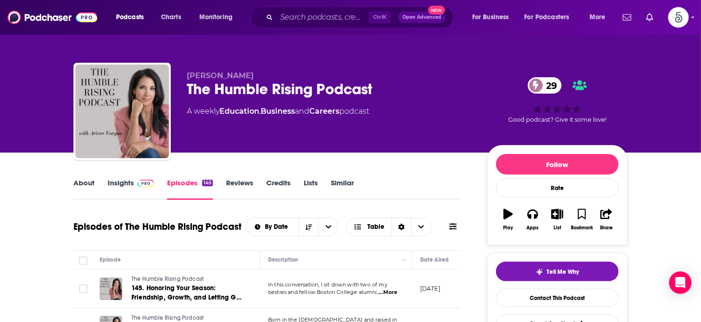
click at [123, 182] on link "Insights" at bounding box center [131, 189] width 46 height 22
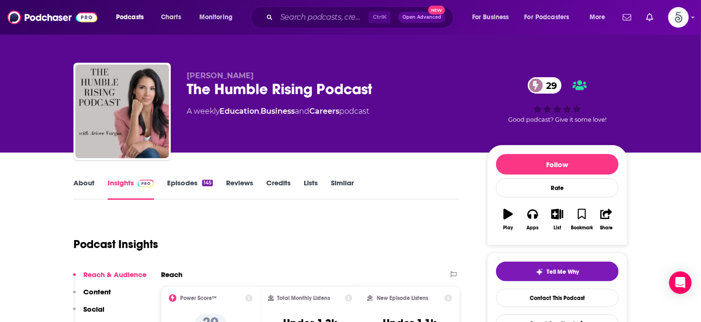
scroll to position [125, 0]
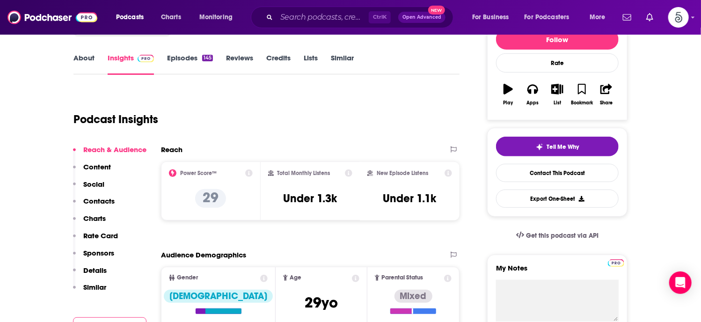
click at [101, 201] on p "Contacts" at bounding box center [98, 201] width 31 height 9
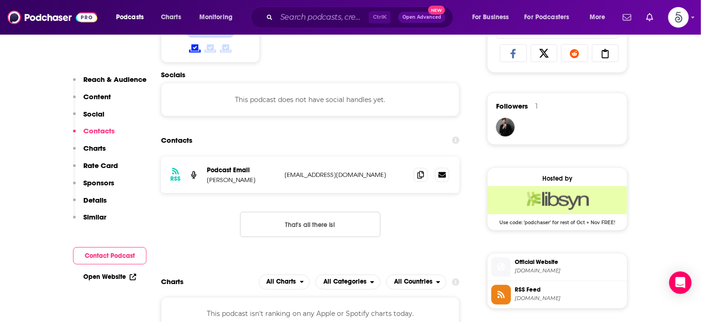
scroll to position [629, 0]
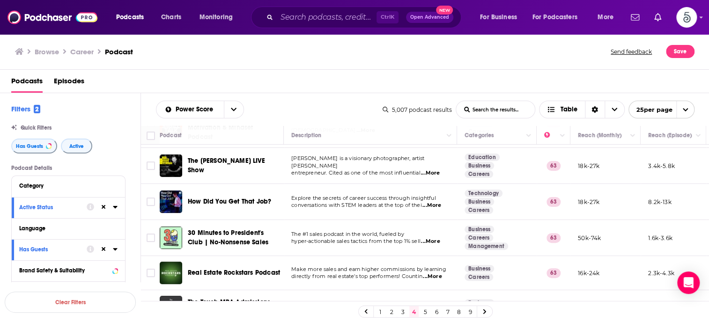
scroll to position [114, 0]
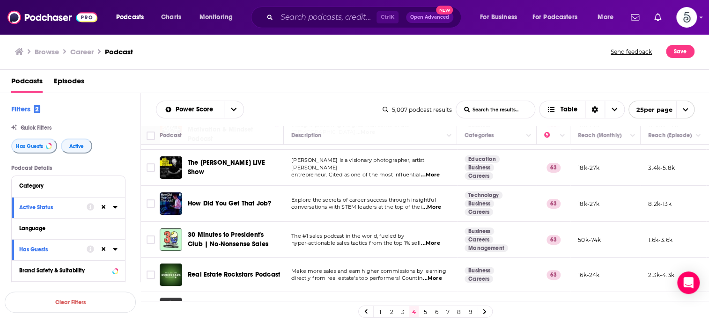
click at [435, 204] on span "...More" at bounding box center [431, 207] width 19 height 7
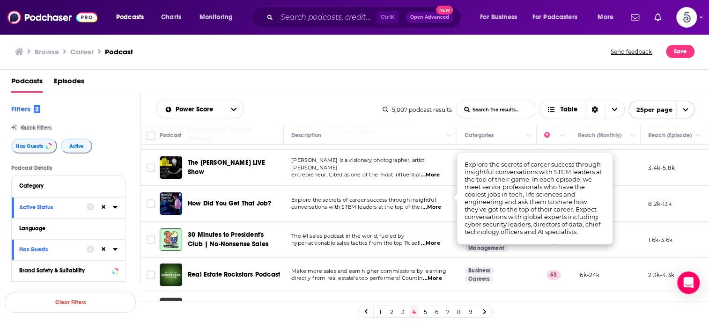
click at [435, 204] on span "...More" at bounding box center [431, 207] width 19 height 7
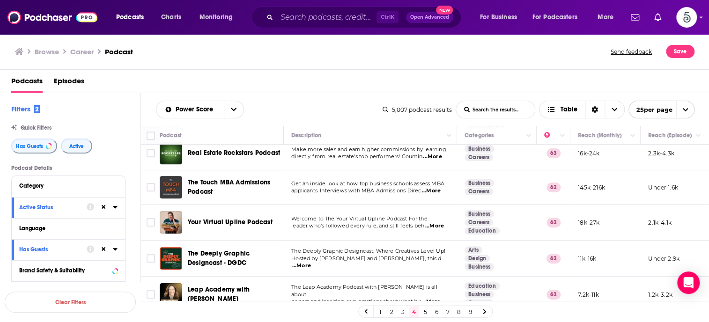
scroll to position [247, 0]
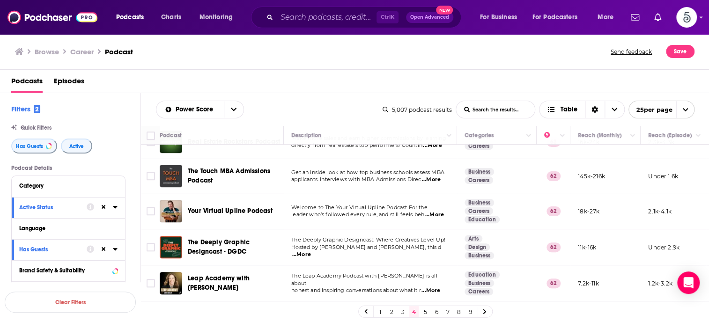
click at [436, 211] on span "...More" at bounding box center [434, 214] width 19 height 7
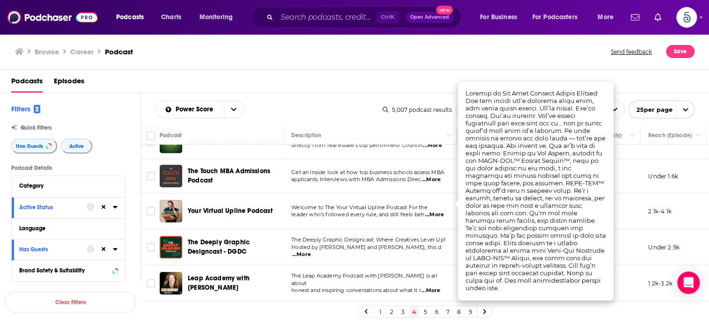
click at [435, 211] on span "...More" at bounding box center [434, 214] width 19 height 7
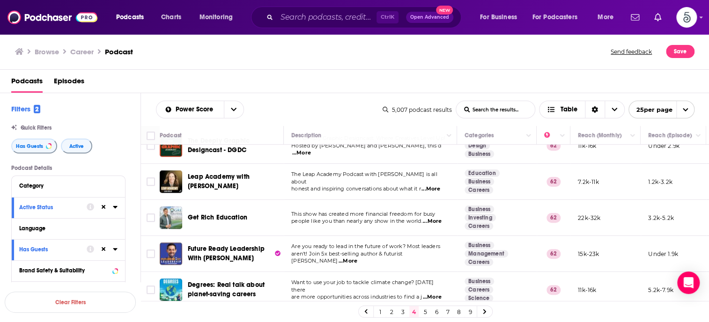
scroll to position [351, 0]
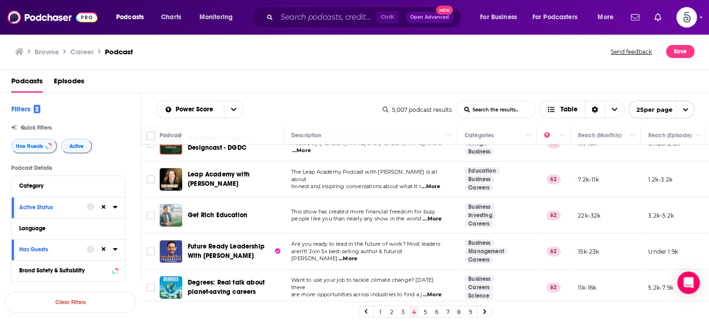
click at [357, 255] on span "...More" at bounding box center [348, 258] width 19 height 7
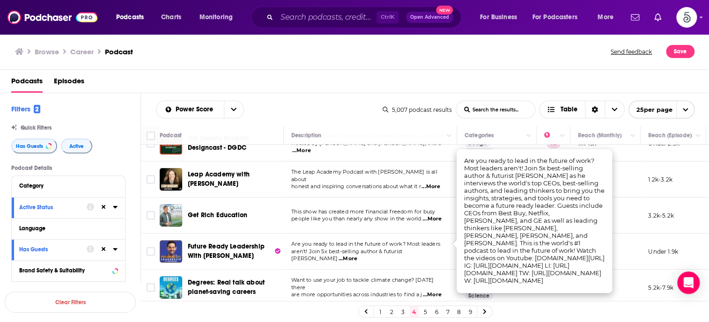
click at [357, 255] on span "...More" at bounding box center [348, 258] width 19 height 7
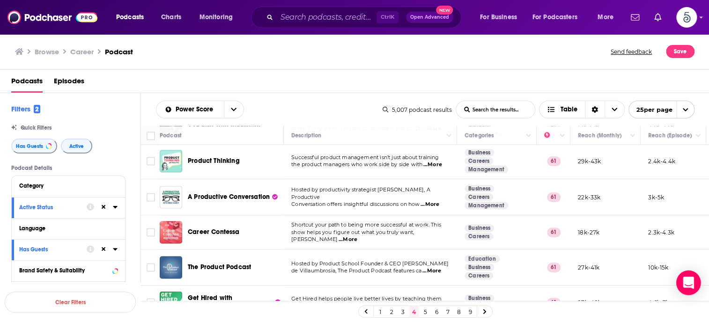
scroll to position [728, 0]
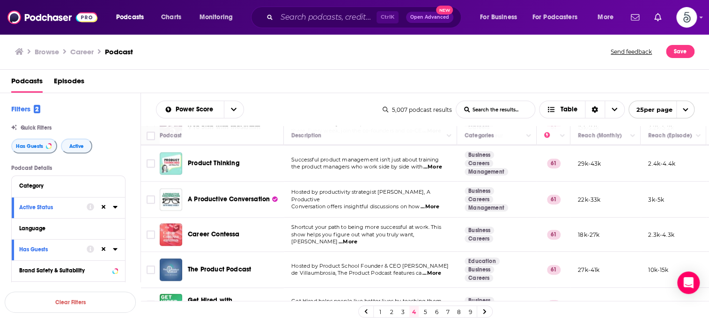
click at [357, 238] on span "...More" at bounding box center [348, 241] width 19 height 7
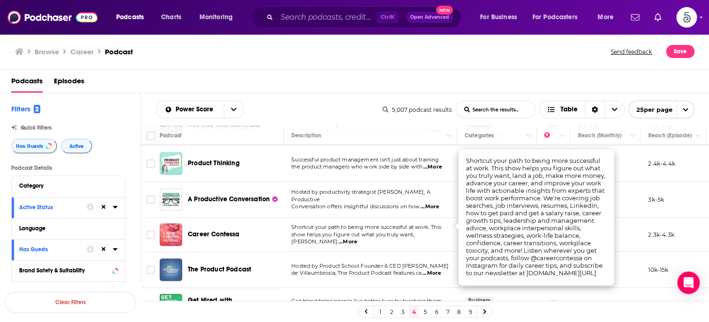
click at [357, 238] on span "...More" at bounding box center [348, 241] width 19 height 7
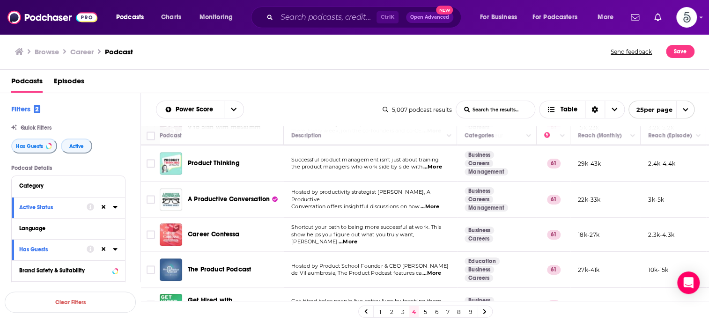
scroll to position [742, 0]
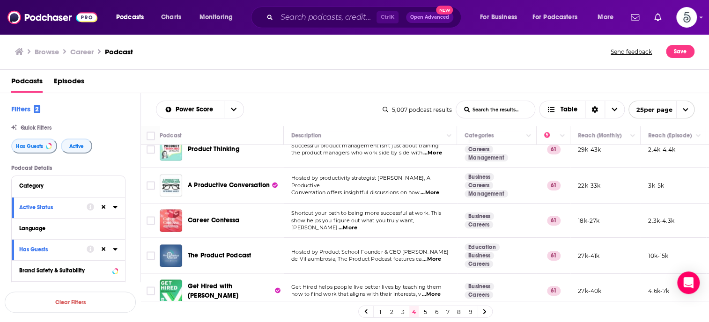
click at [423, 309] on link "5" at bounding box center [424, 311] width 9 height 11
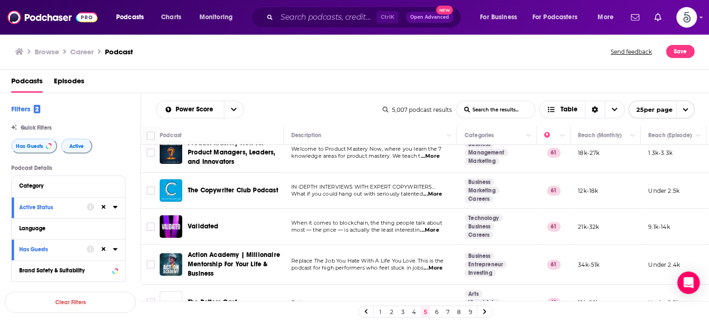
scroll to position [15, 0]
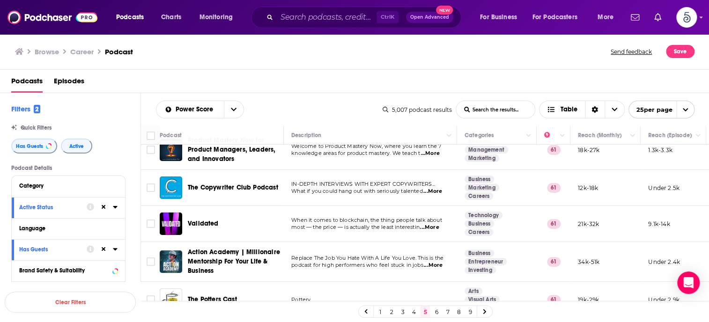
click at [436, 265] on span "...More" at bounding box center [433, 265] width 19 height 7
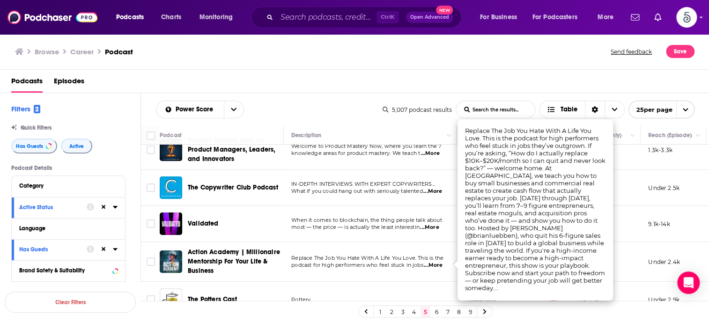
click at [436, 265] on span "...More" at bounding box center [433, 265] width 19 height 7
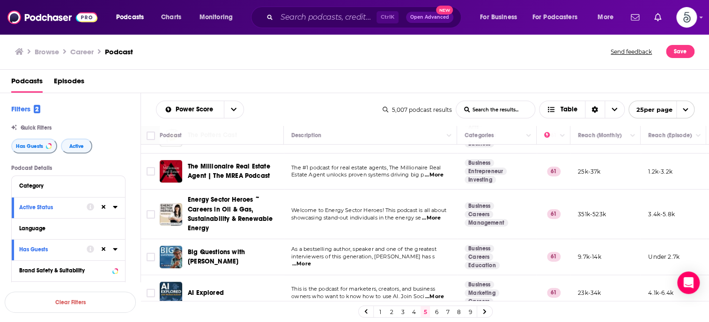
scroll to position [195, 0]
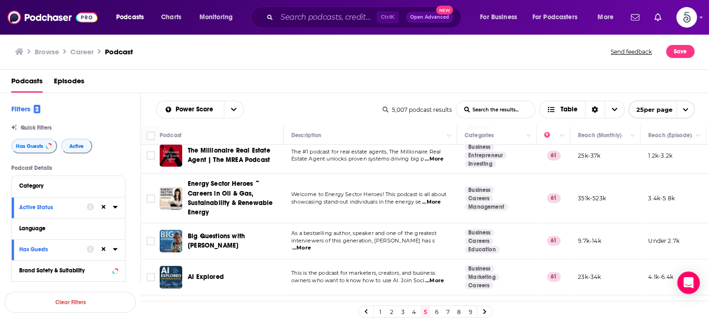
click at [311, 244] on span "...More" at bounding box center [301, 247] width 19 height 7
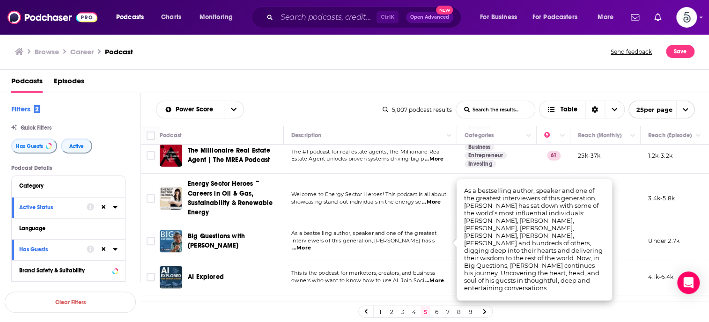
click at [311, 244] on span "...More" at bounding box center [301, 247] width 19 height 7
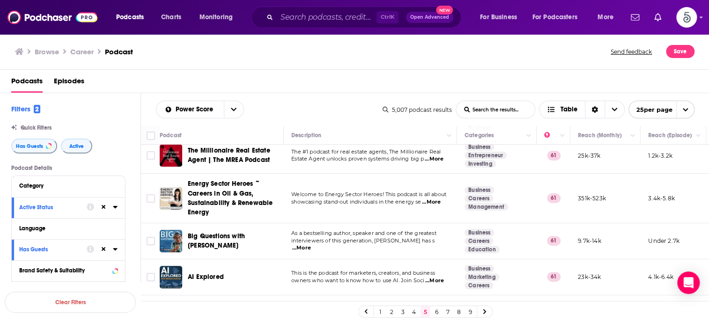
click at [311, 244] on span "...More" at bounding box center [301, 247] width 19 height 7
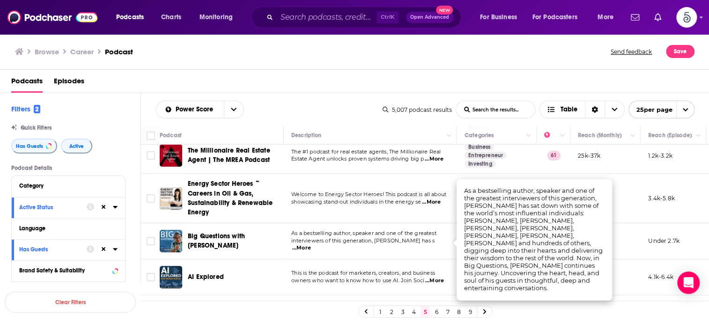
click at [311, 244] on span "...More" at bounding box center [301, 247] width 19 height 7
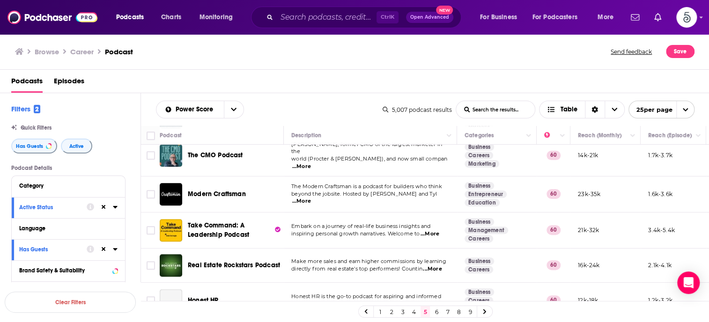
scroll to position [357, 0]
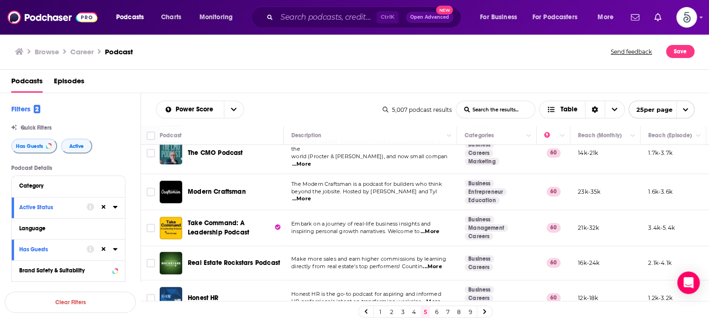
click at [435, 228] on span "...More" at bounding box center [429, 231] width 19 height 7
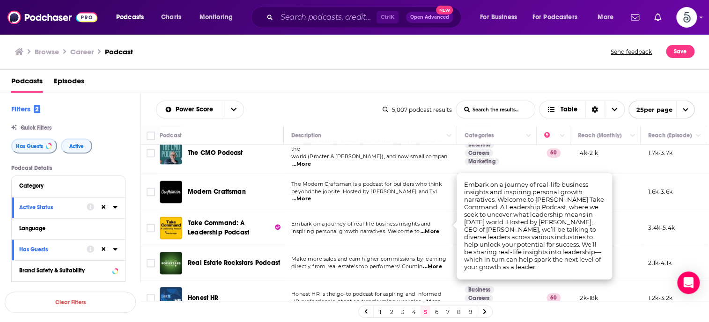
click at [435, 228] on span "...More" at bounding box center [429, 231] width 19 height 7
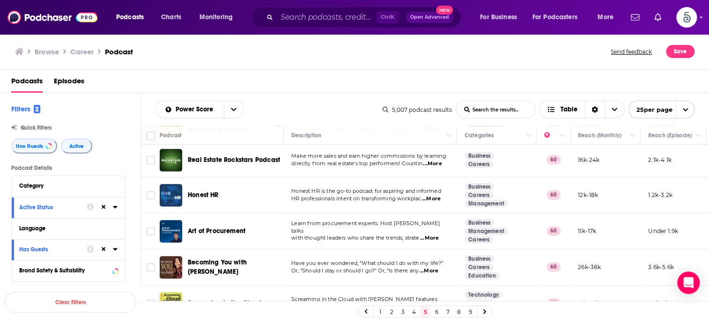
scroll to position [485, 0]
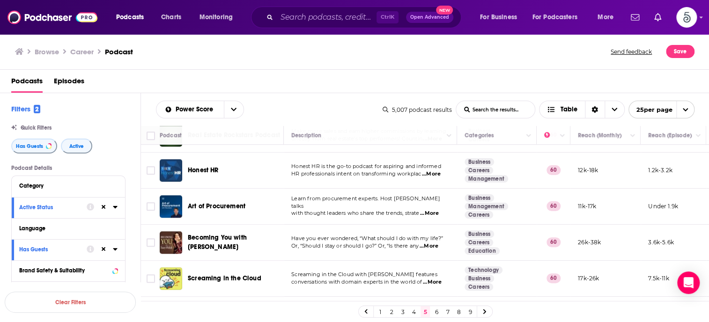
click at [435, 243] on span "...More" at bounding box center [429, 246] width 19 height 7
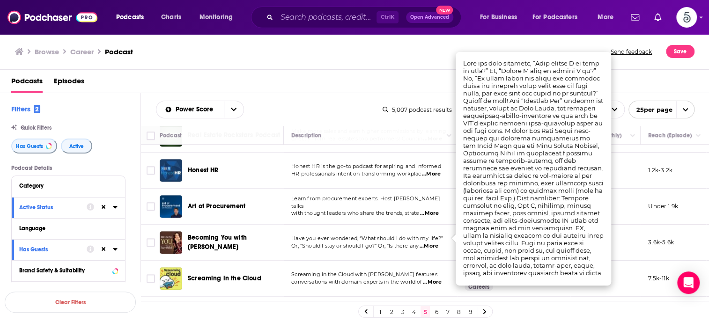
click at [435, 243] on span "...More" at bounding box center [429, 246] width 19 height 7
